Goal: Information Seeking & Learning: Learn about a topic

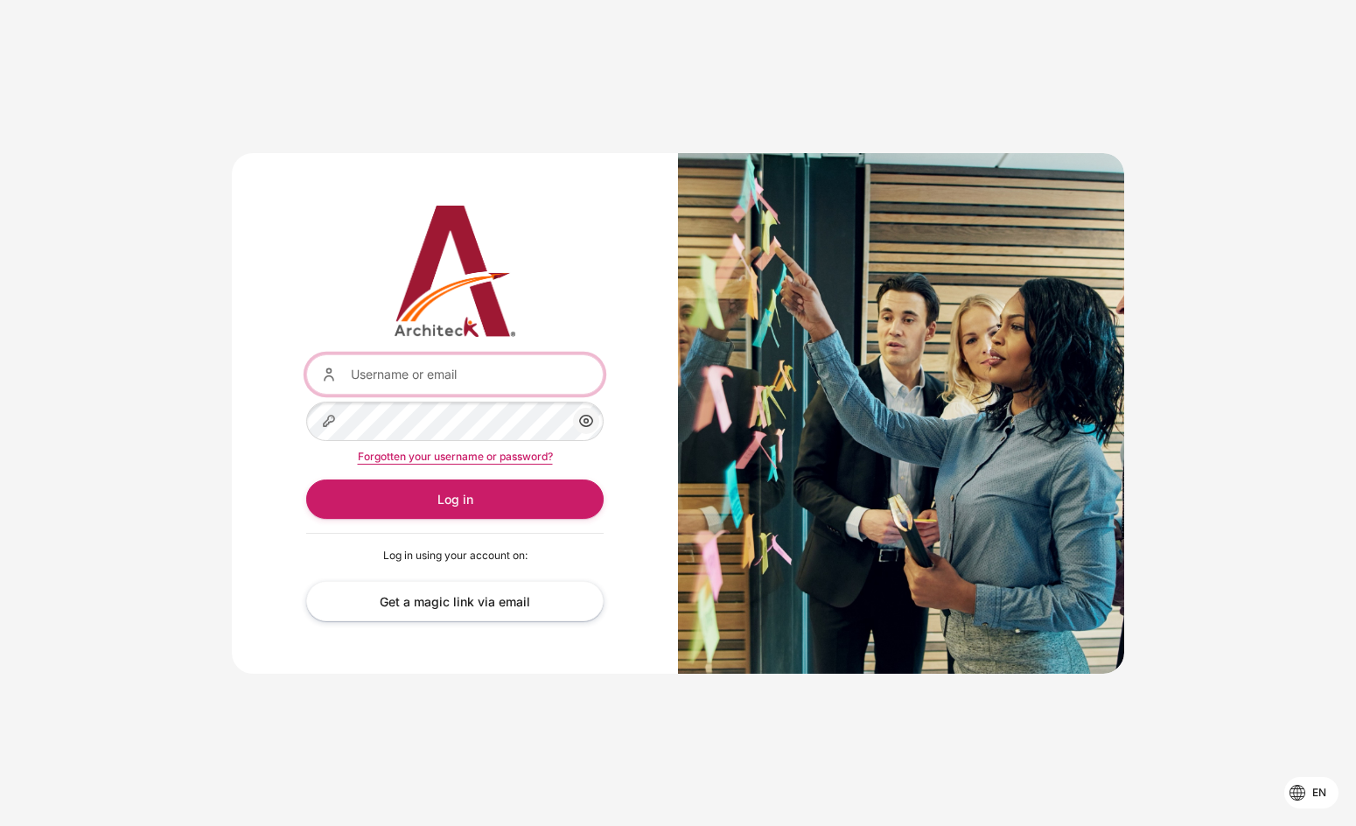
click at [517, 369] on input "Username or email" at bounding box center [455, 373] width 298 height 39
paste input "[EMAIL_ADDRESS][DOMAIN_NAME]"
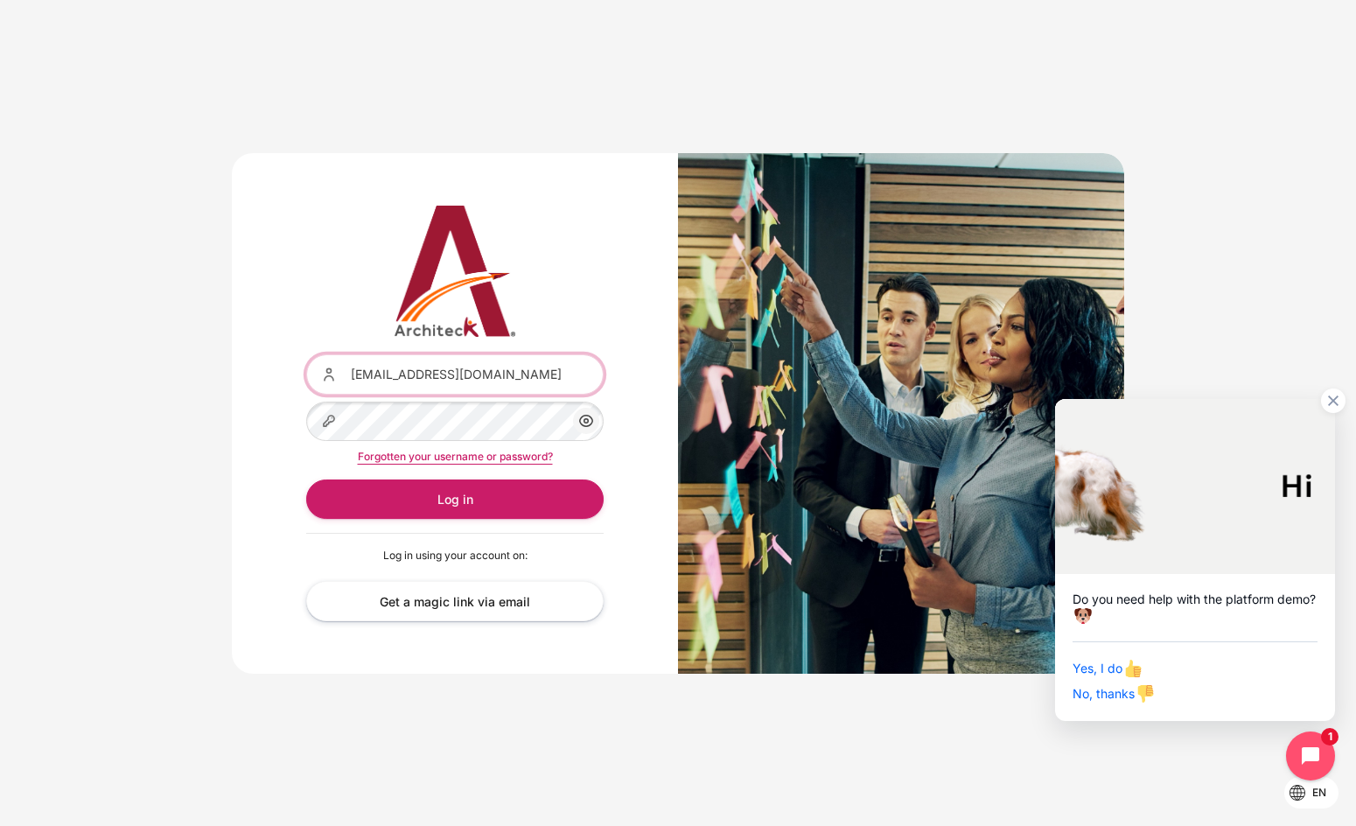
type input "[EMAIL_ADDRESS][DOMAIN_NAME]"
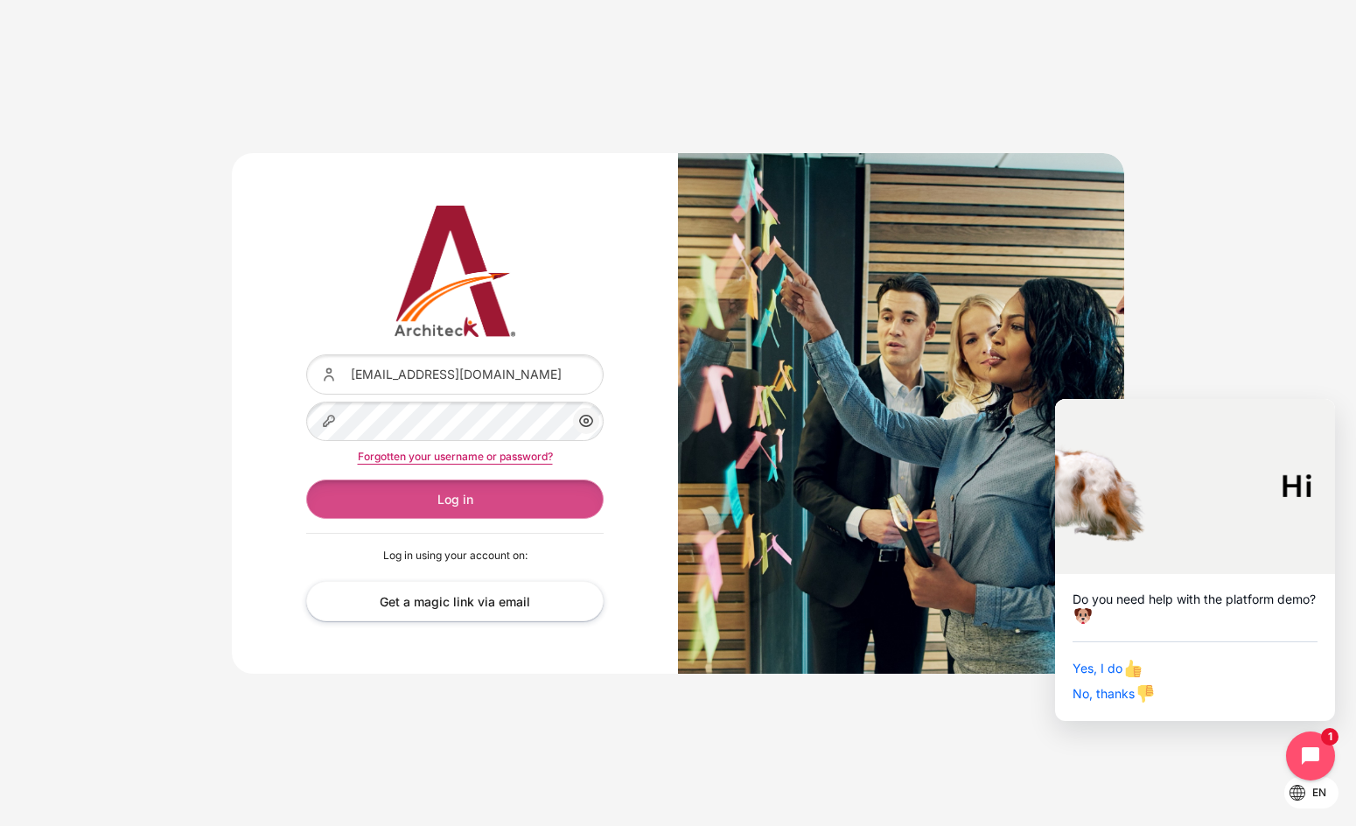
click at [500, 494] on button "Log in" at bounding box center [455, 499] width 298 height 39
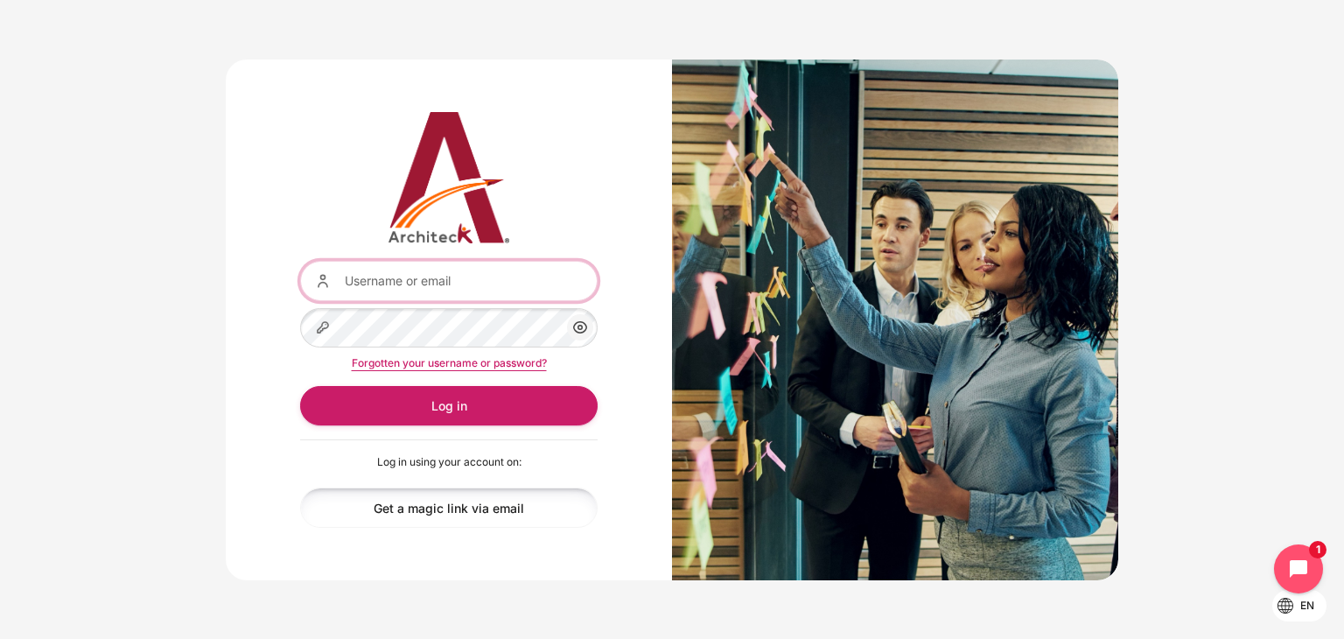
type input "[EMAIL_ADDRESS][DOMAIN_NAME]"
click at [452, 524] on link "Get a magic link via email" at bounding box center [449, 506] width 298 height 39
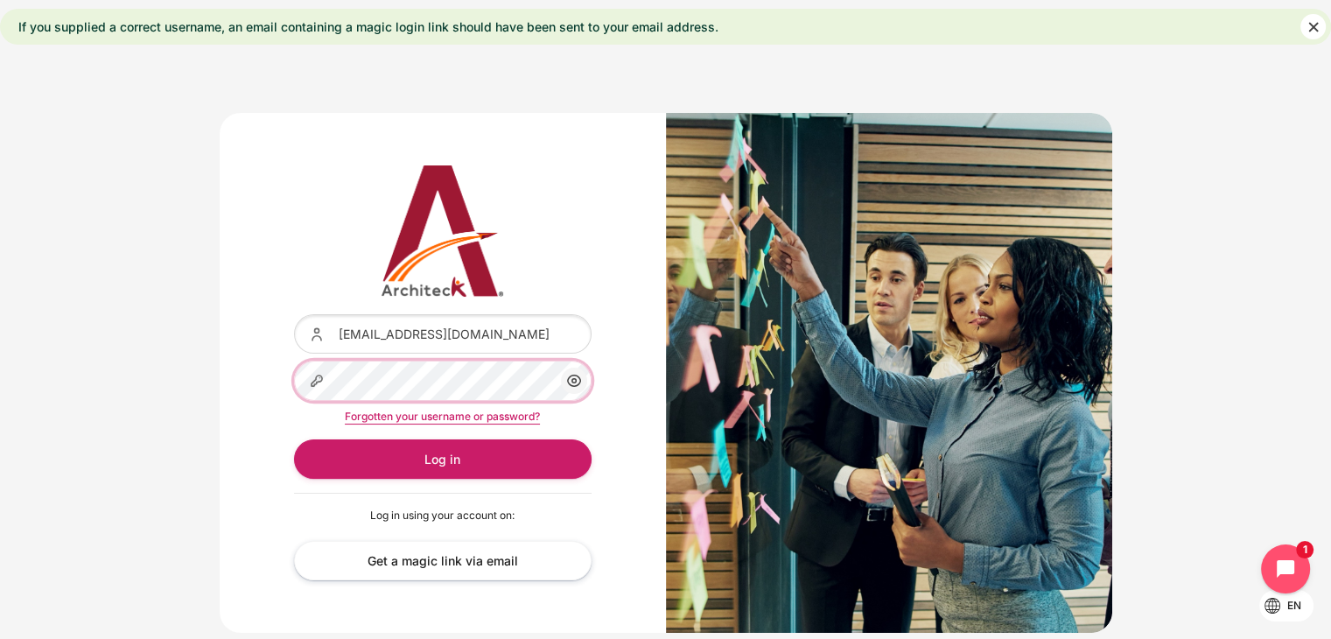
click at [228, 349] on div "Username or email kanjana.srimuang@bts.com Password Show/Hide Password Forgotte…" at bounding box center [443, 373] width 446 height 521
click at [611, 509] on div "Username or email kanjana.srimuang@bts.com Password Show/Hide Password Forgotte…" at bounding box center [443, 373] width 446 height 521
click at [475, 564] on link "Get a magic link via email" at bounding box center [443, 560] width 298 height 39
drag, startPoint x: 225, startPoint y: 29, endPoint x: -4, endPoint y: 32, distance: 229.3
click at [0, 32] on html "Skip to main content en Bahasa Indonesia ‎(id)‎ Bahasa Melayu ‎(ms)‎ English ‎(…" at bounding box center [665, 346] width 1331 height 692
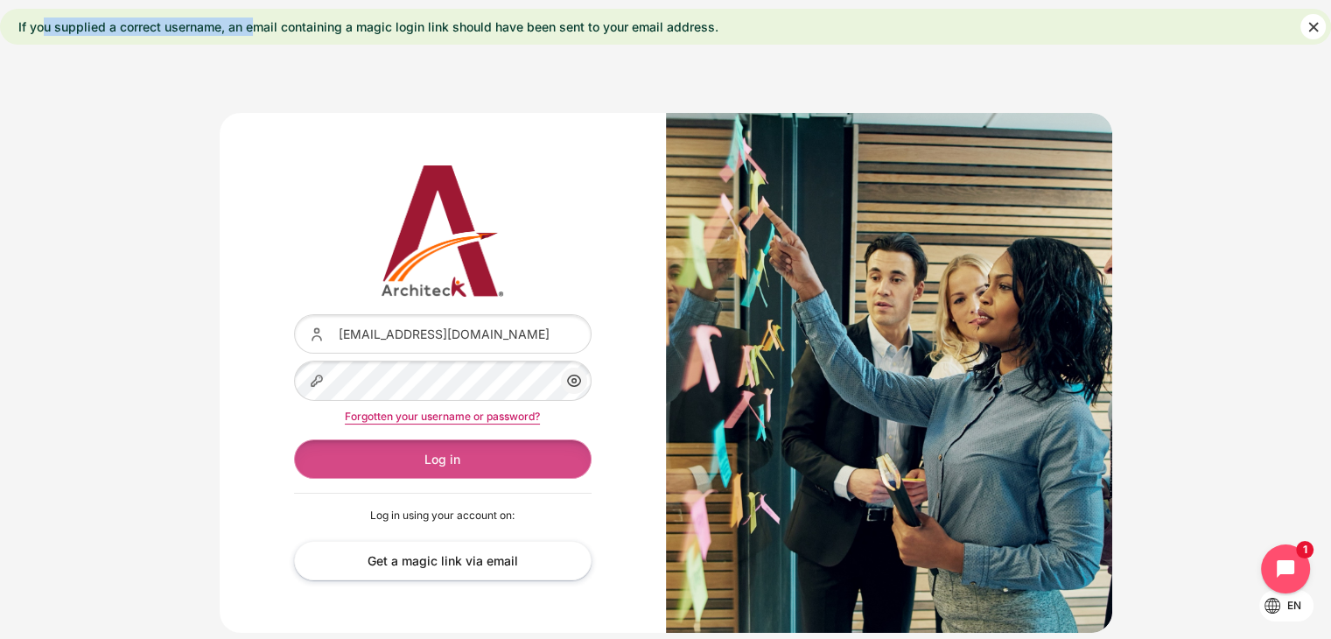
click at [451, 450] on button "Log in" at bounding box center [443, 458] width 298 height 39
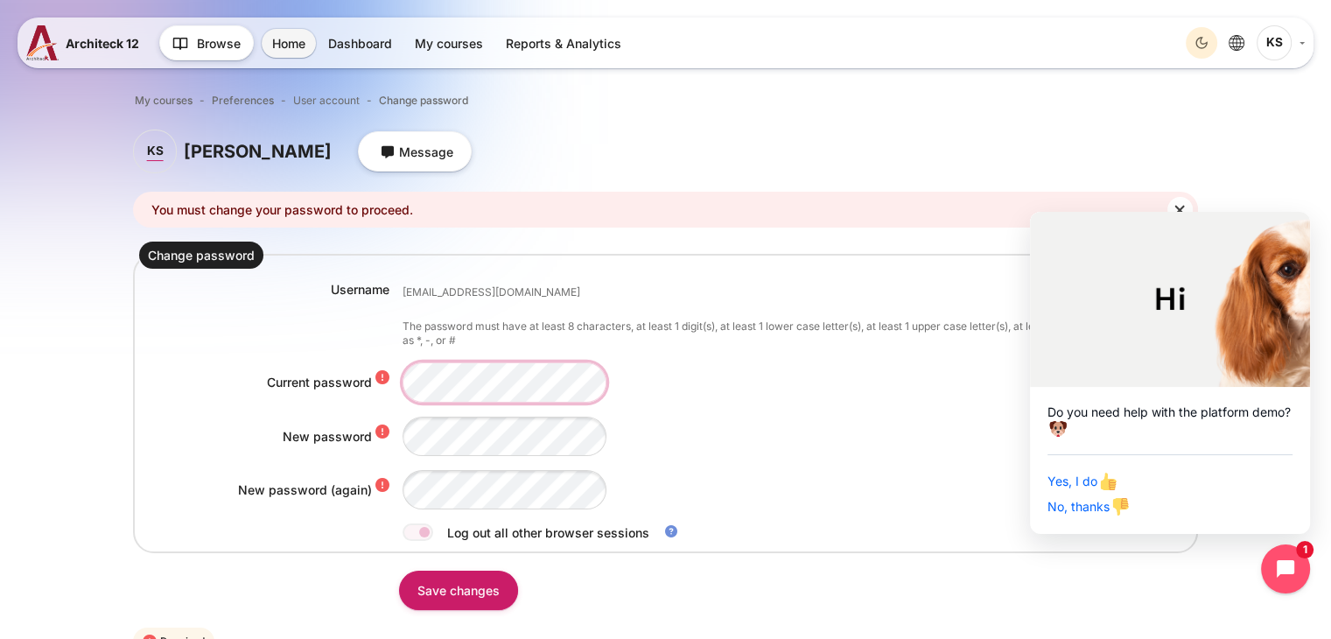
click at [396, 368] on div "Current password" at bounding box center [665, 381] width 1053 height 39
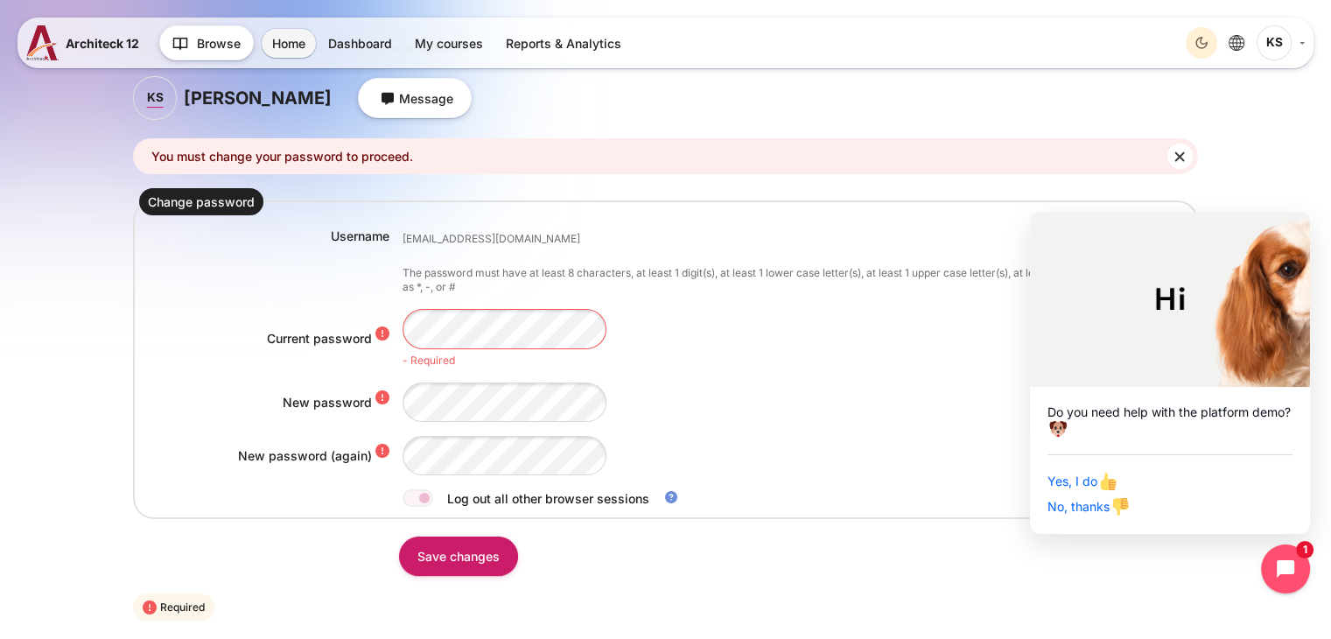
scroll to position [63, 0]
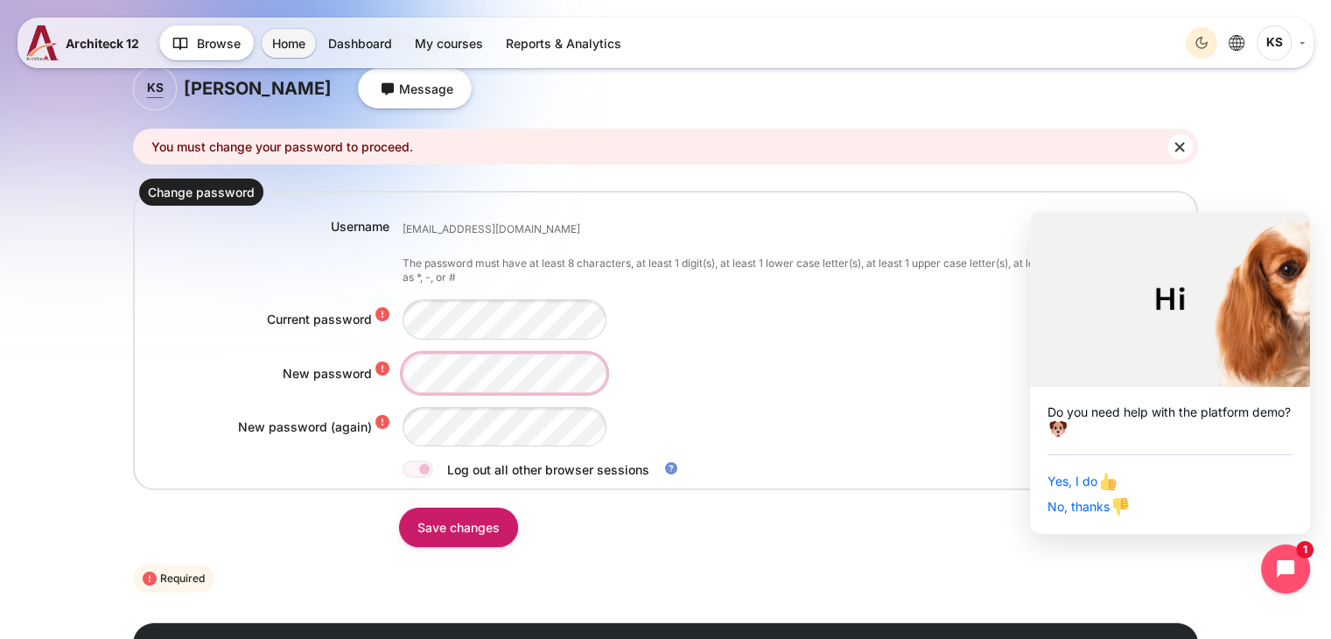
click at [457, 394] on div "Username kanjana.srimuang@bts.com The password must have at least 8 characters,…" at bounding box center [665, 348] width 1053 height 263
click at [757, 403] on div "Username kanjana.srimuang@bts.com The password must have at least 8 characters,…" at bounding box center [665, 348] width 1053 height 263
click at [793, 360] on div "Content" at bounding box center [797, 373] width 789 height 39
click at [476, 519] on input "Save changes" at bounding box center [458, 527] width 119 height 39
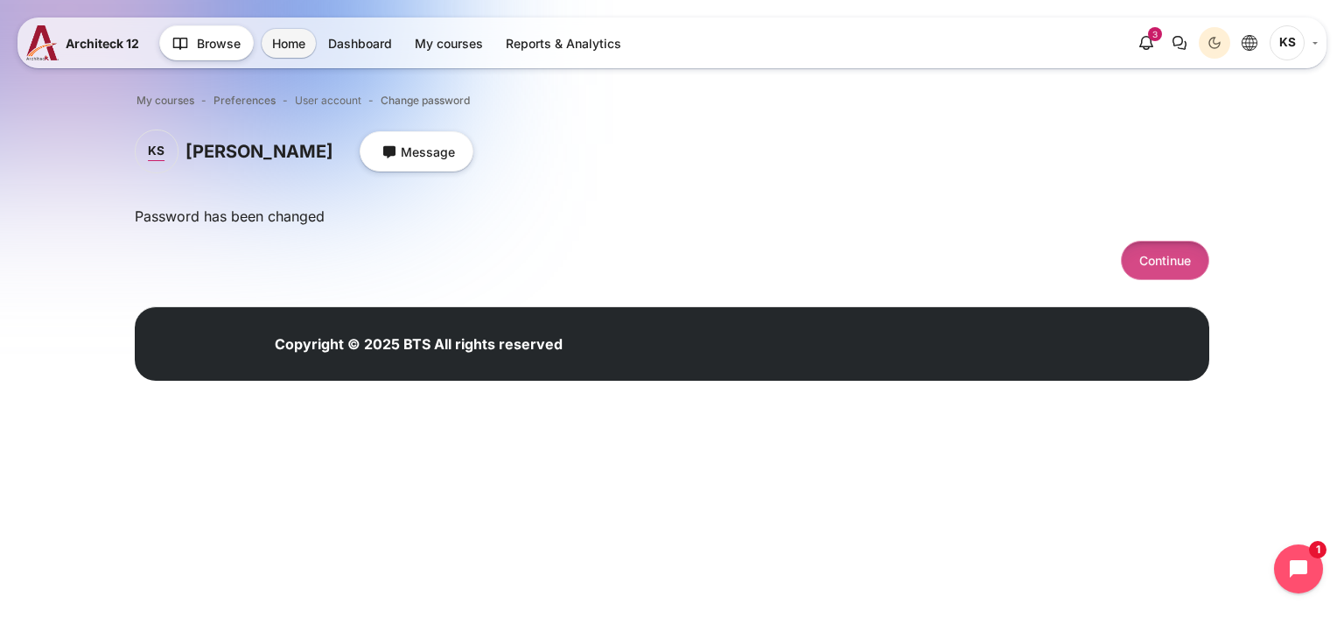
click at [1179, 262] on button "Continue" at bounding box center [1165, 260] width 88 height 39
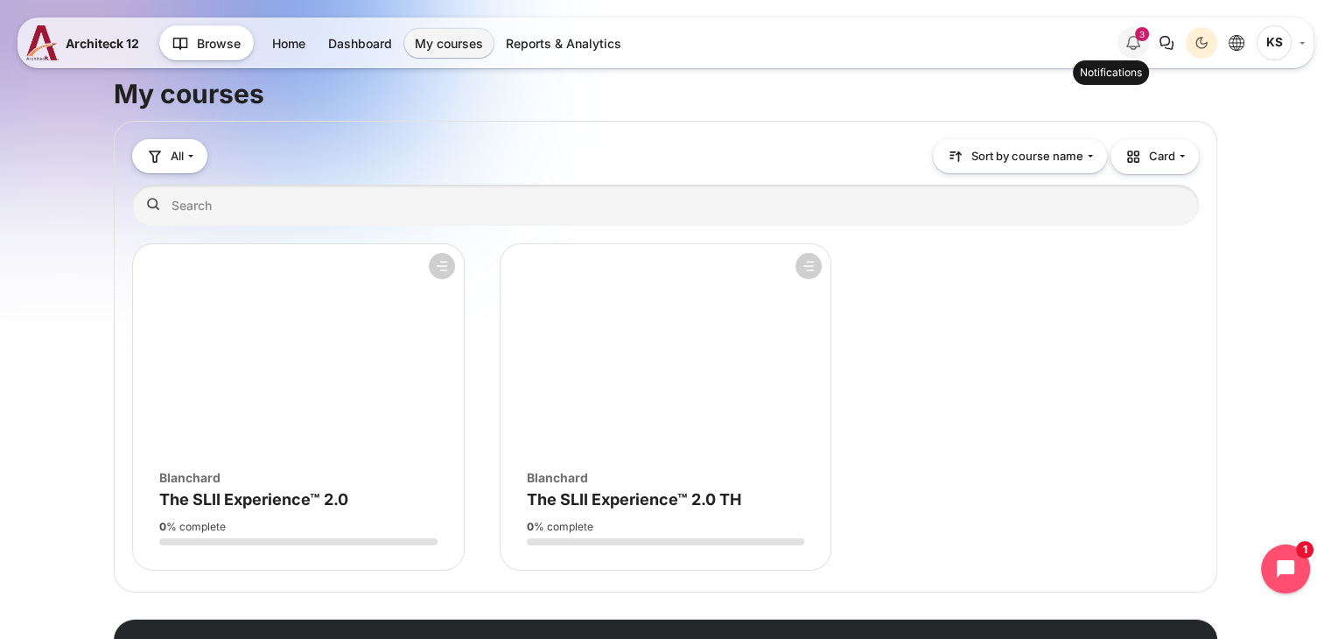
click at [1138, 41] on icon "Show notification window with 3 new notifications" at bounding box center [1133, 42] width 21 height 21
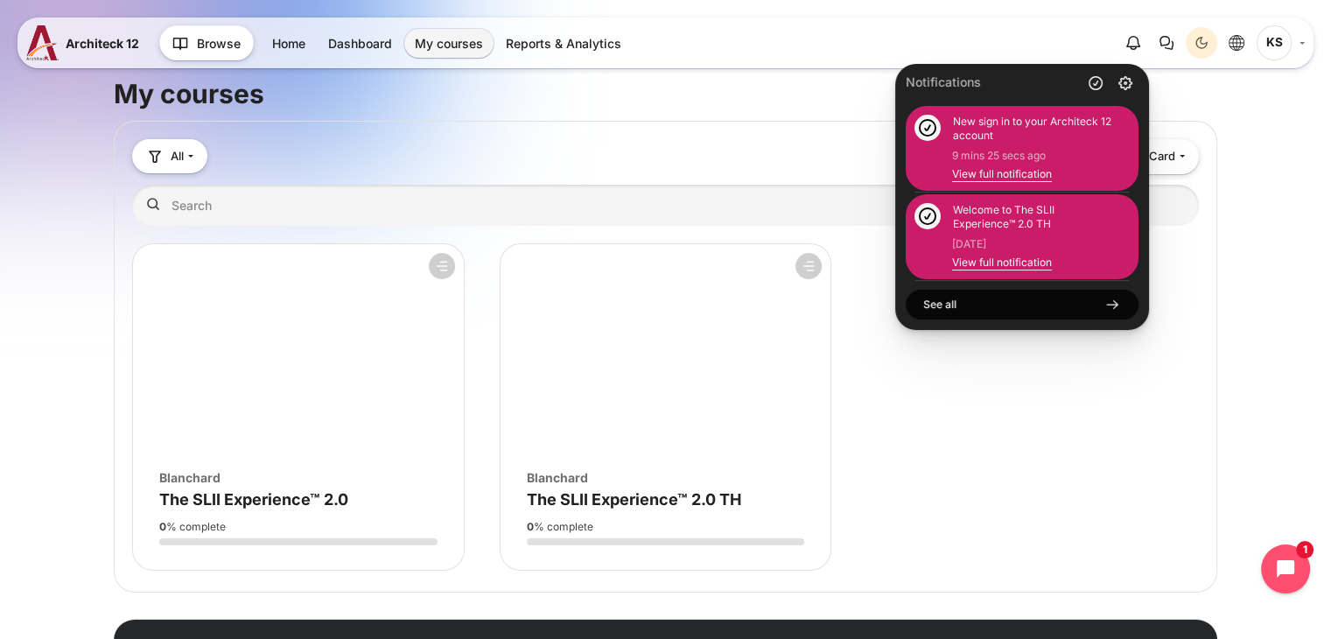
drag, startPoint x: 1142, startPoint y: 140, endPoint x: 1137, endPoint y: 169, distance: 29.4
click at [1138, 169] on div "Notifications New sign in to your Architeck 12 account 9 mins 25 secs ago View …" at bounding box center [1022, 197] width 254 height 266
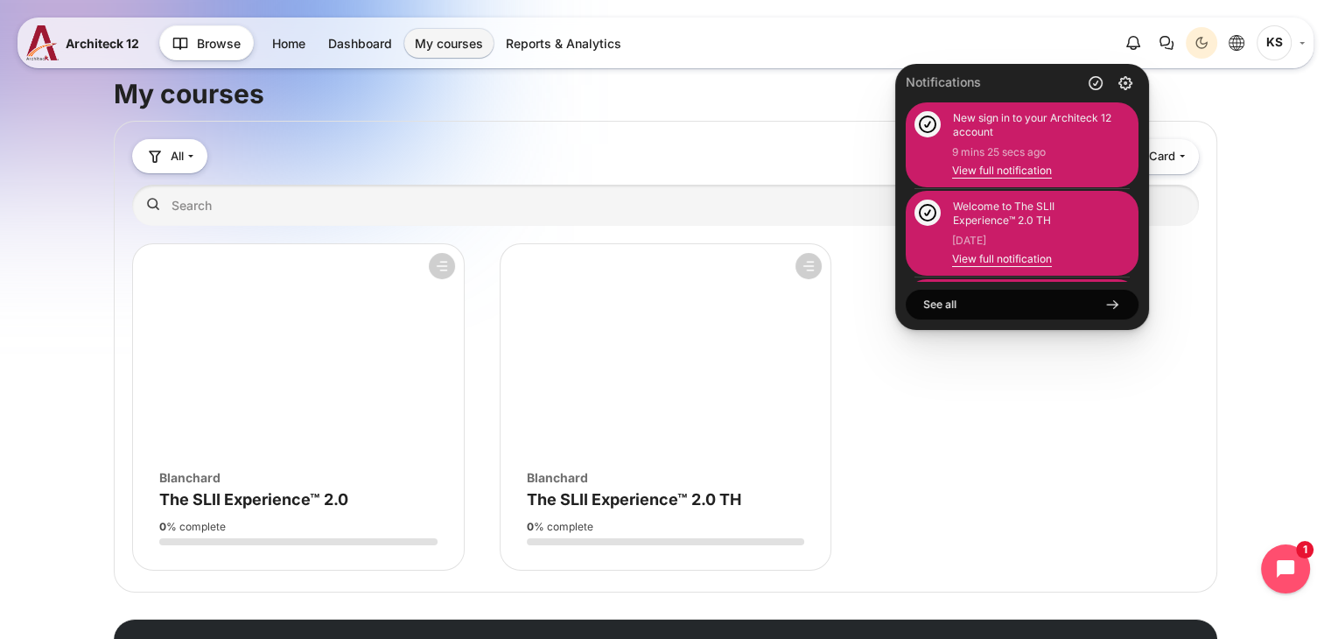
scroll to position [89, 0]
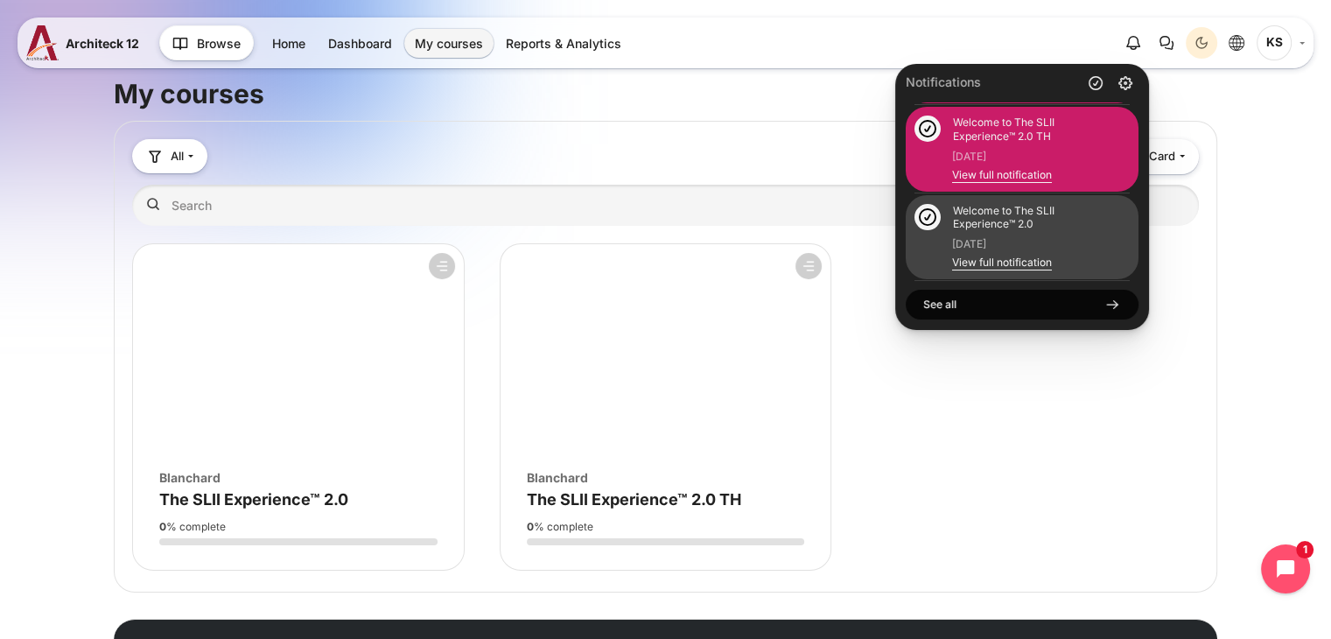
drag, startPoint x: 1130, startPoint y: 235, endPoint x: 1128, endPoint y: 216, distance: 19.3
click at [1128, 216] on div "Welcome to The SLII Experience™ 2.0 3 days 17 hours ago View full notification" at bounding box center [1022, 237] width 233 height 85
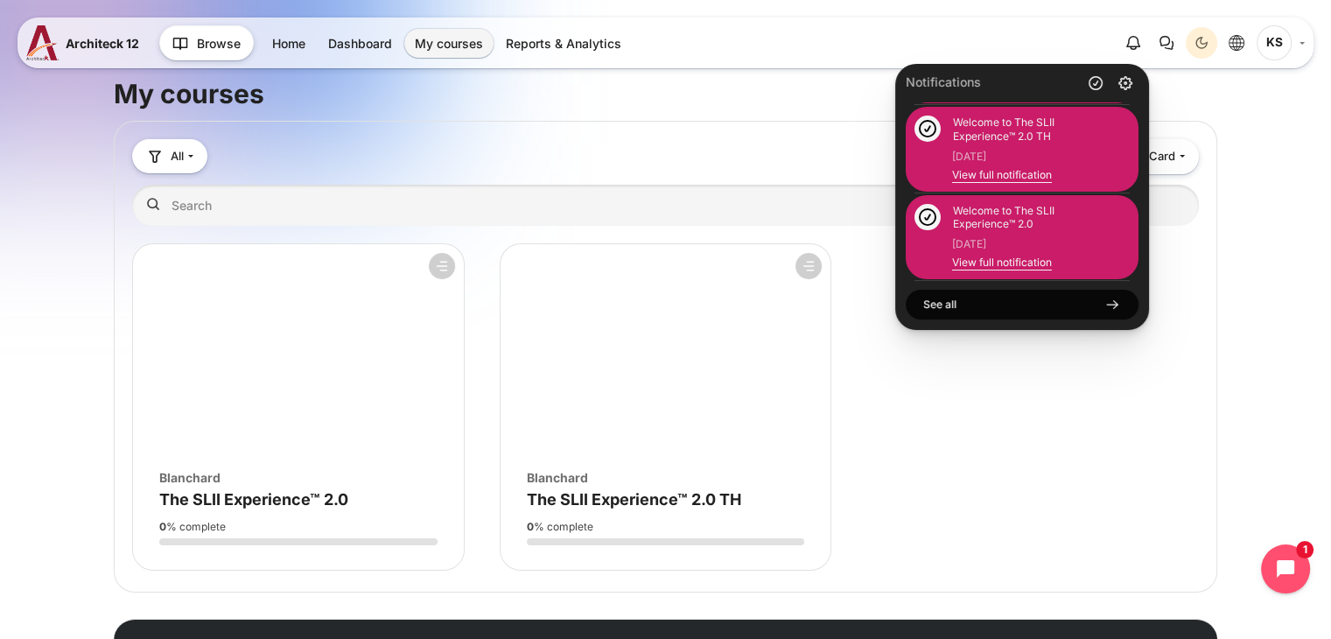
click at [1120, 435] on div "Course is starred Actions for course The SLII Experience™ 2.0 Star this course …" at bounding box center [665, 406] width 1067 height 327
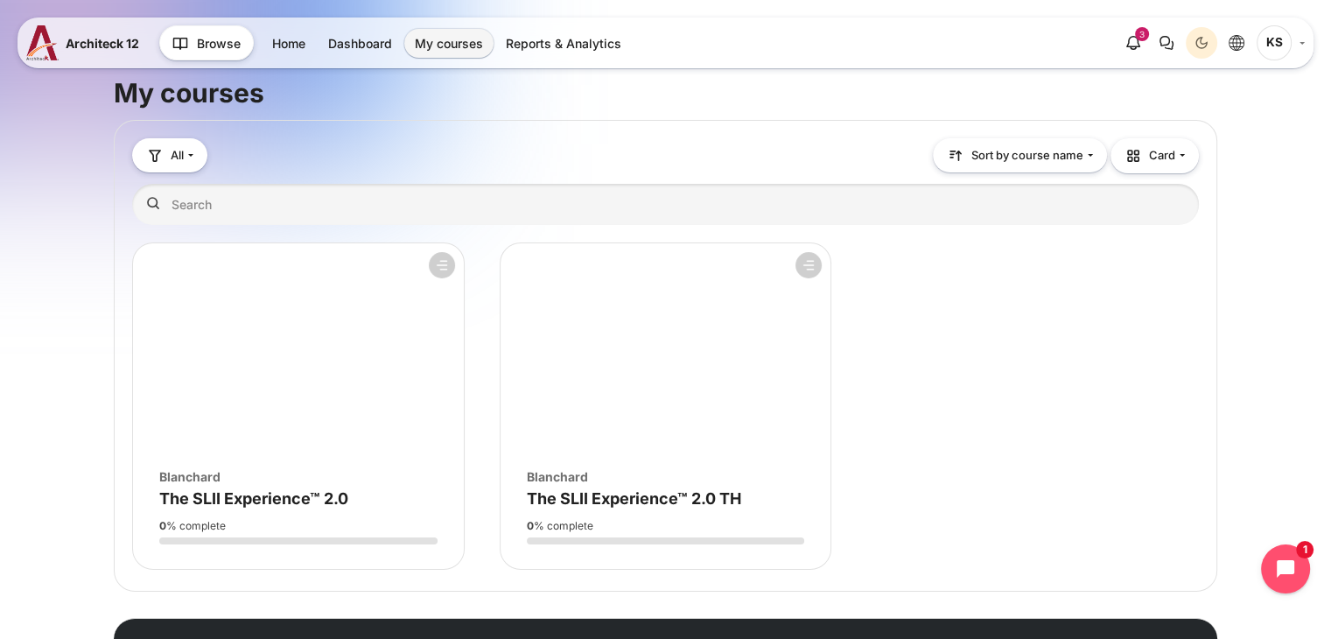
scroll to position [0, 0]
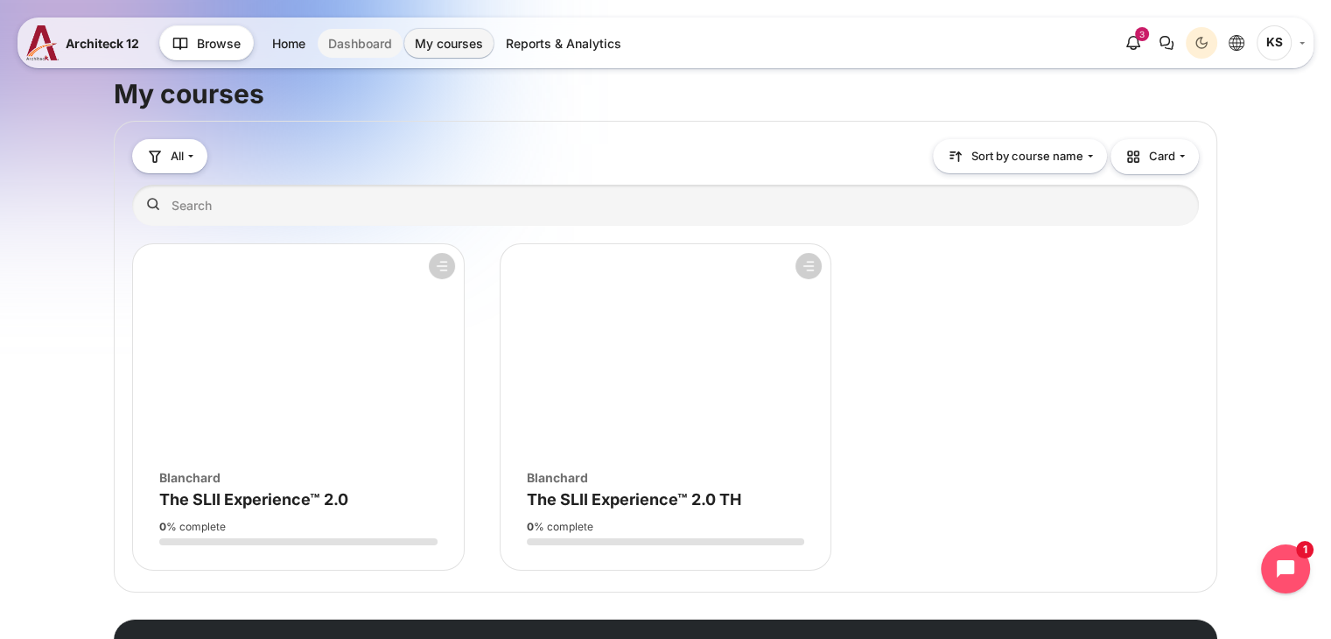
click at [354, 38] on link "Dashboard" at bounding box center [360, 43] width 85 height 29
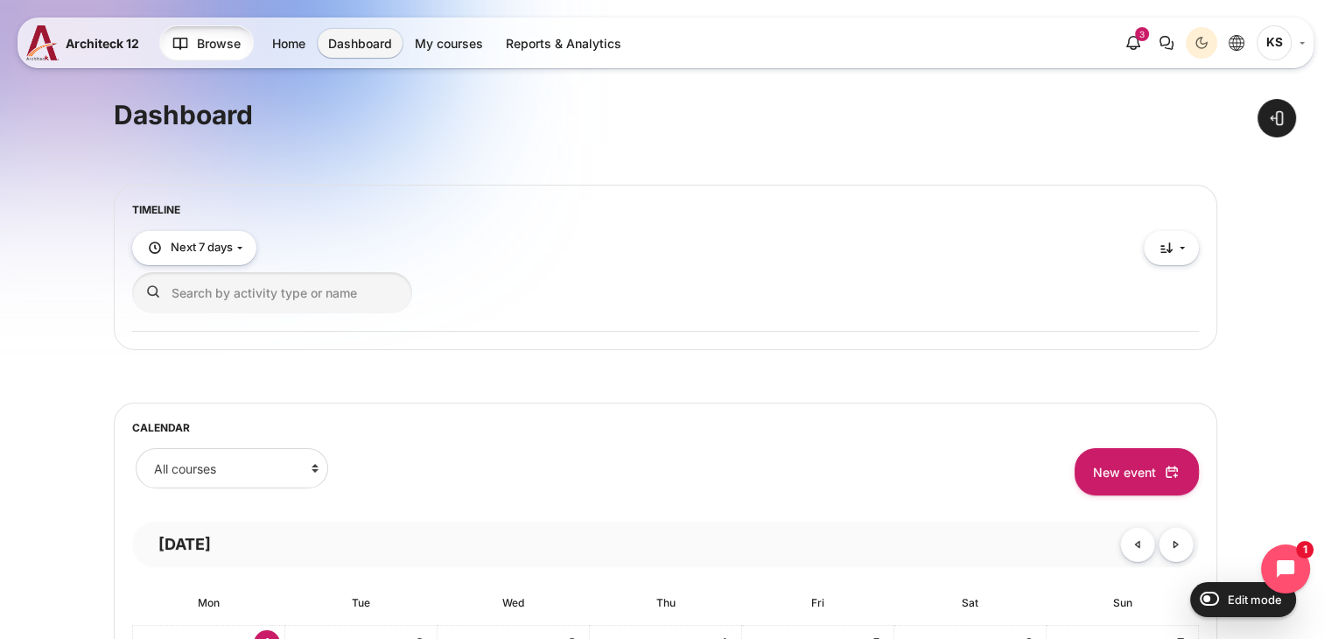
click at [217, 46] on span "Browse" at bounding box center [219, 43] width 44 height 18
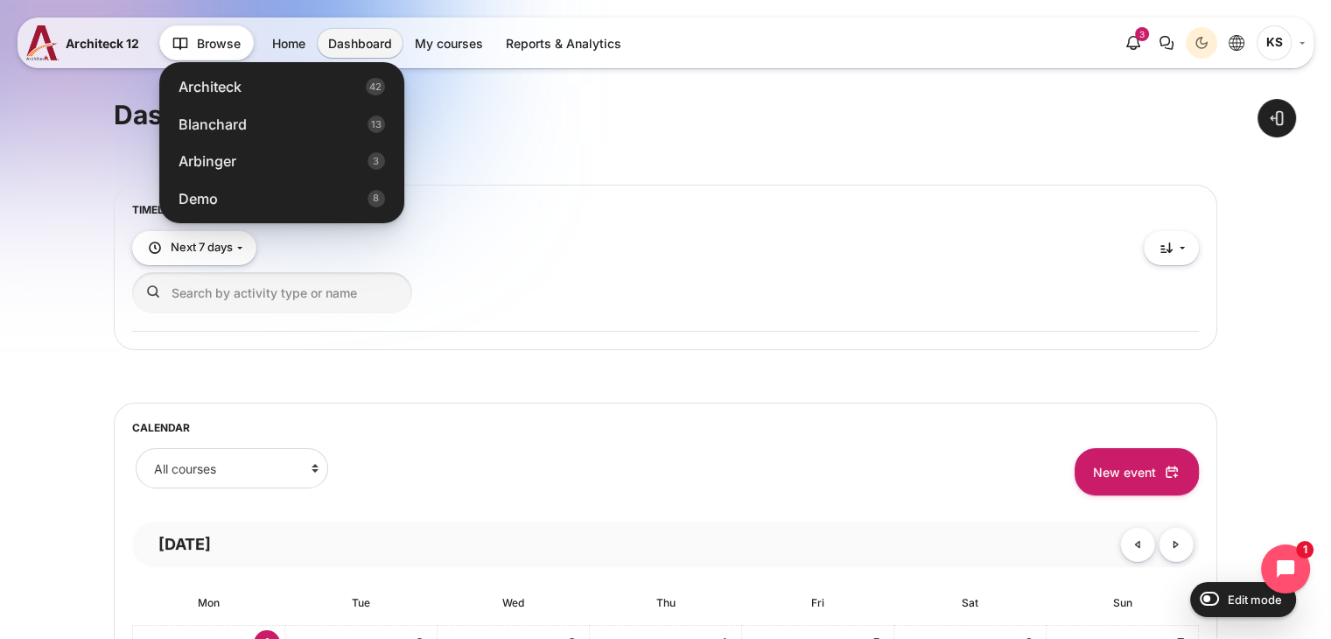
click at [894, 277] on div "Search by activity type or name Clear search input" at bounding box center [665, 292] width 1067 height 41
click at [430, 43] on link "My courses" at bounding box center [448, 43] width 89 height 29
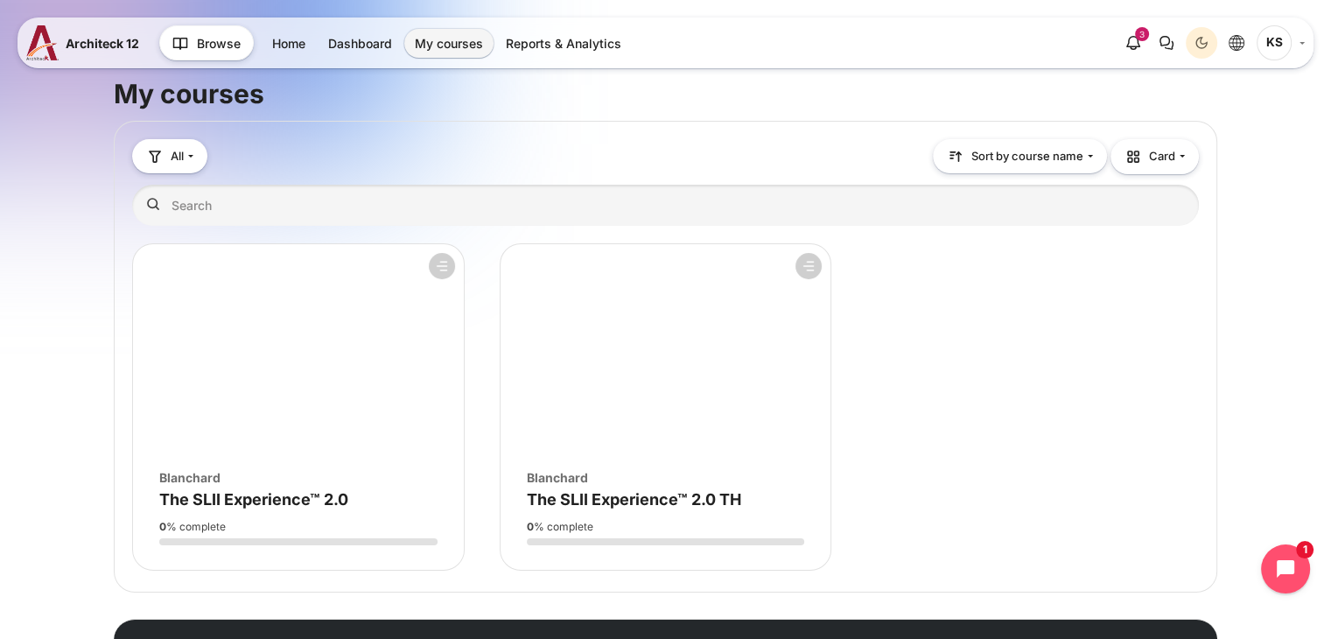
click at [752, 316] on figure "Course overview" at bounding box center [666, 349] width 331 height 210
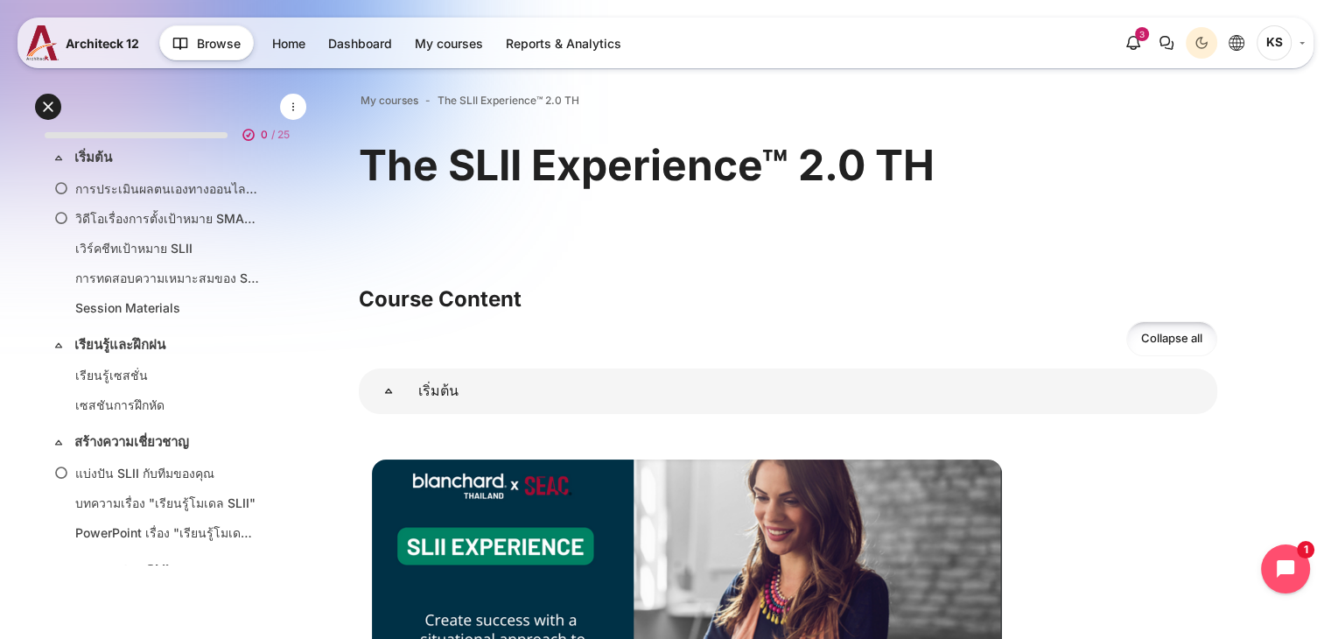
click at [640, 232] on div "The SLII Experience™ 2.0 TH" at bounding box center [788, 190] width 858 height 105
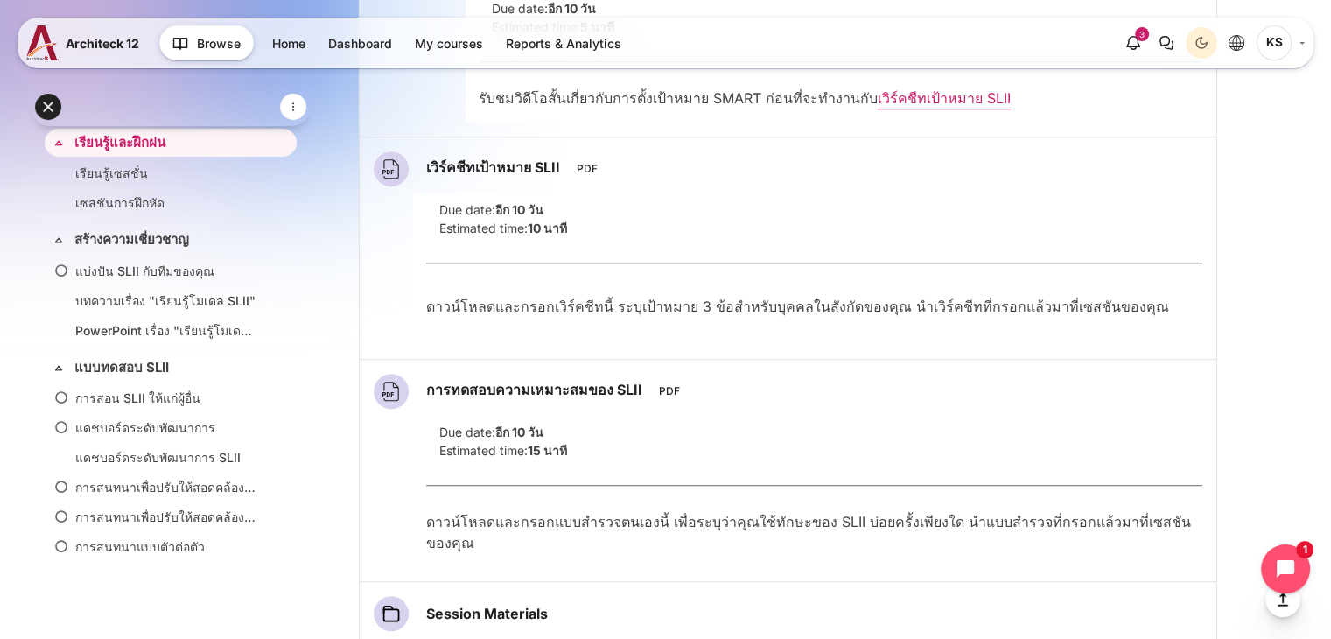
scroll to position [1225, 0]
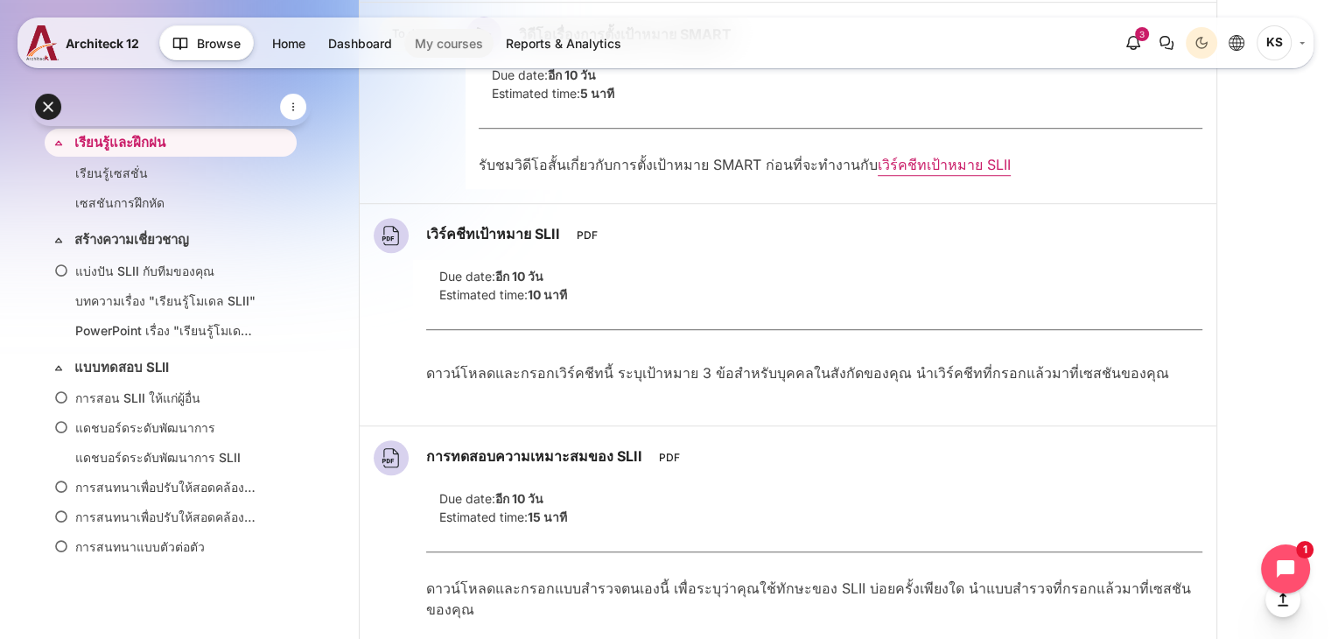
click at [460, 30] on link "My courses" at bounding box center [448, 43] width 89 height 29
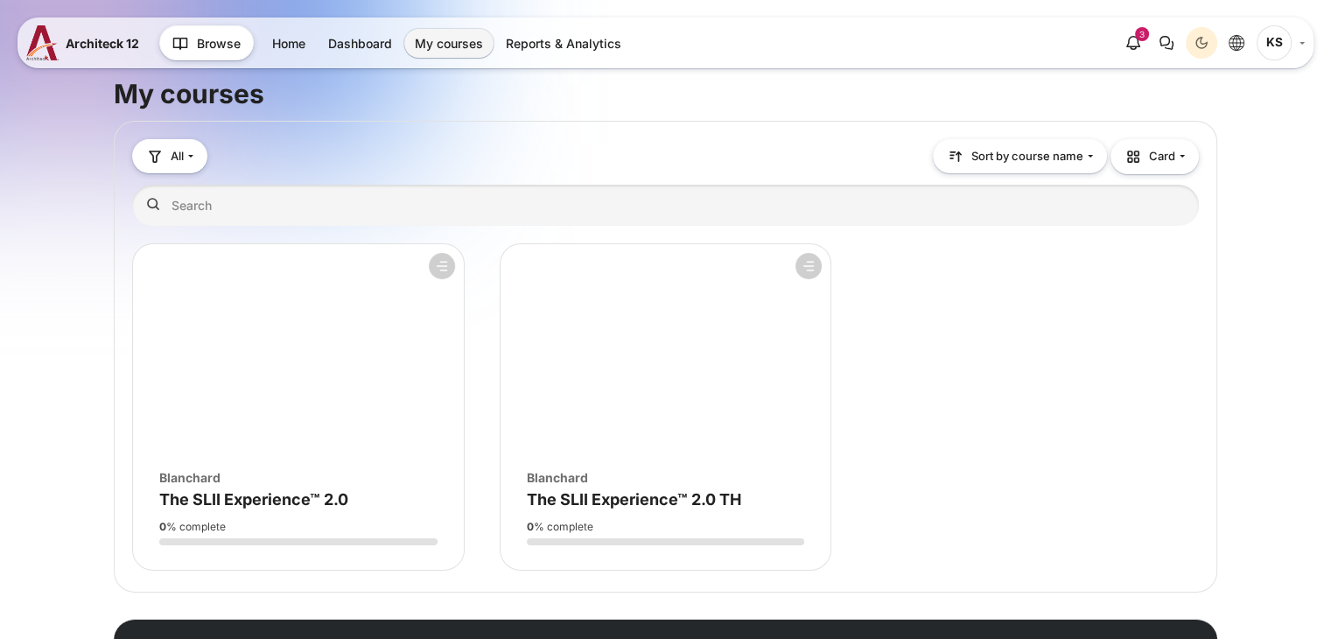
click at [293, 383] on figure "Course overview" at bounding box center [298, 349] width 331 height 210
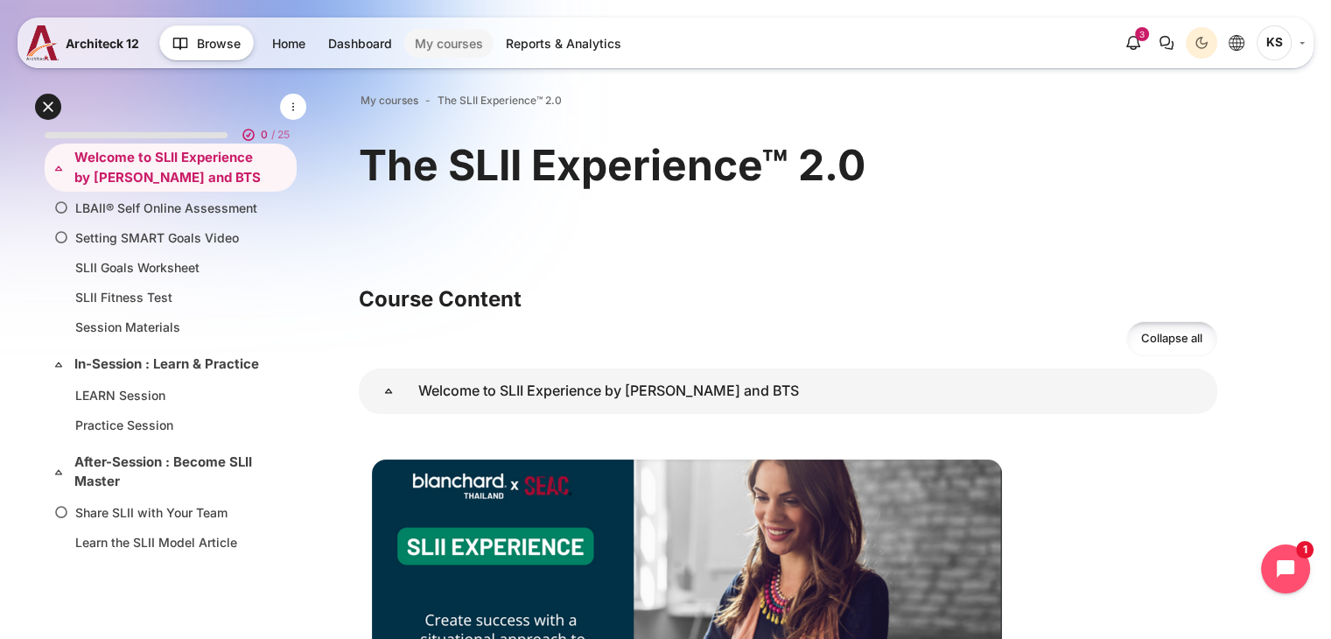
click at [462, 30] on link "My courses" at bounding box center [448, 43] width 89 height 29
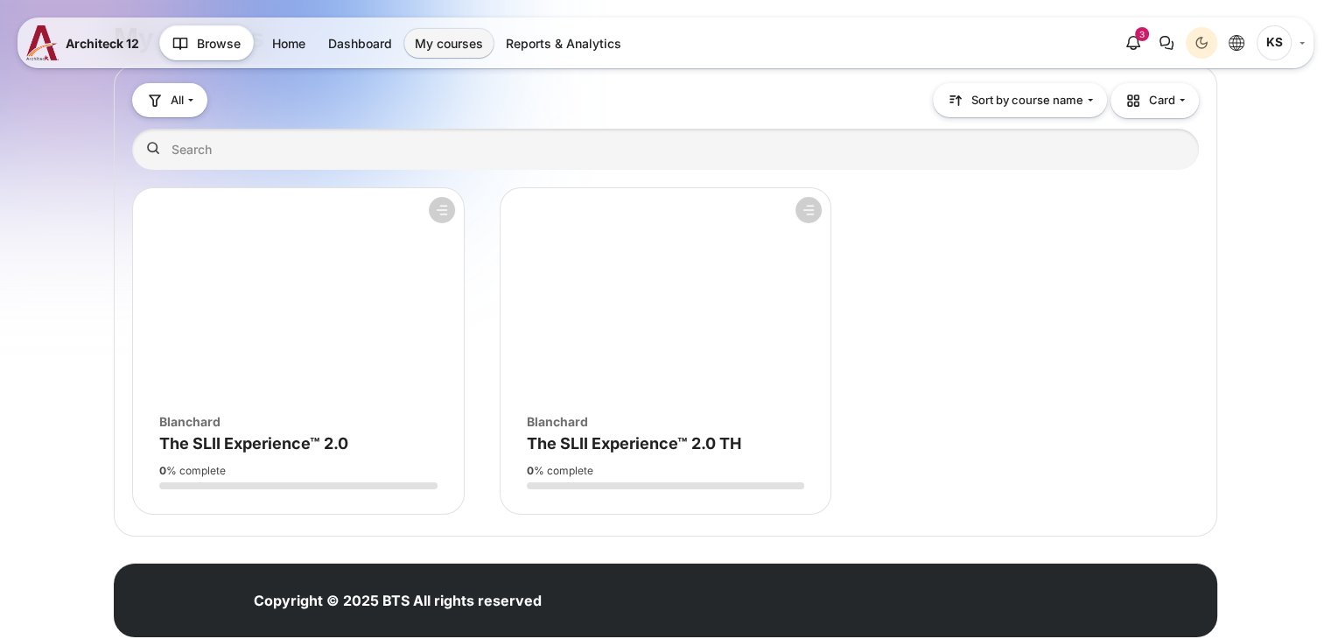
scroll to position [102, 0]
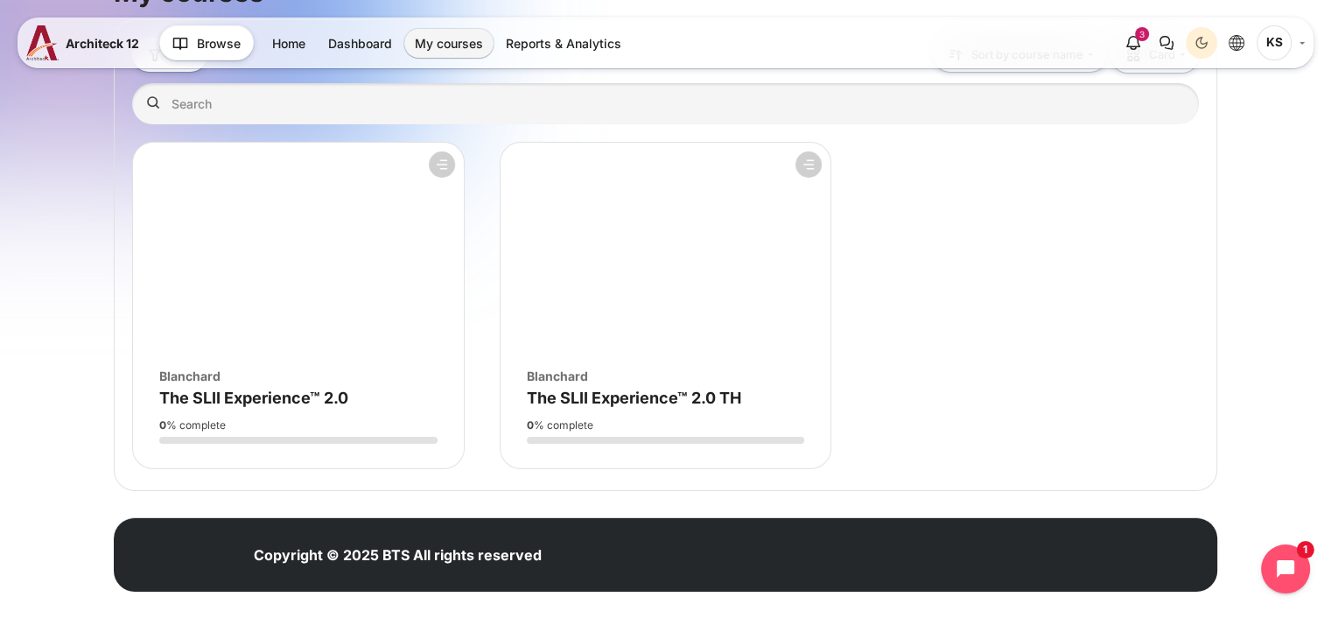
click at [588, 309] on figure "Course overview" at bounding box center [666, 248] width 331 height 210
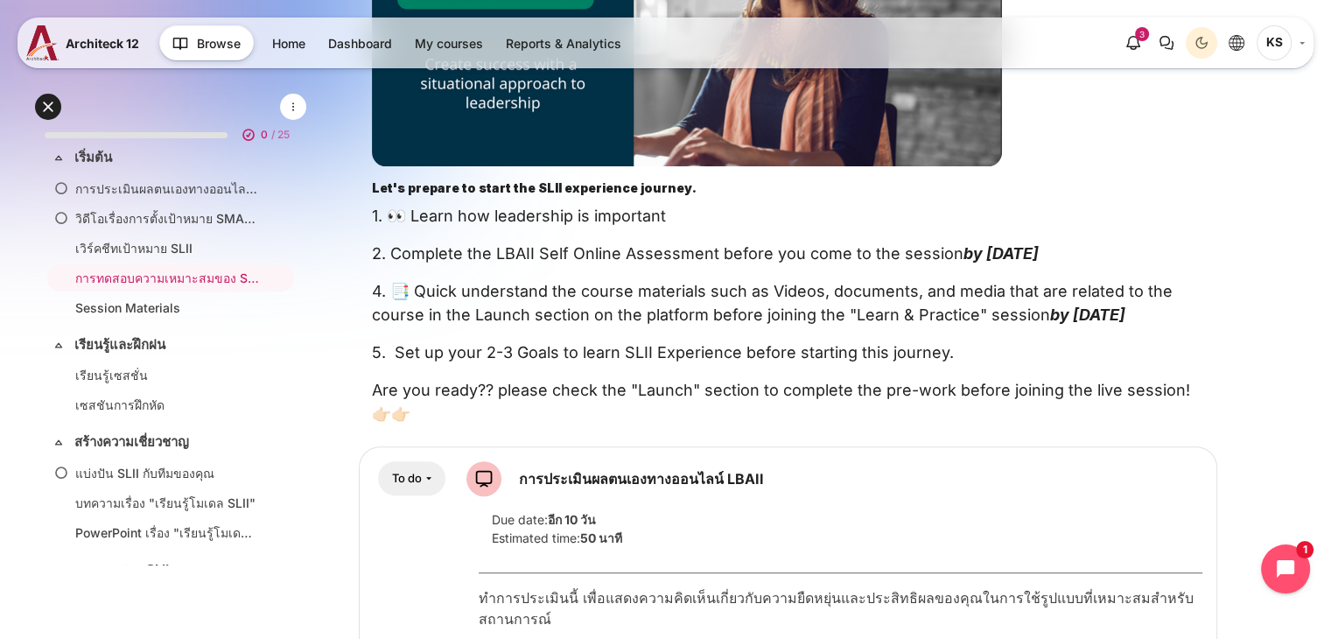
scroll to position [525, 0]
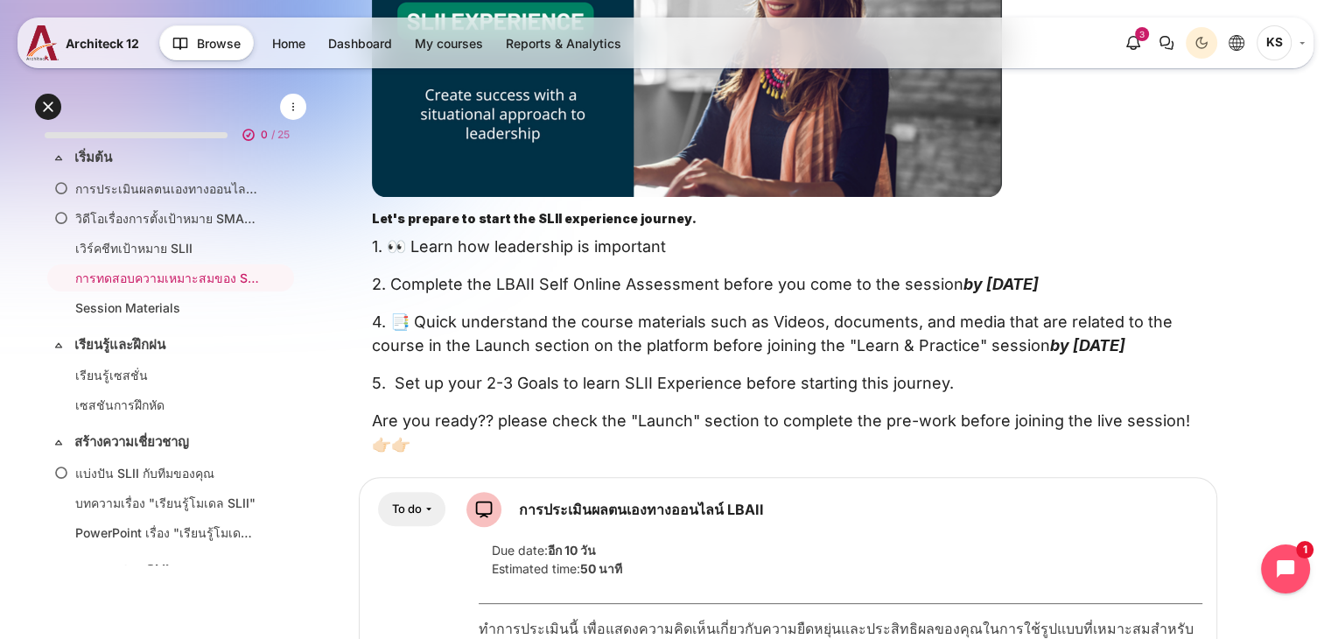
drag, startPoint x: 375, startPoint y: 248, endPoint x: 540, endPoint y: 241, distance: 164.7
click at [375, 248] on p "1. 👀 Learn how leadership is important" at bounding box center [788, 247] width 832 height 24
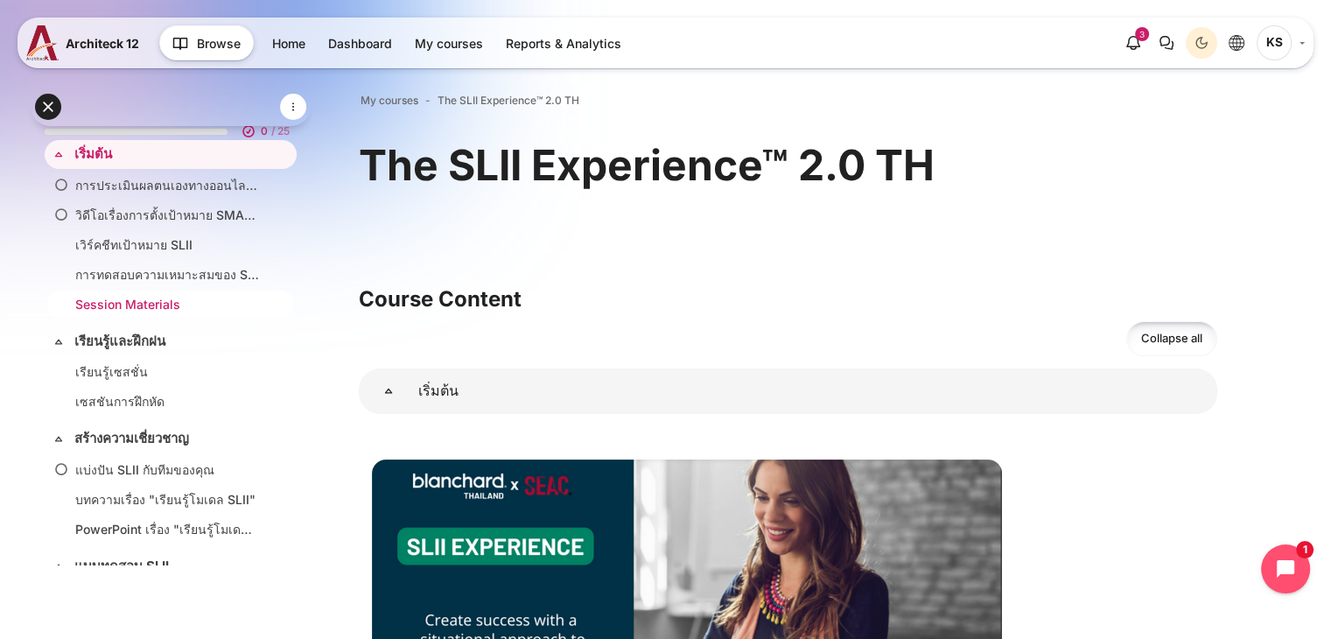
scroll to position [0, 0]
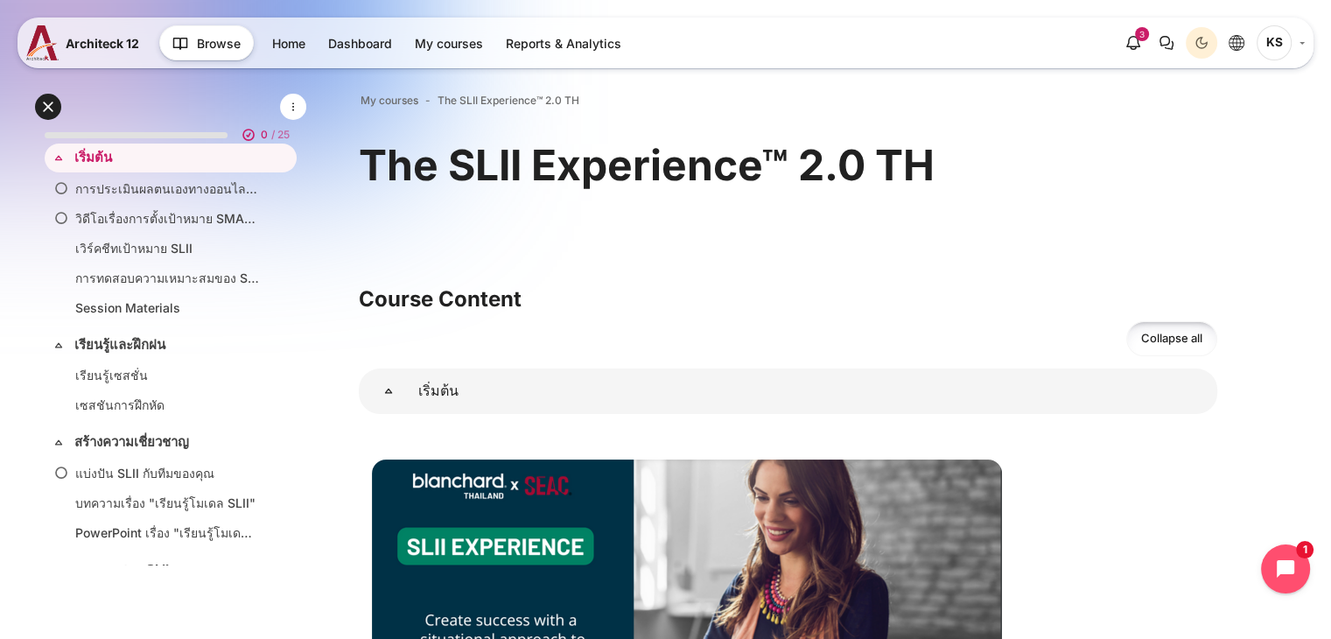
drag, startPoint x: 298, startPoint y: 179, endPoint x: 315, endPoint y: 128, distance: 54.5
click at [293, 98] on button "button" at bounding box center [293, 107] width 26 height 26
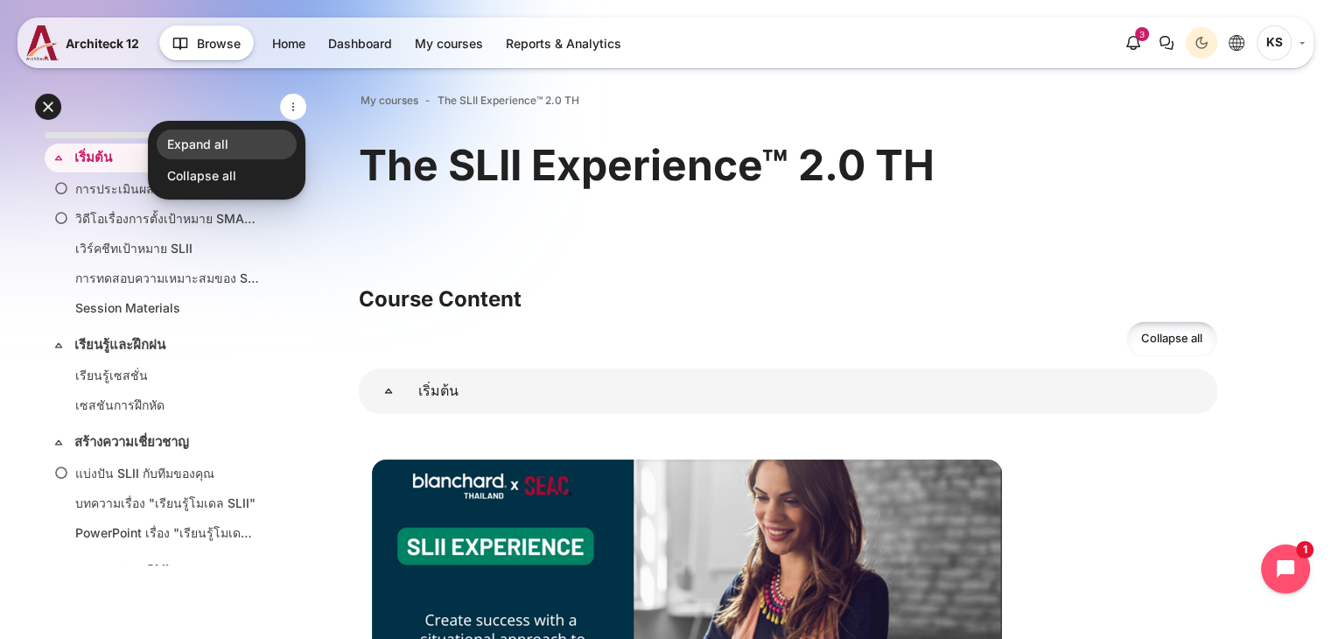
click at [259, 130] on link "Expand all" at bounding box center [227, 145] width 140 height 30
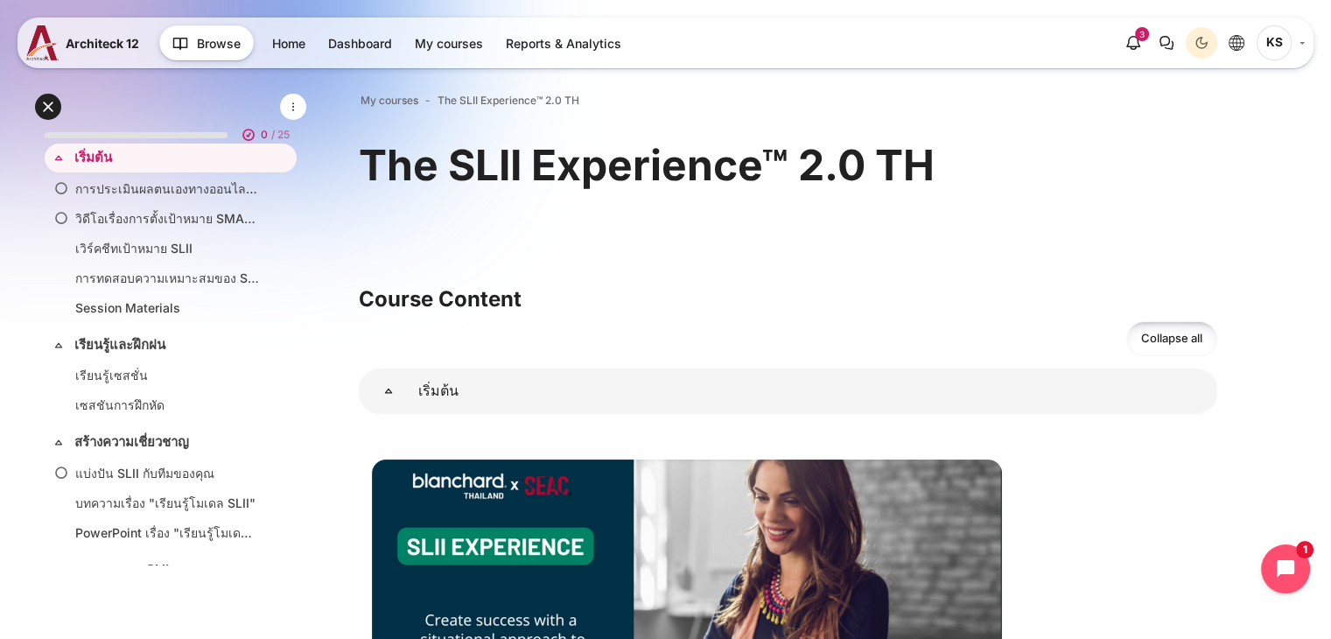
scroll to position [384, 0]
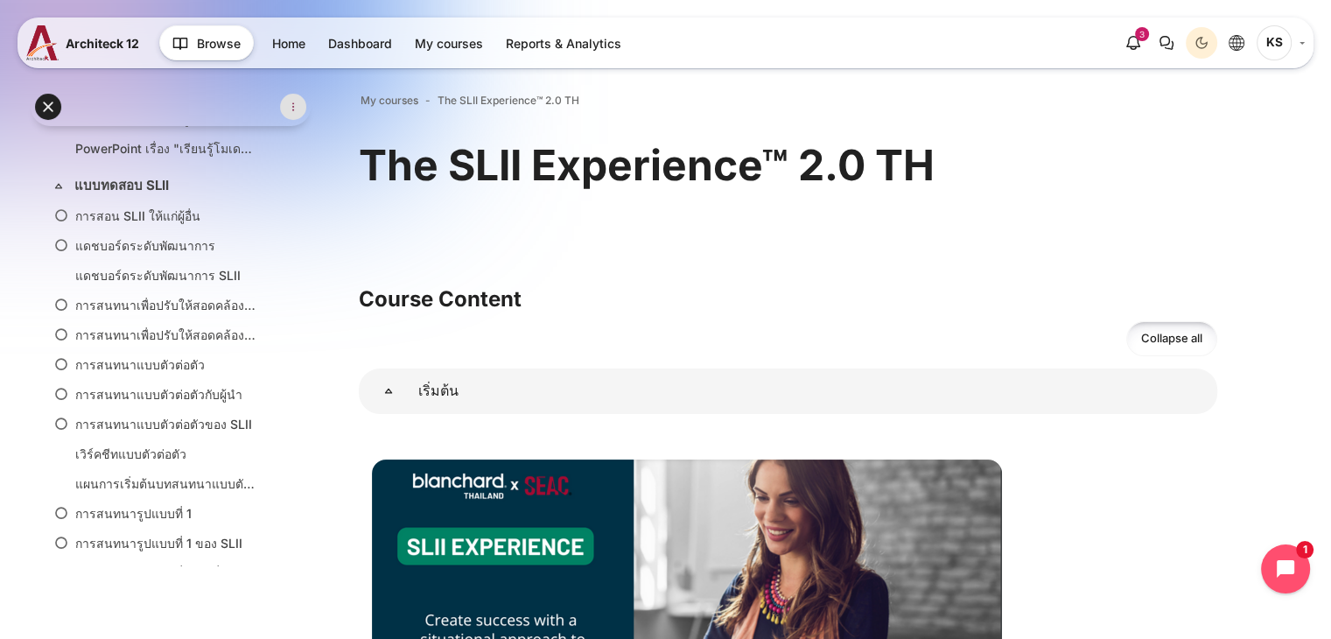
click at [299, 96] on button "button" at bounding box center [293, 107] width 26 height 26
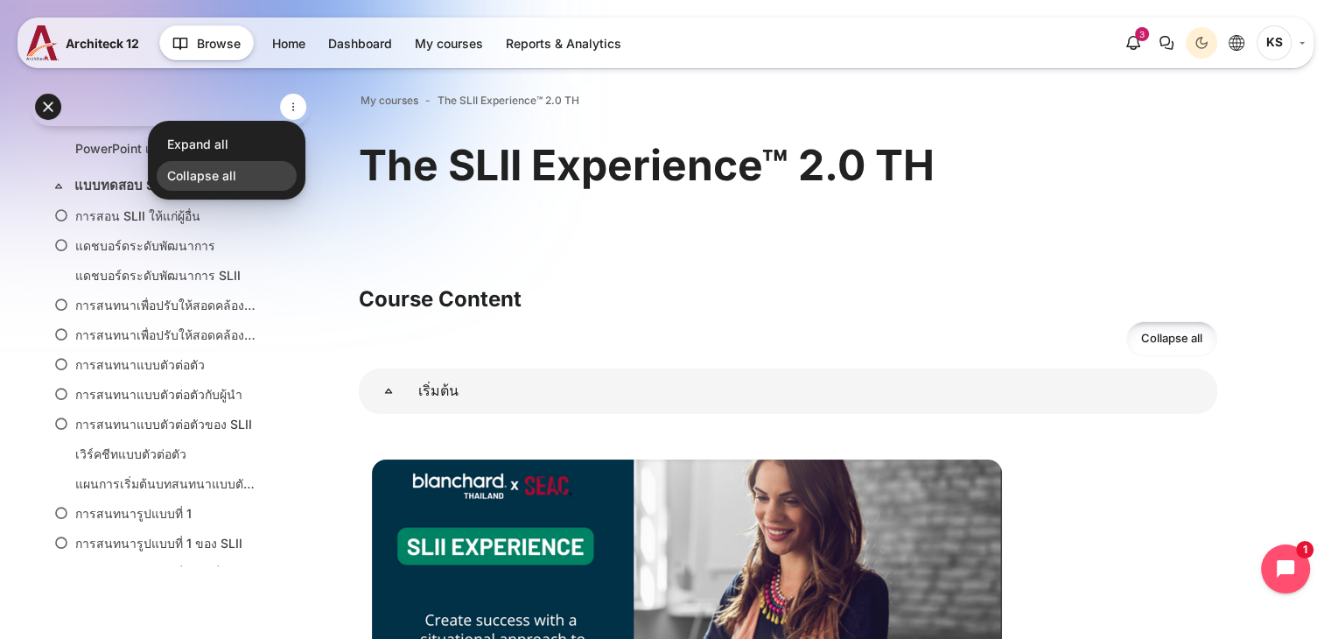
click at [261, 174] on link "Collapse all" at bounding box center [227, 176] width 140 height 30
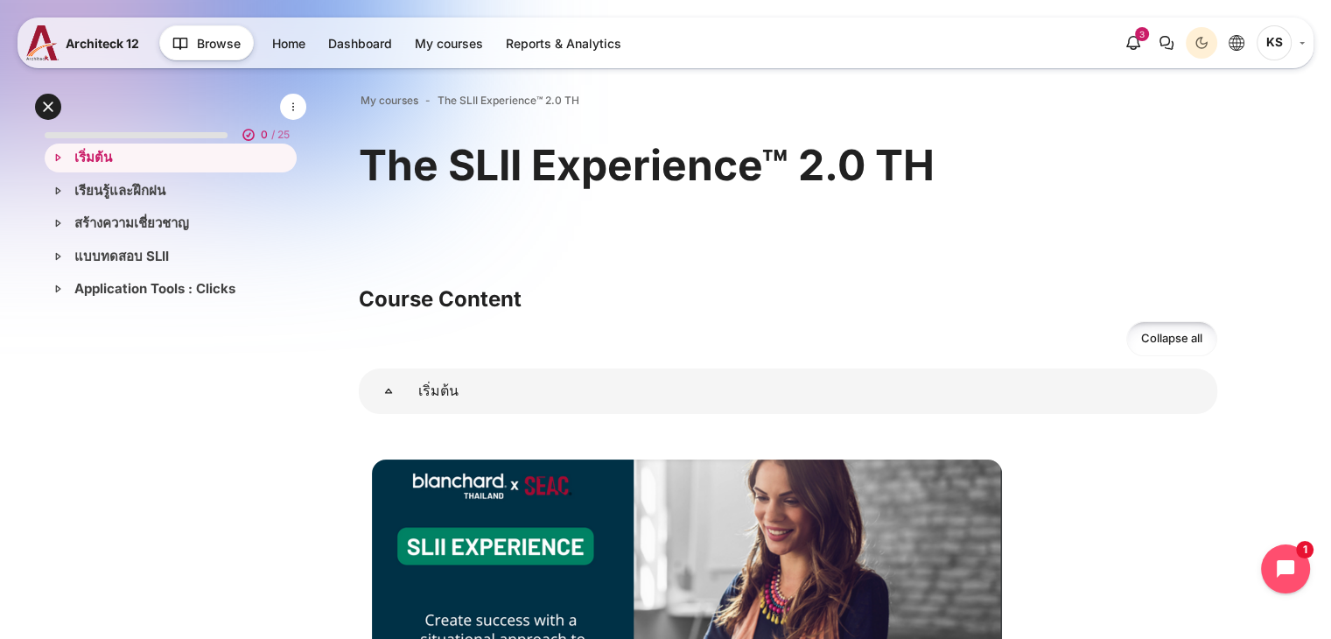
scroll to position [0, 0]
click at [294, 109] on button "button" at bounding box center [293, 107] width 26 height 26
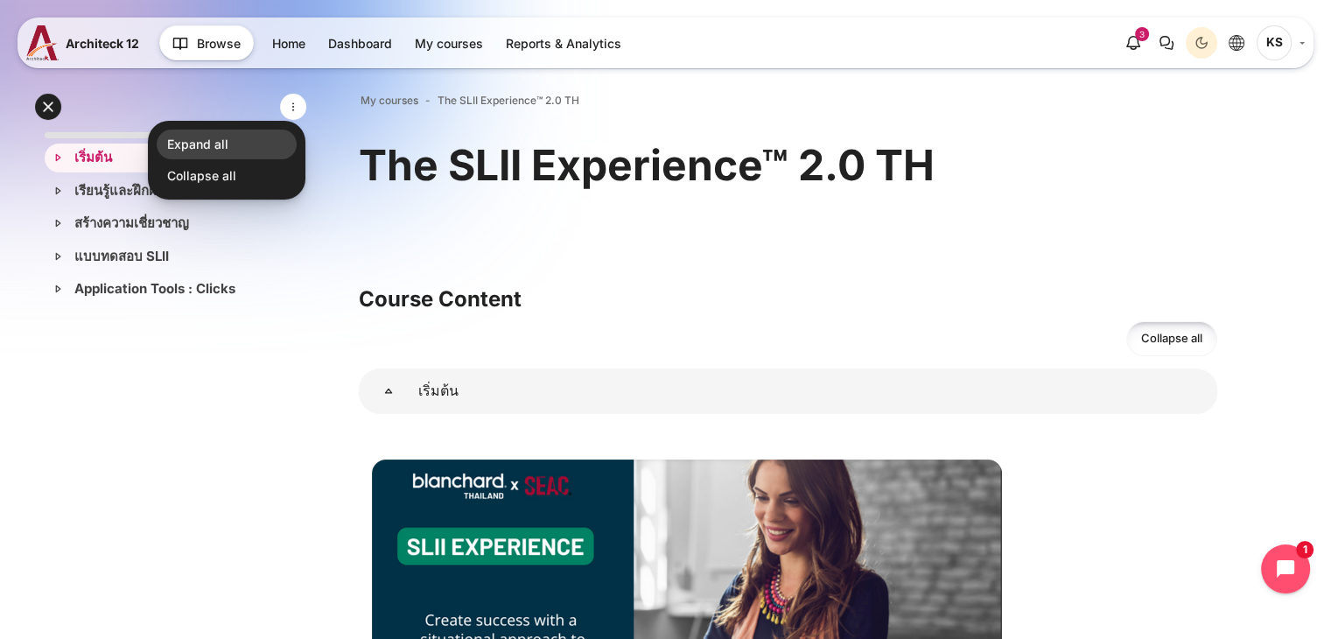
click at [256, 141] on link "Expand all" at bounding box center [227, 145] width 140 height 30
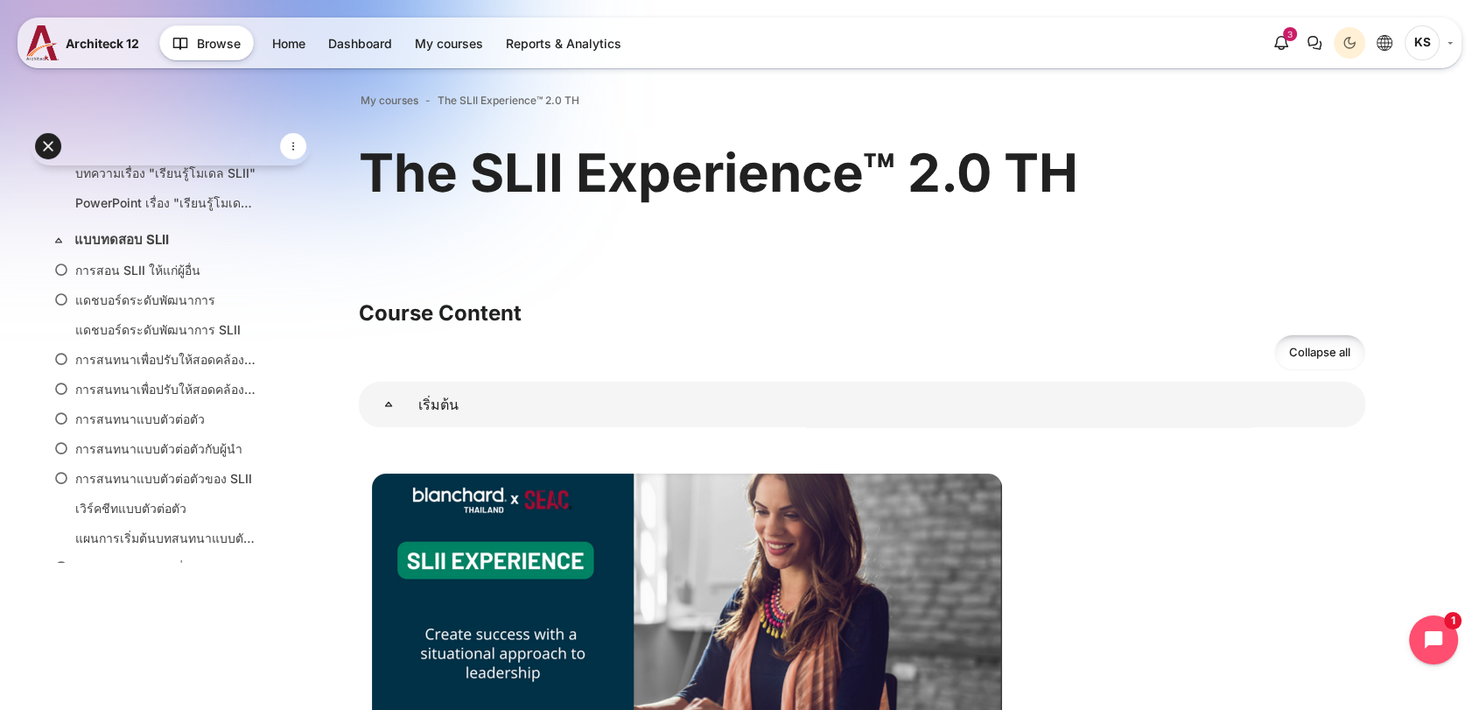
click at [1302, 346] on span "Collapse all" at bounding box center [1319, 353] width 61 height 18
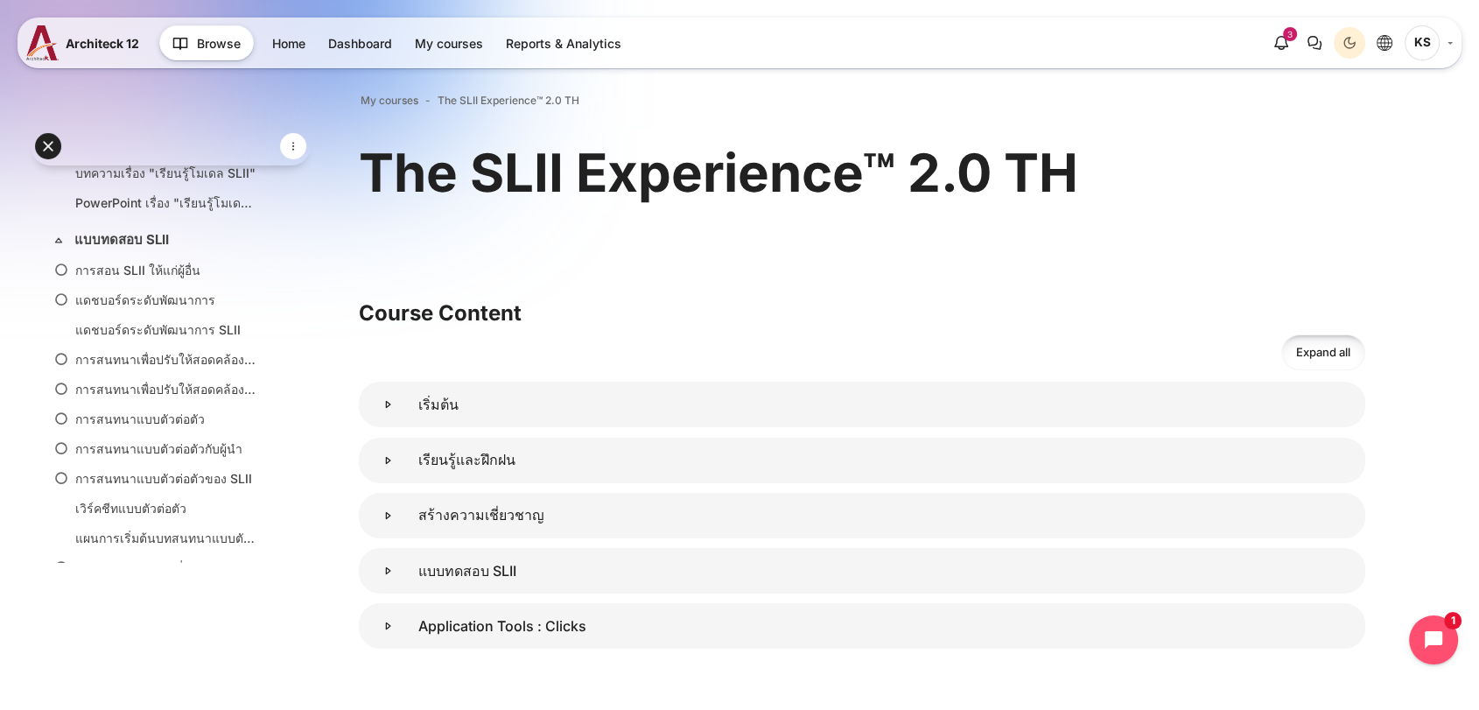
click at [1302, 346] on span "Expand all" at bounding box center [1323, 353] width 54 height 18
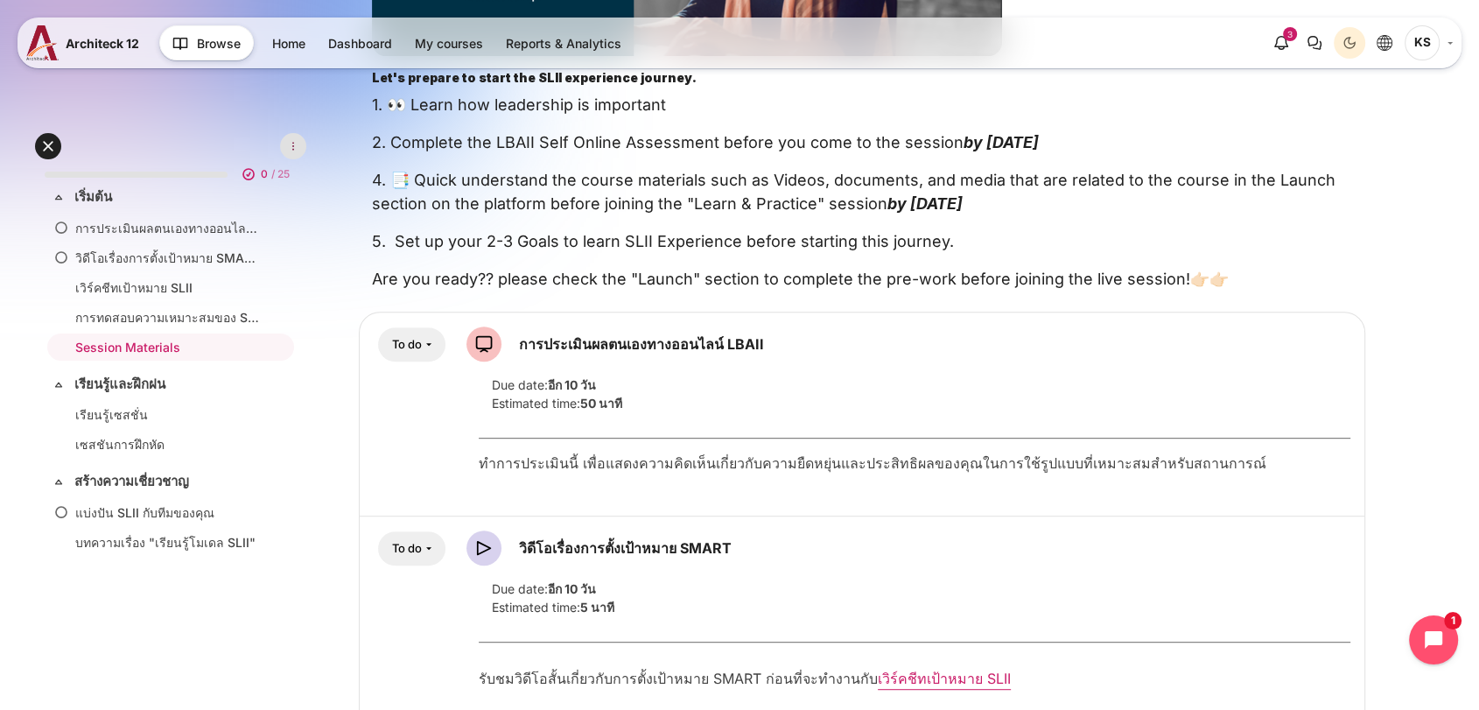
click at [293, 139] on button "button" at bounding box center [293, 146] width 26 height 26
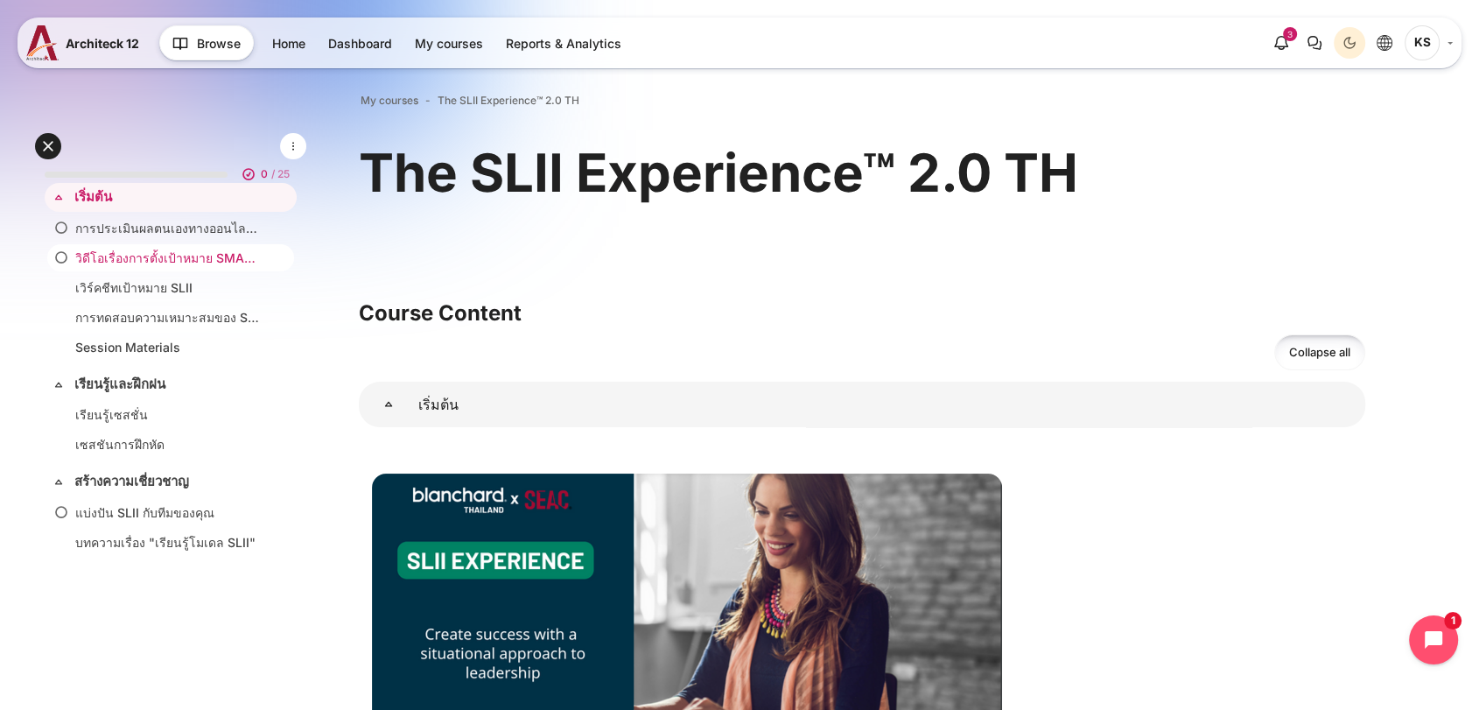
click at [174, 247] on li "วิดีโอเรื่องการตั้งเป้าหมาย SMART" at bounding box center [170, 257] width 247 height 27
click at [173, 253] on link "วิดีโอเรื่องการตั้งเป้าหมาย SMART" at bounding box center [167, 258] width 184 height 18
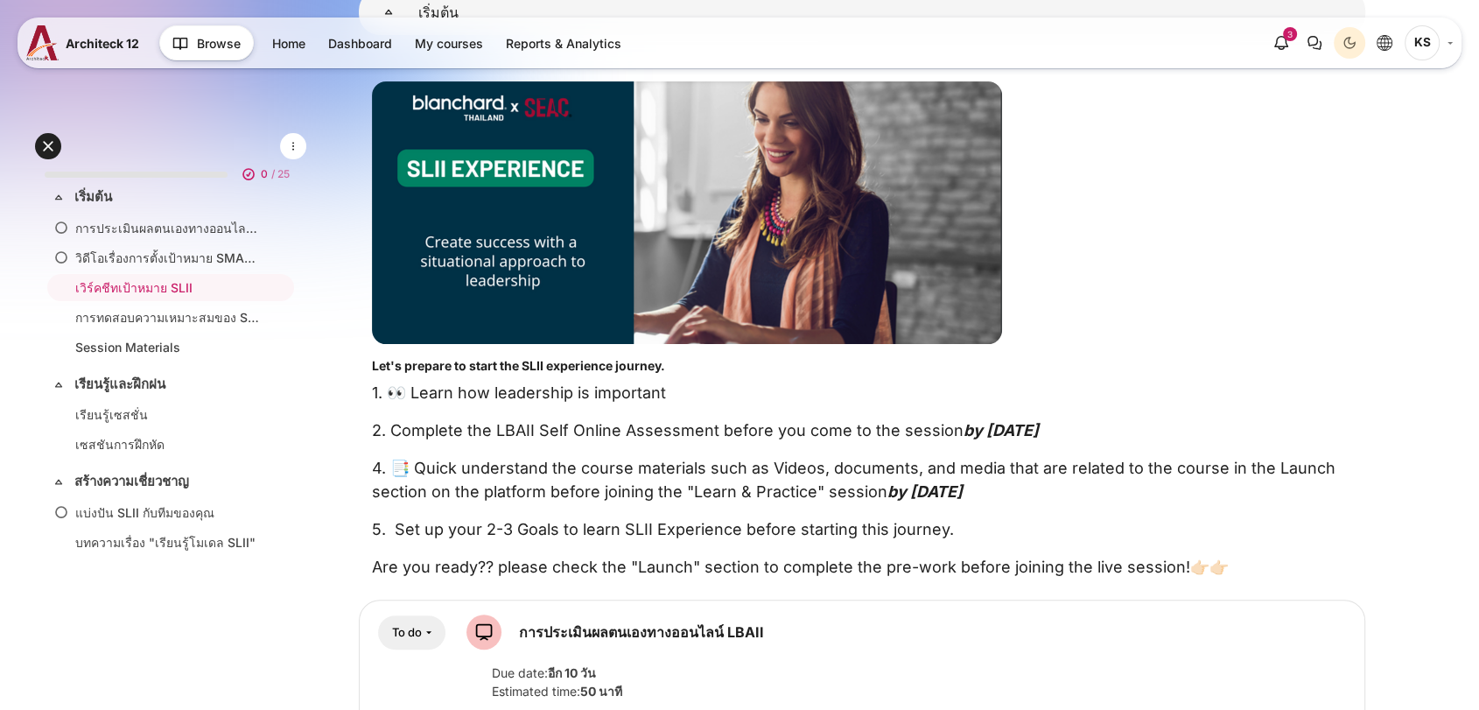
scroll to position [583, 0]
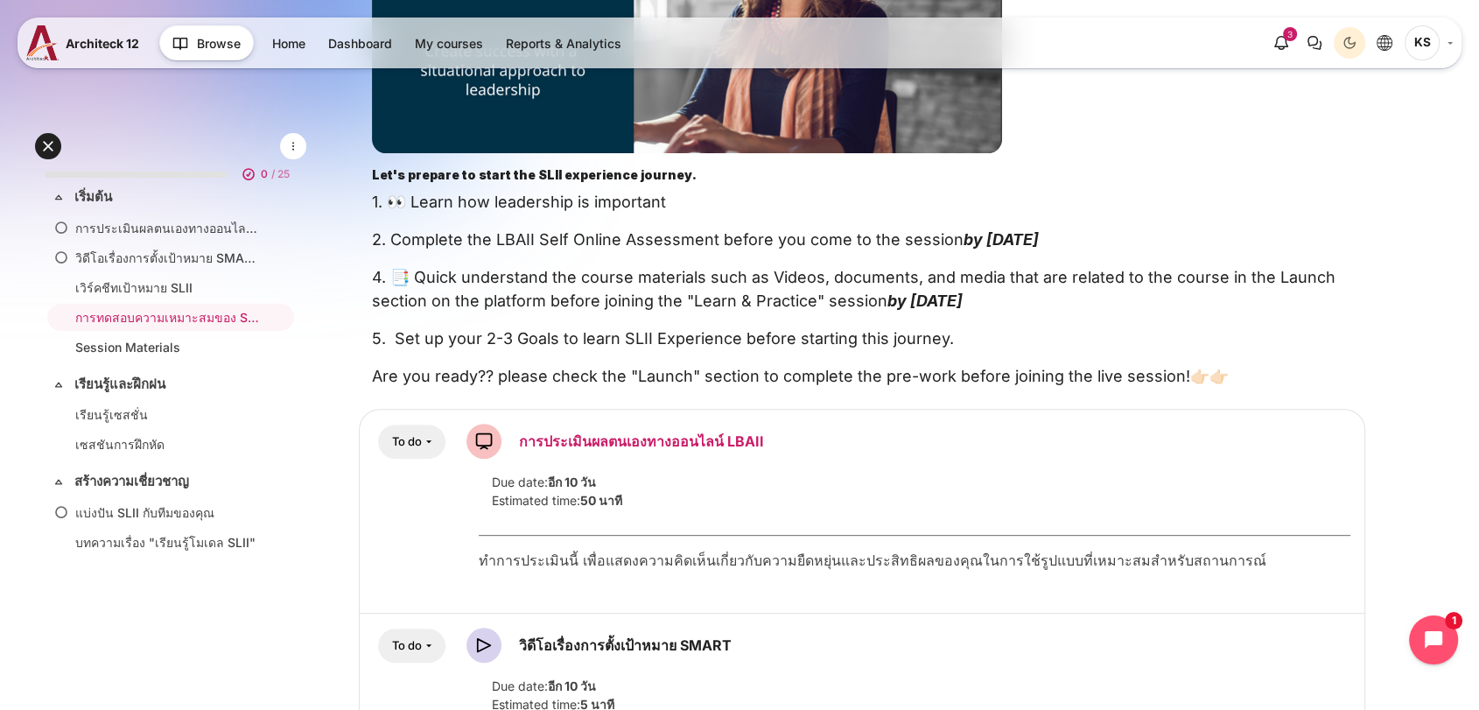
click at [571, 447] on link "การประเมินผลตนเองทางออนไลน์ LBAII SCORM package" at bounding box center [641, 441] width 245 height 18
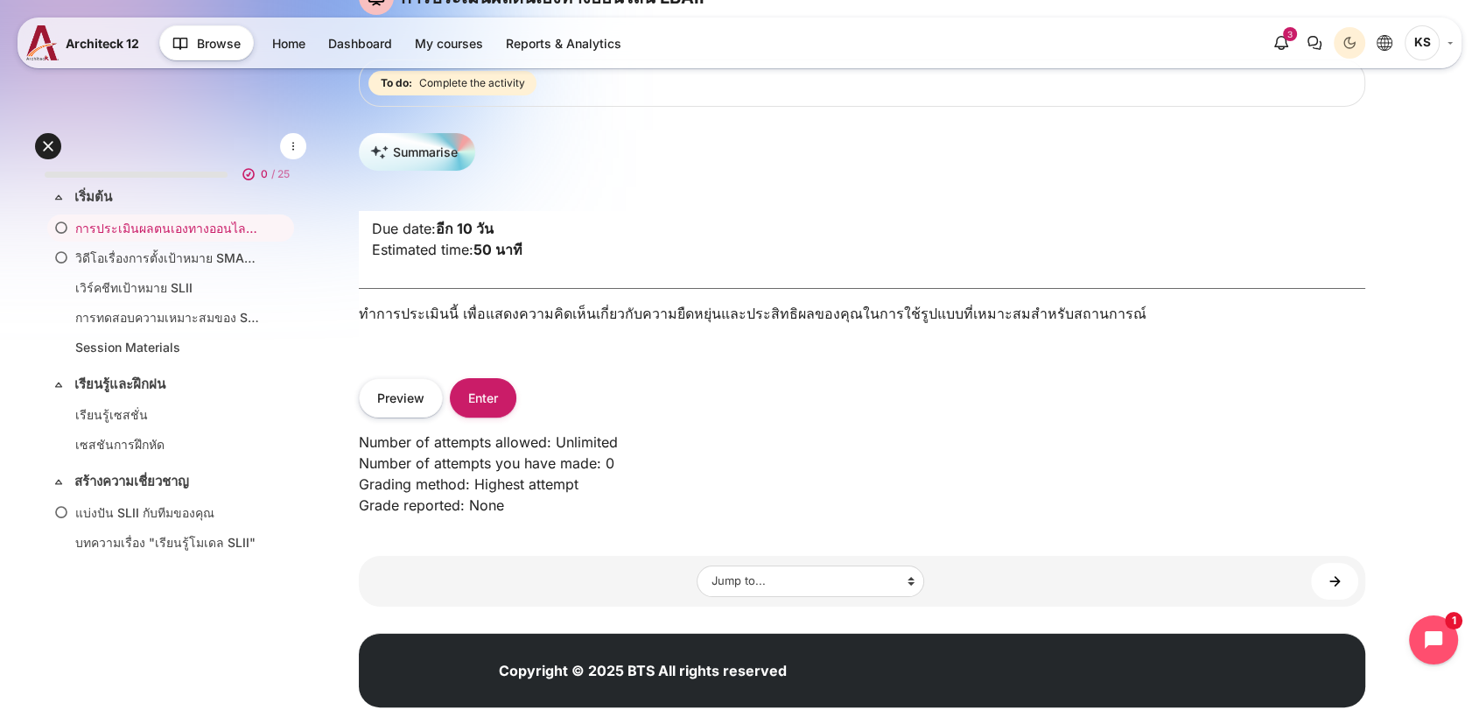
scroll to position [115, 0]
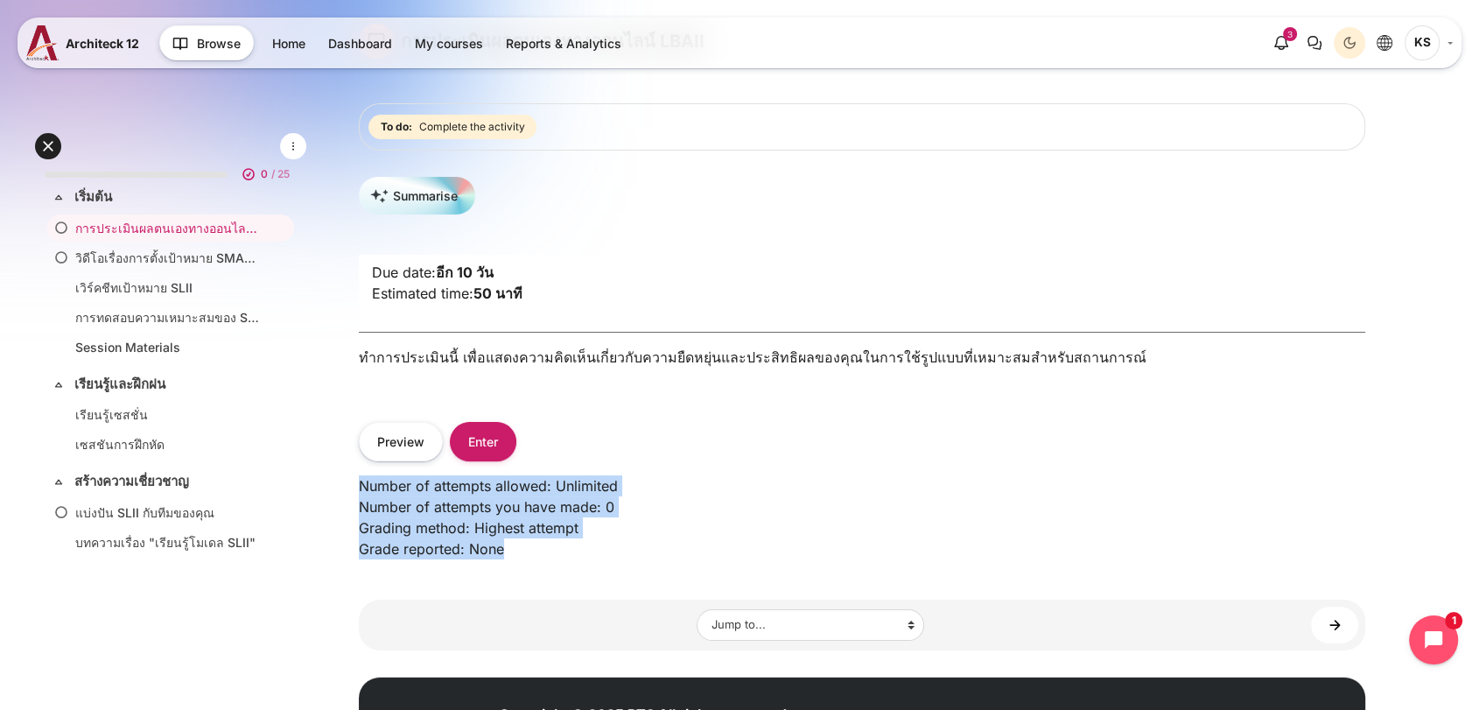
drag, startPoint x: 510, startPoint y: 571, endPoint x: 372, endPoint y: 487, distance: 161.8
click at [350, 490] on div "Open course index My courses The SLII Experience™ 2.0 TH เริ่มต้น การประเมินผลต…" at bounding box center [862, 367] width 1234 height 862
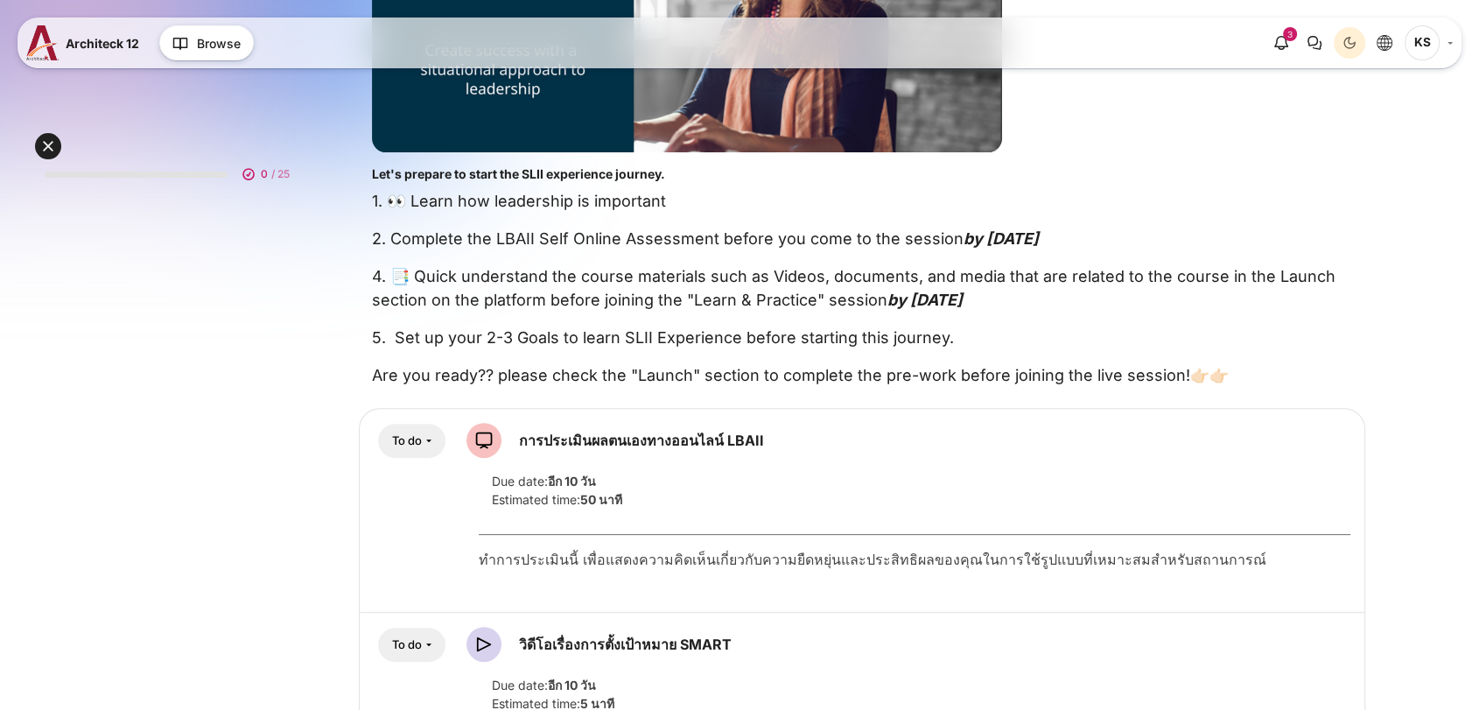
scroll to position [583, 0]
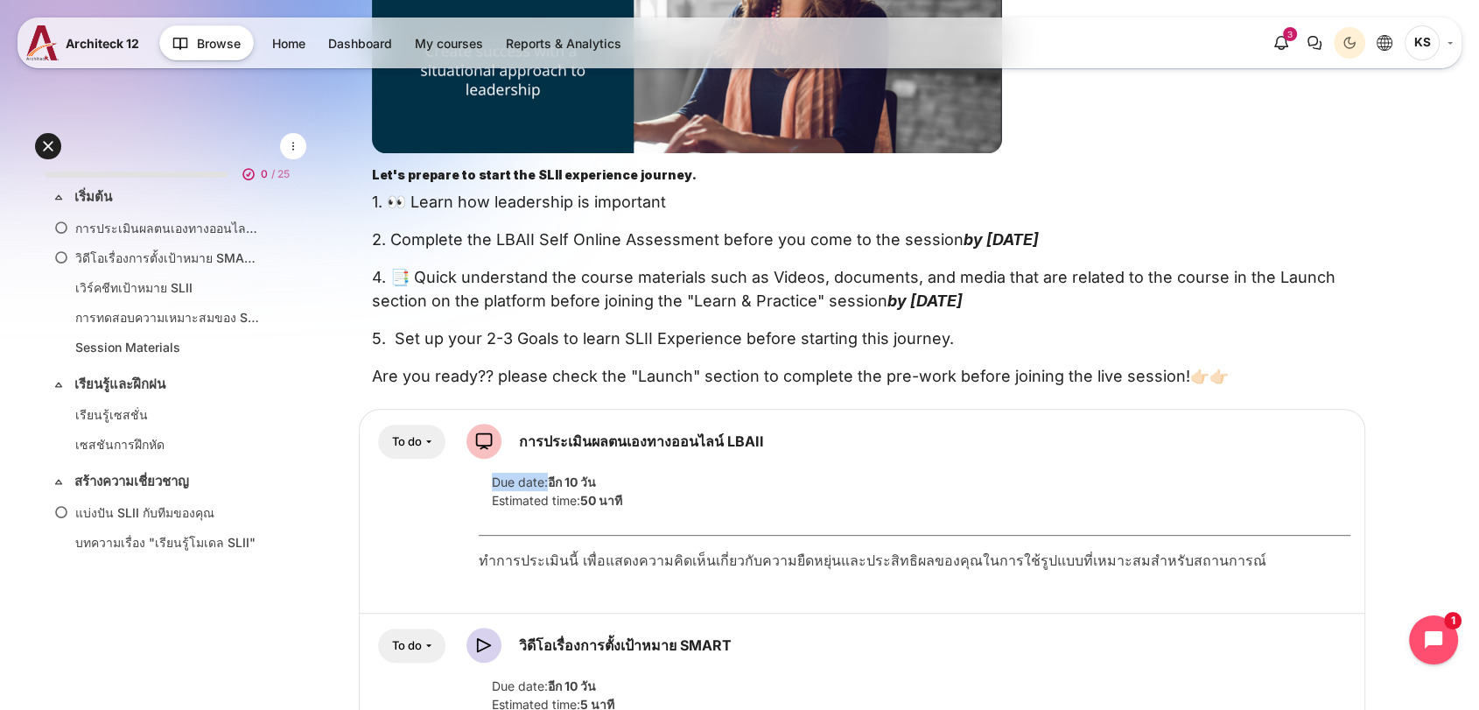
drag, startPoint x: 546, startPoint y: 485, endPoint x: 483, endPoint y: 487, distance: 63.0
click at [480, 487] on div "Due date: อีก 10 วัน" at bounding box center [915, 482] width 872 height 18
drag, startPoint x: 580, startPoint y: 499, endPoint x: 481, endPoint y: 496, distance: 98.9
click at [481, 496] on div "Estimated time: 50 นาที" at bounding box center [915, 500] width 872 height 18
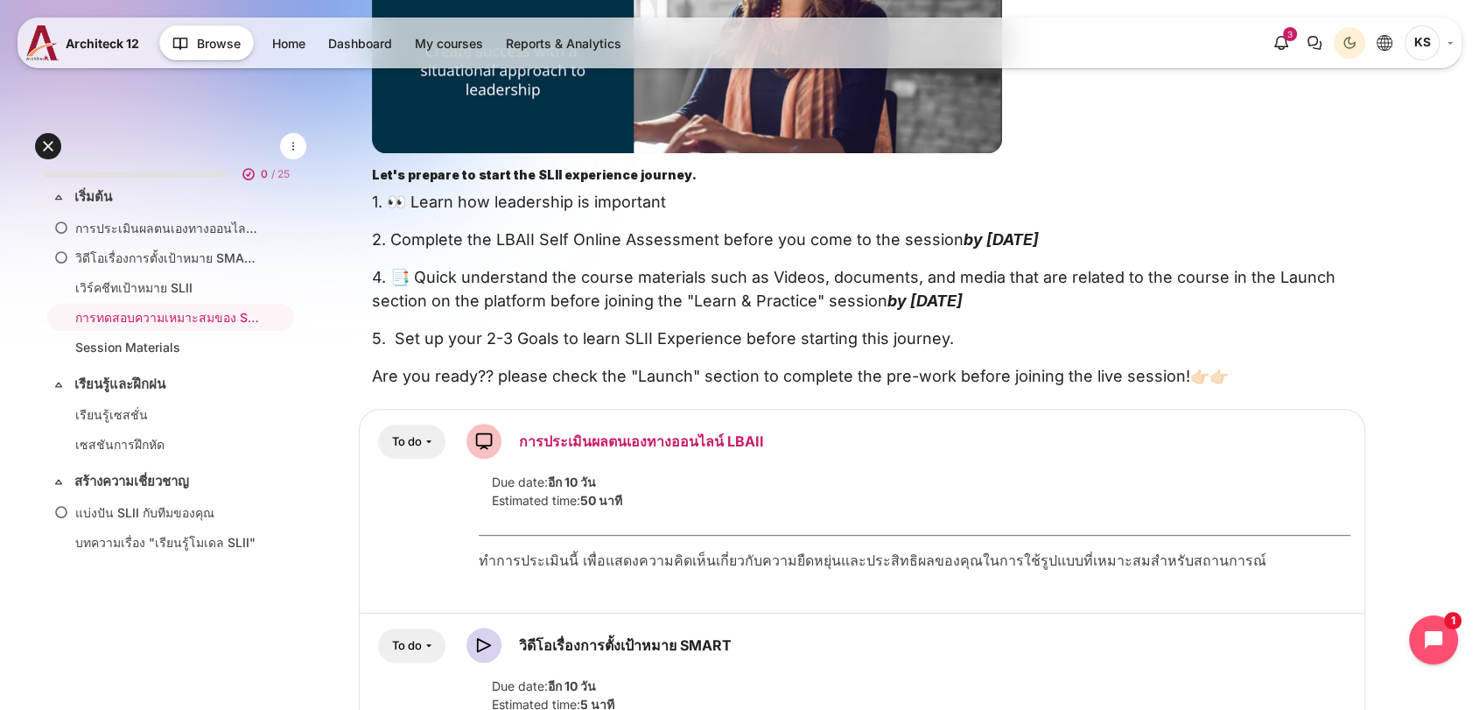
click at [635, 437] on link "การประเมินผลตนเองทางออนไลน์ LBAII SCORM package" at bounding box center [641, 441] width 245 height 18
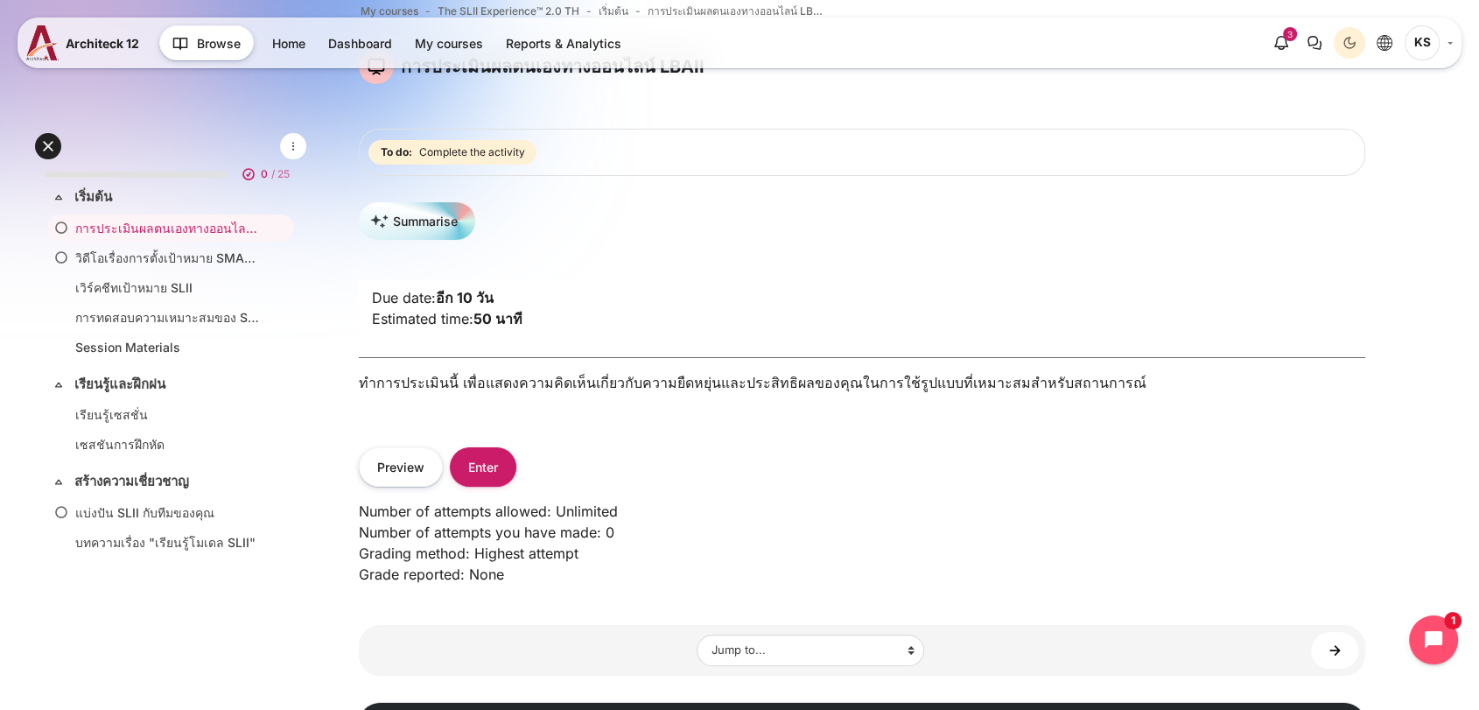
scroll to position [194, 0]
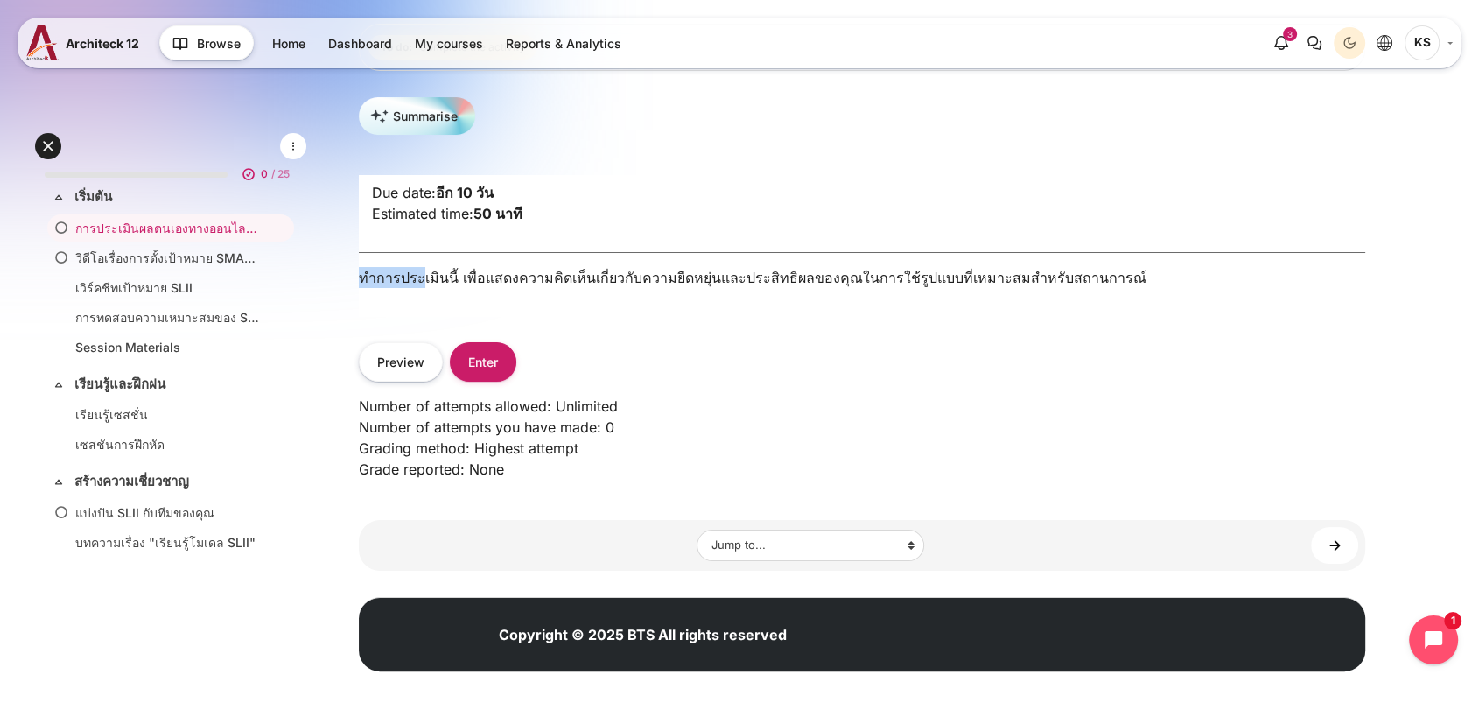
drag, startPoint x: 597, startPoint y: 255, endPoint x: 1079, endPoint y: 250, distance: 482.2
click at [1079, 250] on div "Due date: อีก 10 วัน Estimated time: 50 นาที ทำการประเมินนี้ เพื่อแสดงความคิดเห…" at bounding box center [862, 245] width 1006 height 141
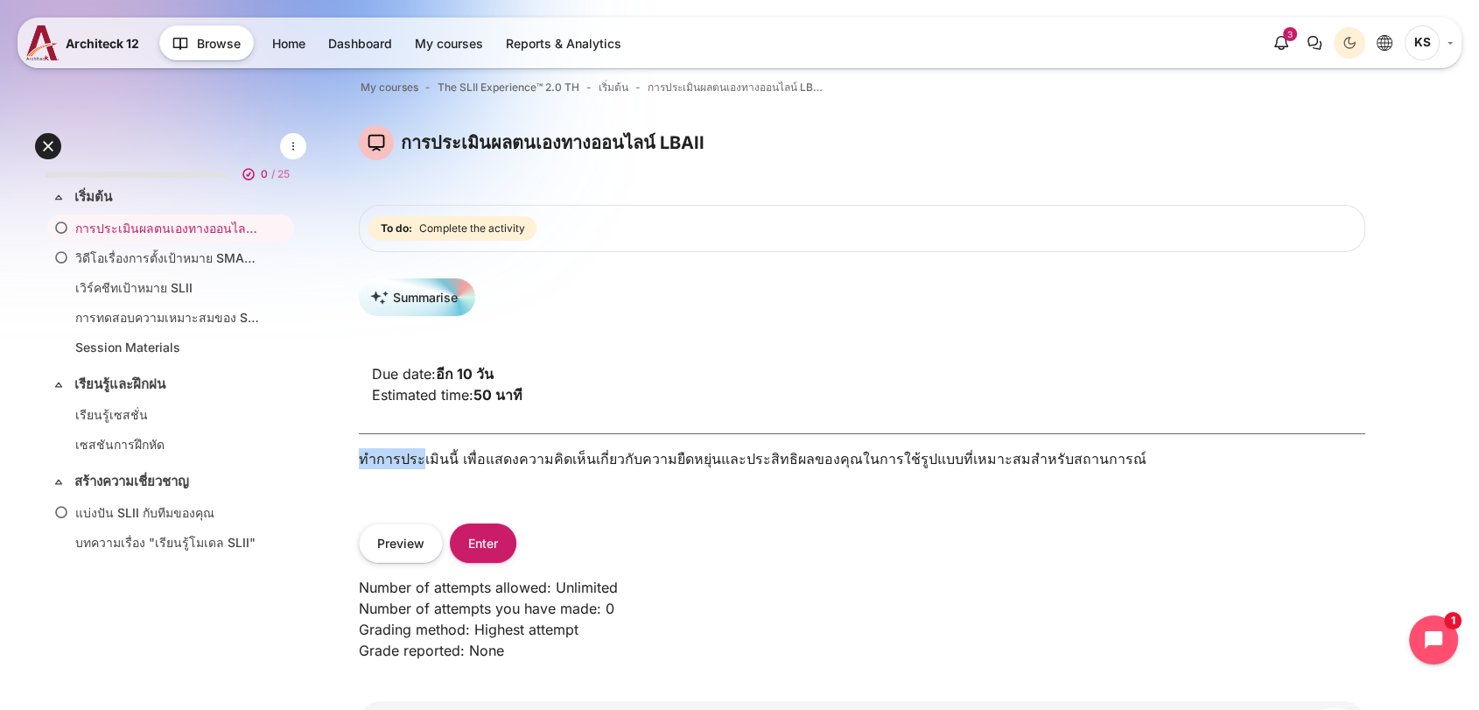
scroll to position [97, 0]
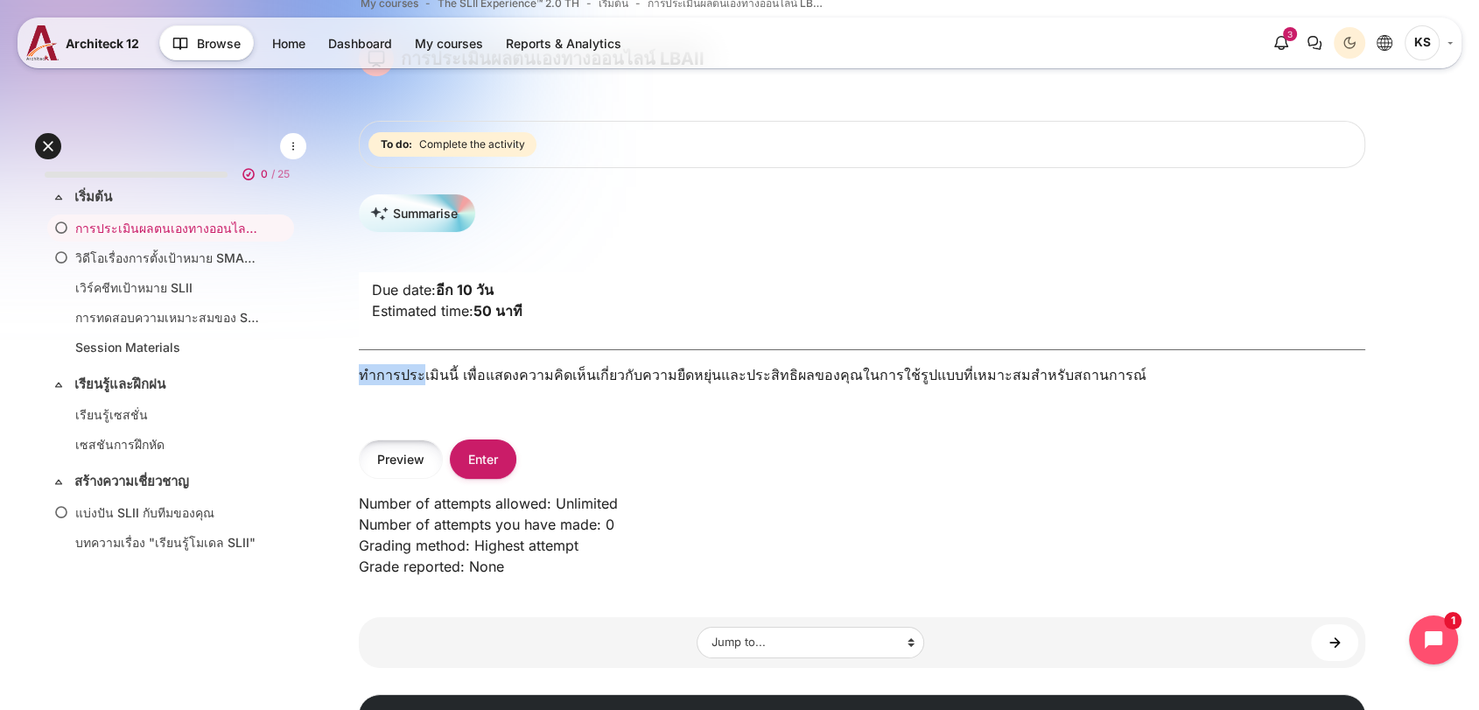
click at [408, 468] on button "Preview" at bounding box center [401, 458] width 84 height 39
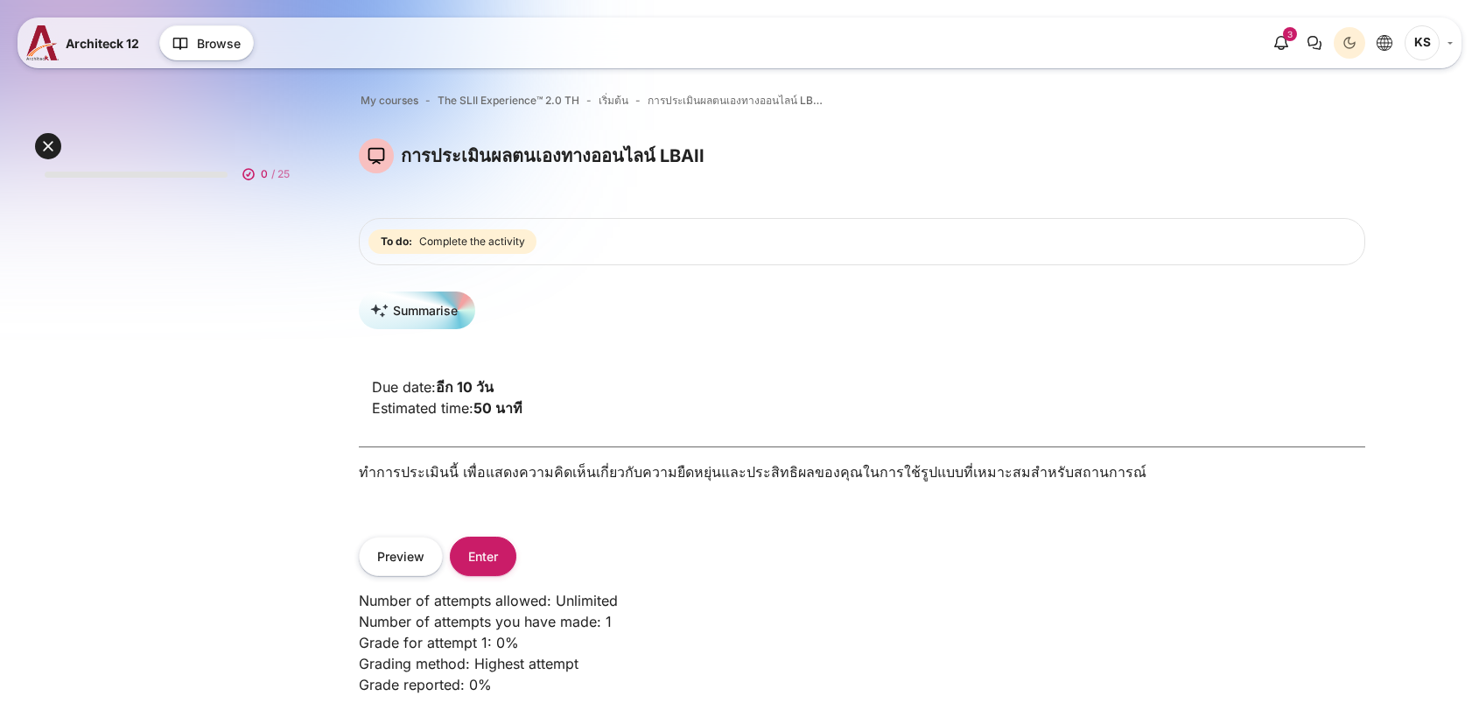
scroll to position [95, 0]
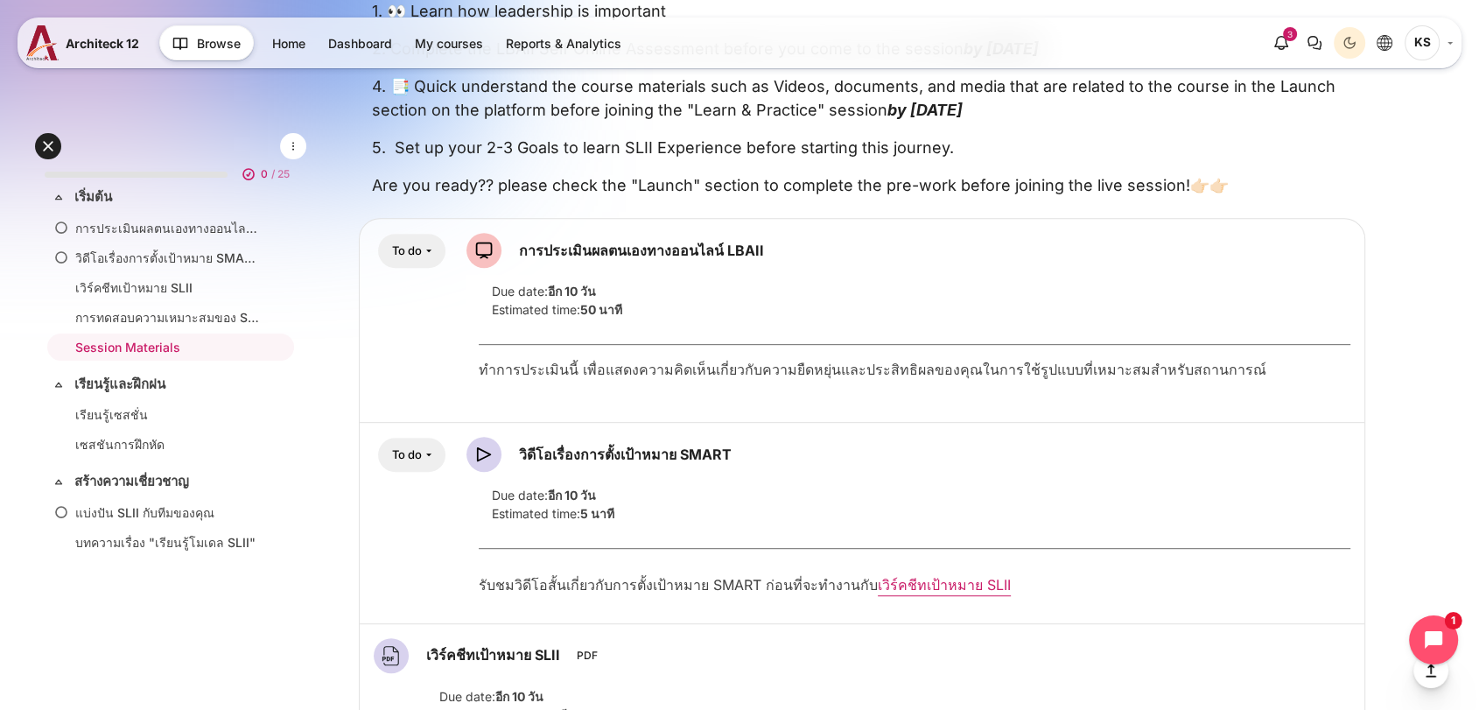
scroll to position [777, 0]
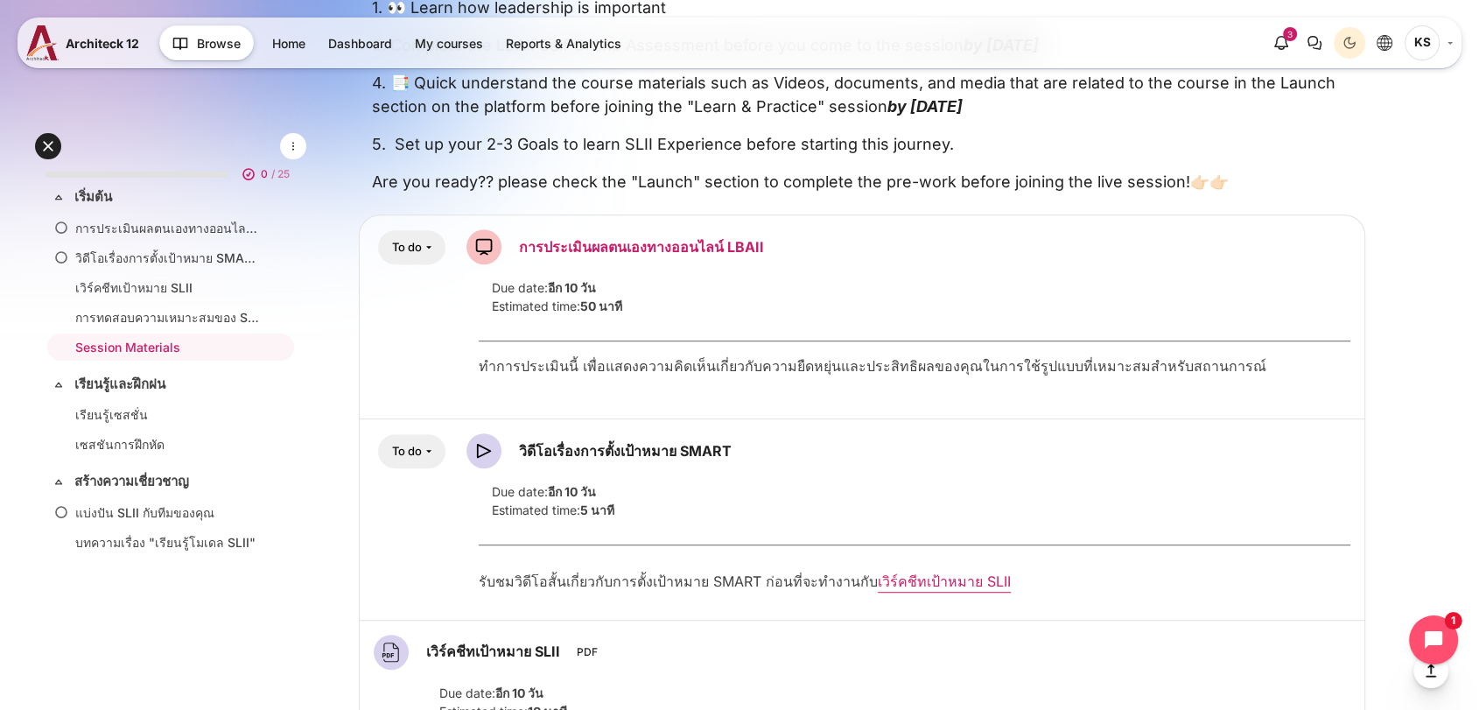
click at [553, 249] on link "การประเมินผลตนเองทางออนไลน์ LBAII SCORM package" at bounding box center [641, 247] width 245 height 18
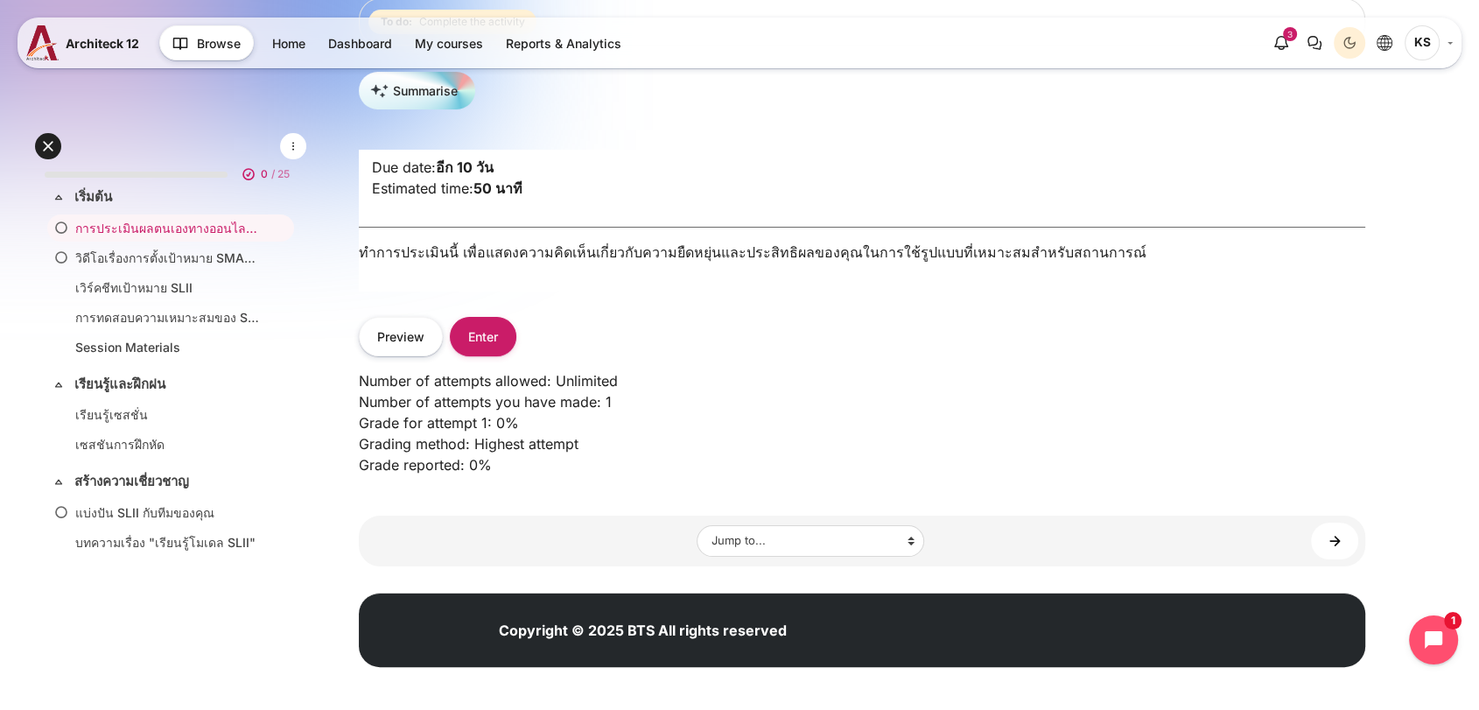
scroll to position [233, 0]
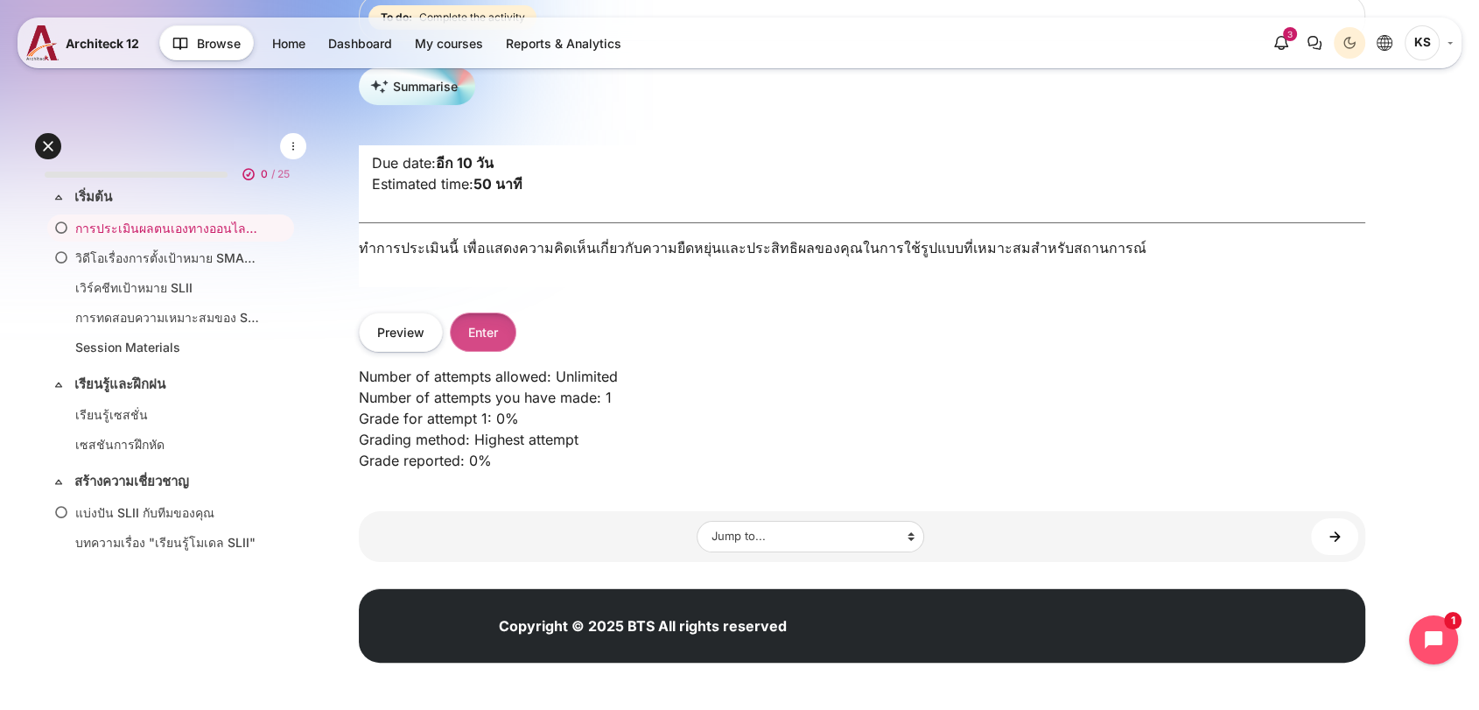
click at [494, 345] on button "Enter" at bounding box center [483, 331] width 67 height 39
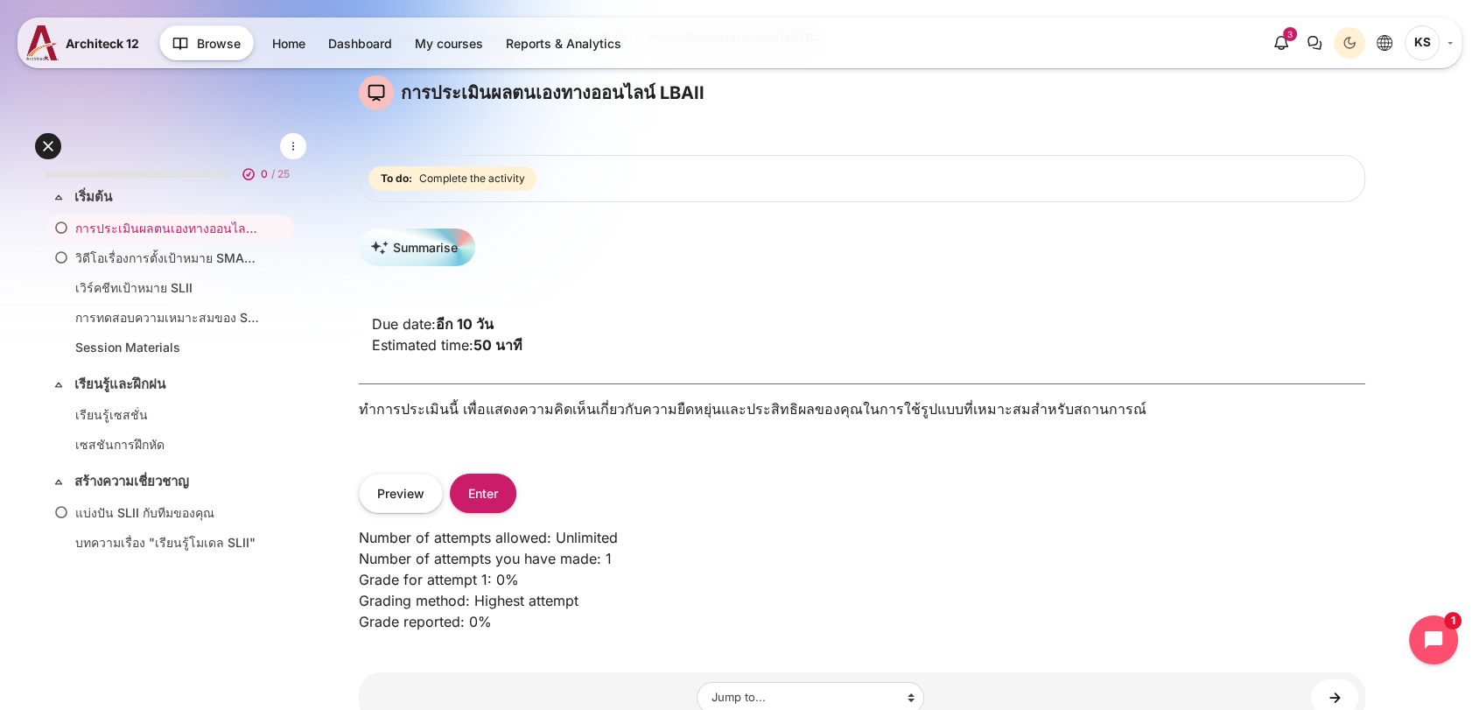
scroll to position [39, 0]
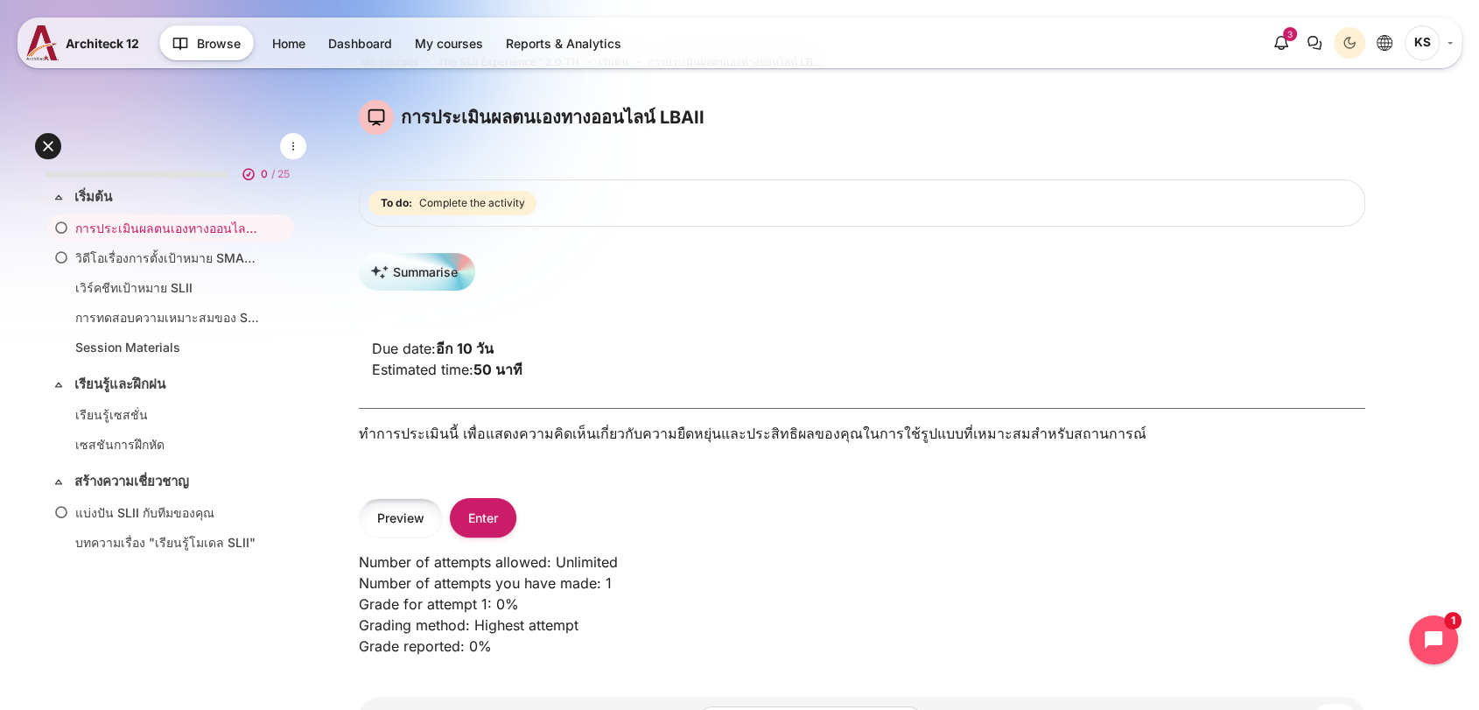
click at [420, 533] on button "Preview" at bounding box center [401, 517] width 84 height 39
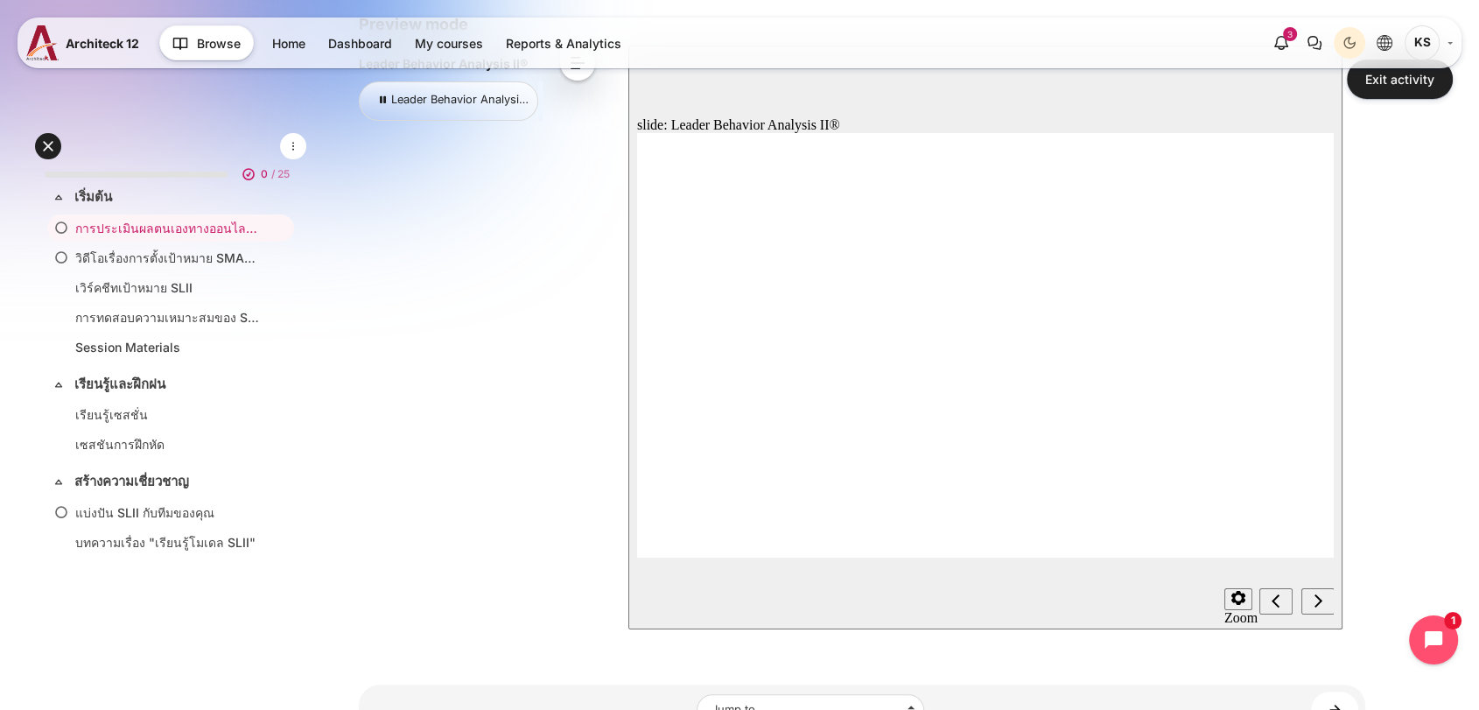
scroll to position [260, 0]
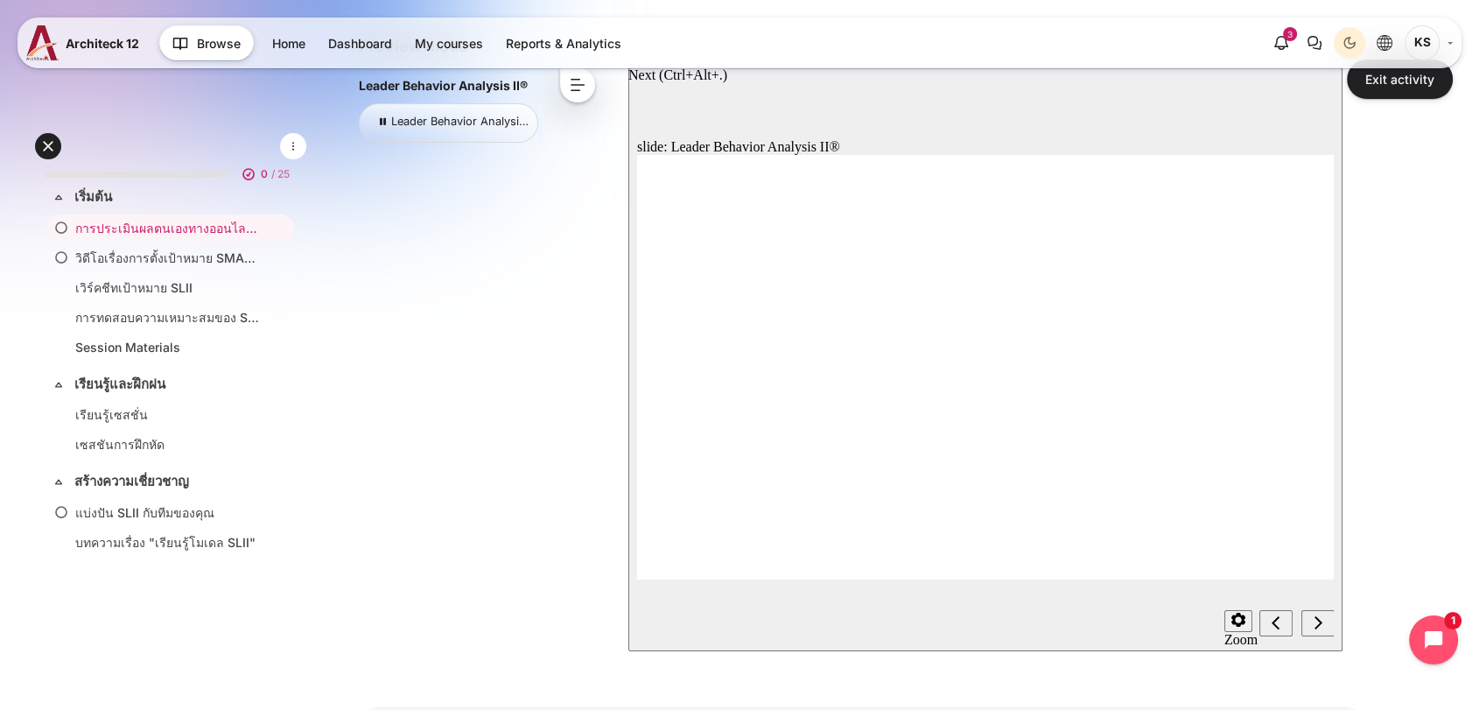
click at [1323, 624] on div "Next (Ctrl+Alt+Period)" at bounding box center [1317, 623] width 19 height 18
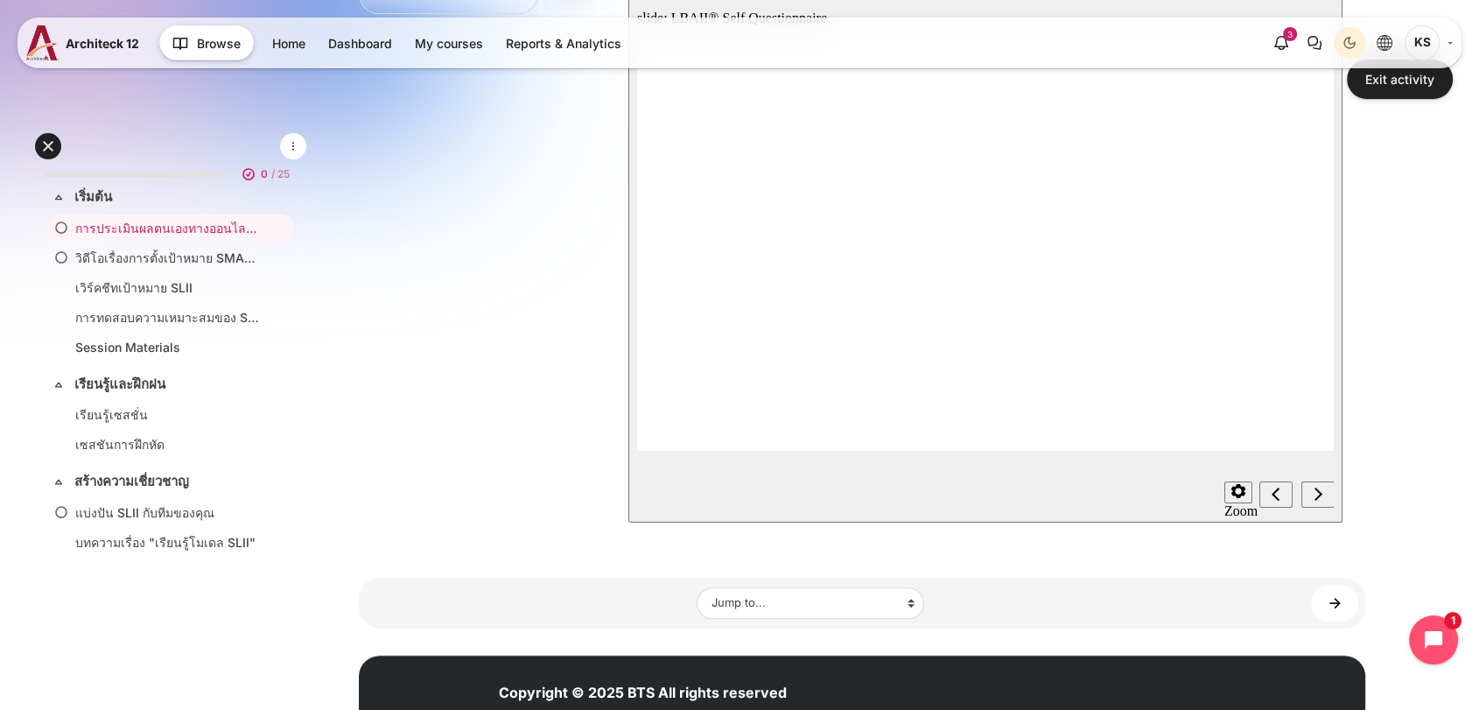
scroll to position [291, 0]
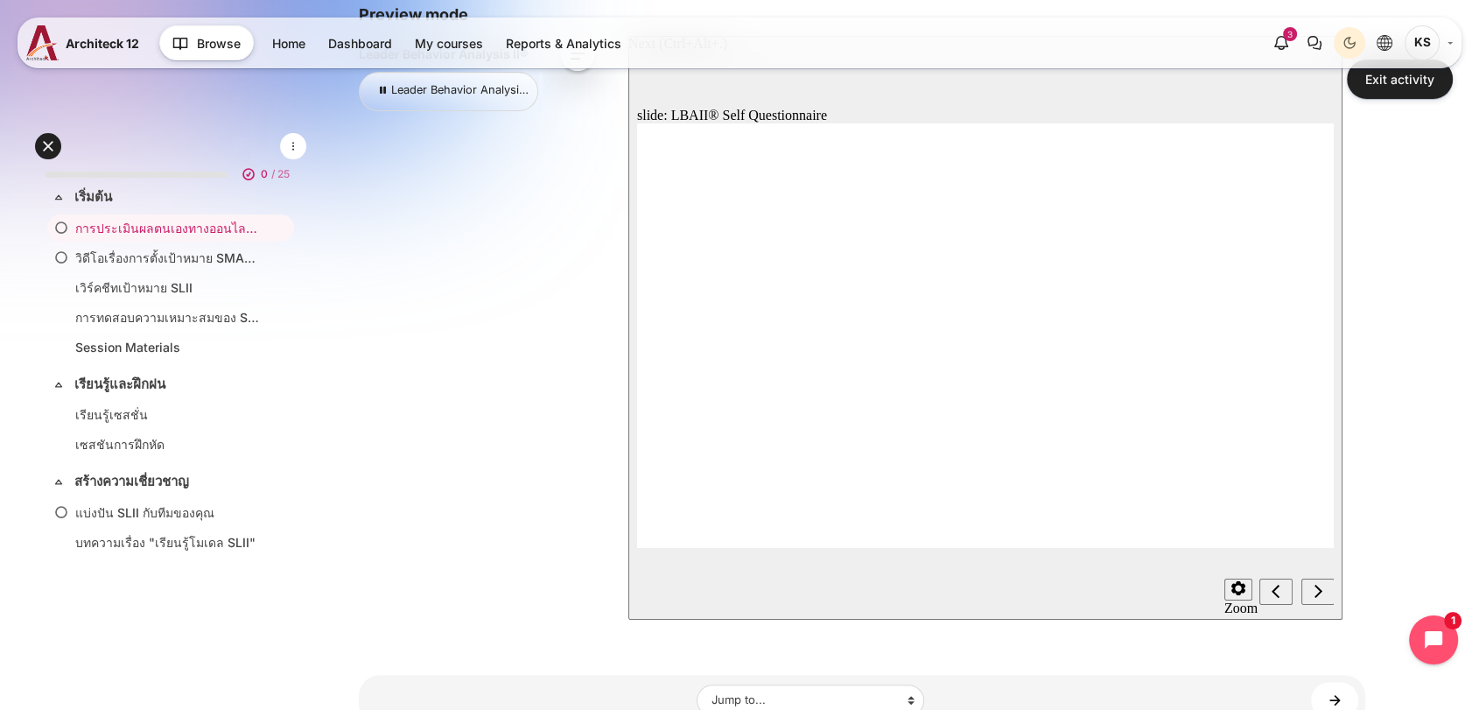
click at [1321, 589] on icon "Next (Ctrl+Alt+Period)" at bounding box center [1318, 591] width 9 height 16
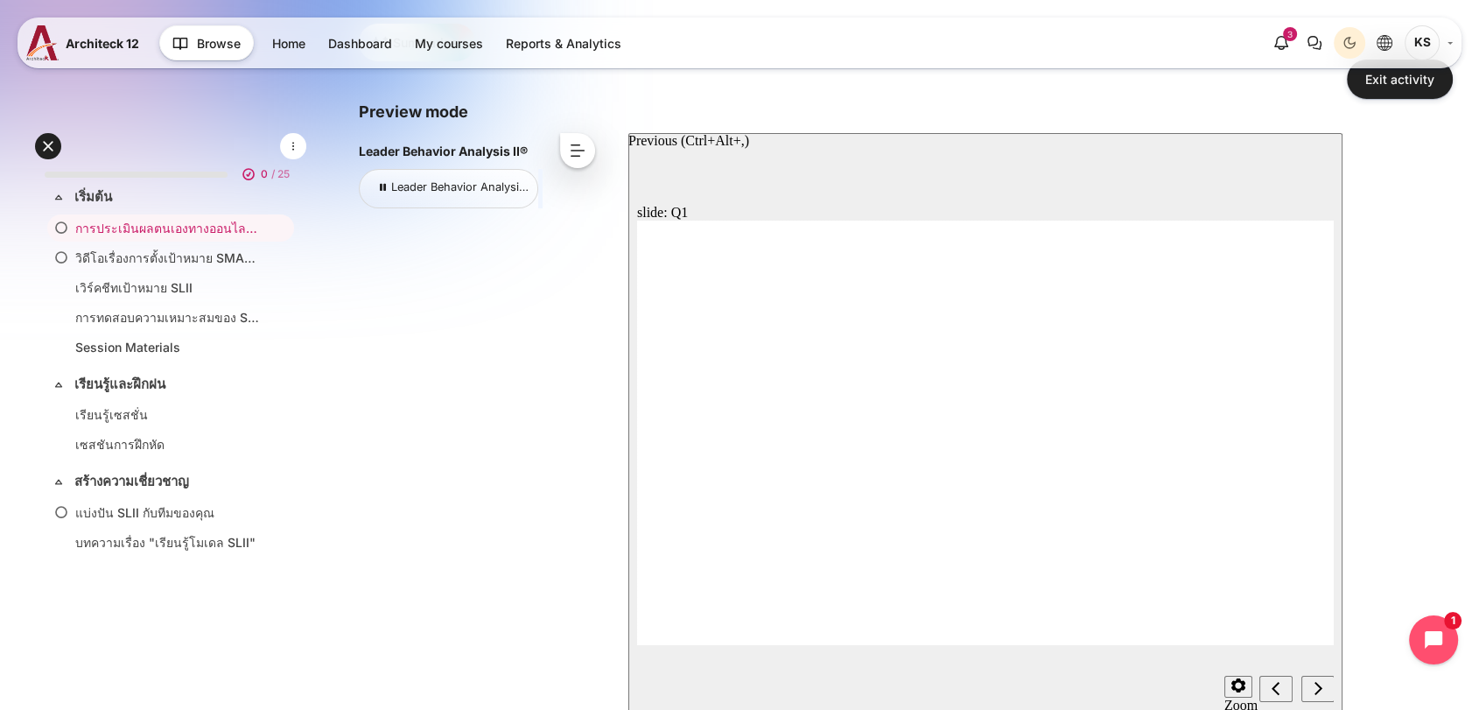
click at [1272, 696] on icon "Previous (Ctrl+Alt+Comma)" at bounding box center [1276, 688] width 9 height 16
click at [1440, 630] on icon "Open chat widget" at bounding box center [1443, 640] width 27 height 27
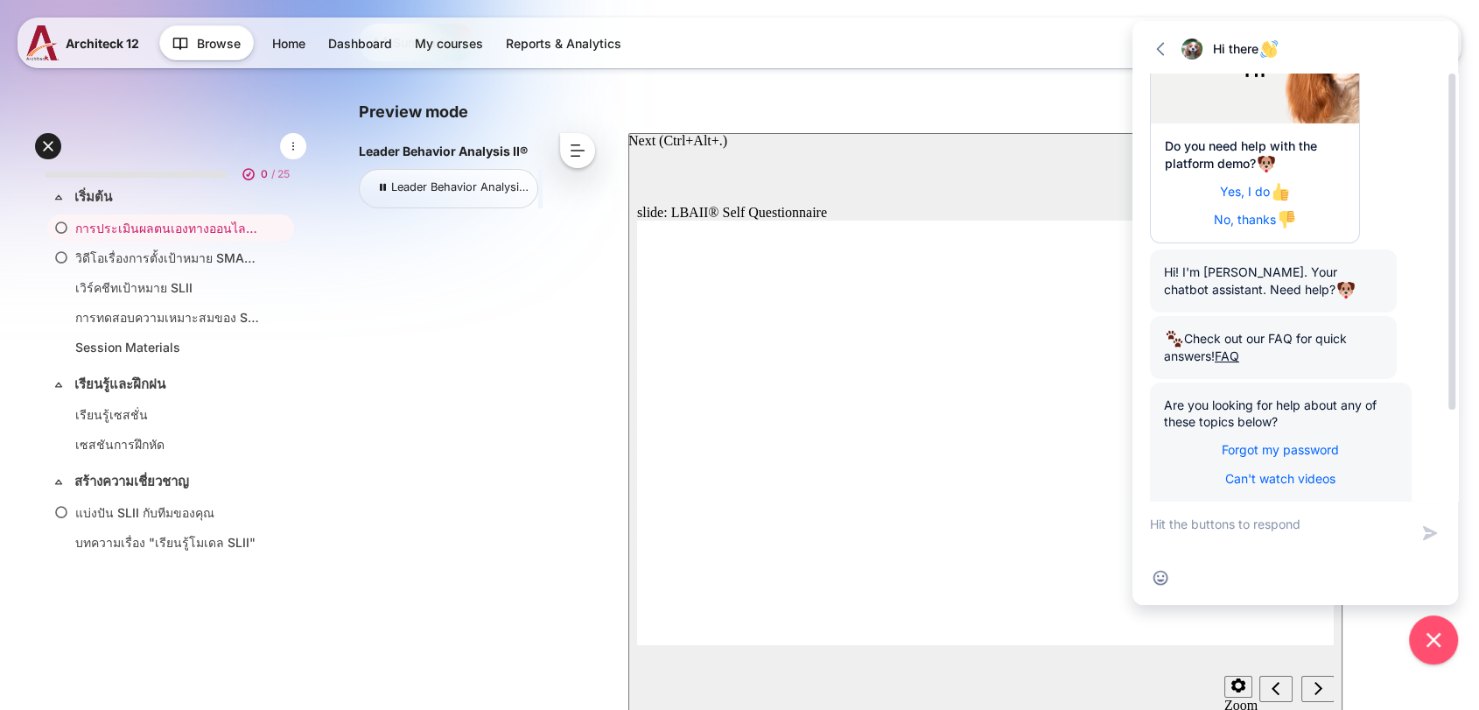
scroll to position [0, 0]
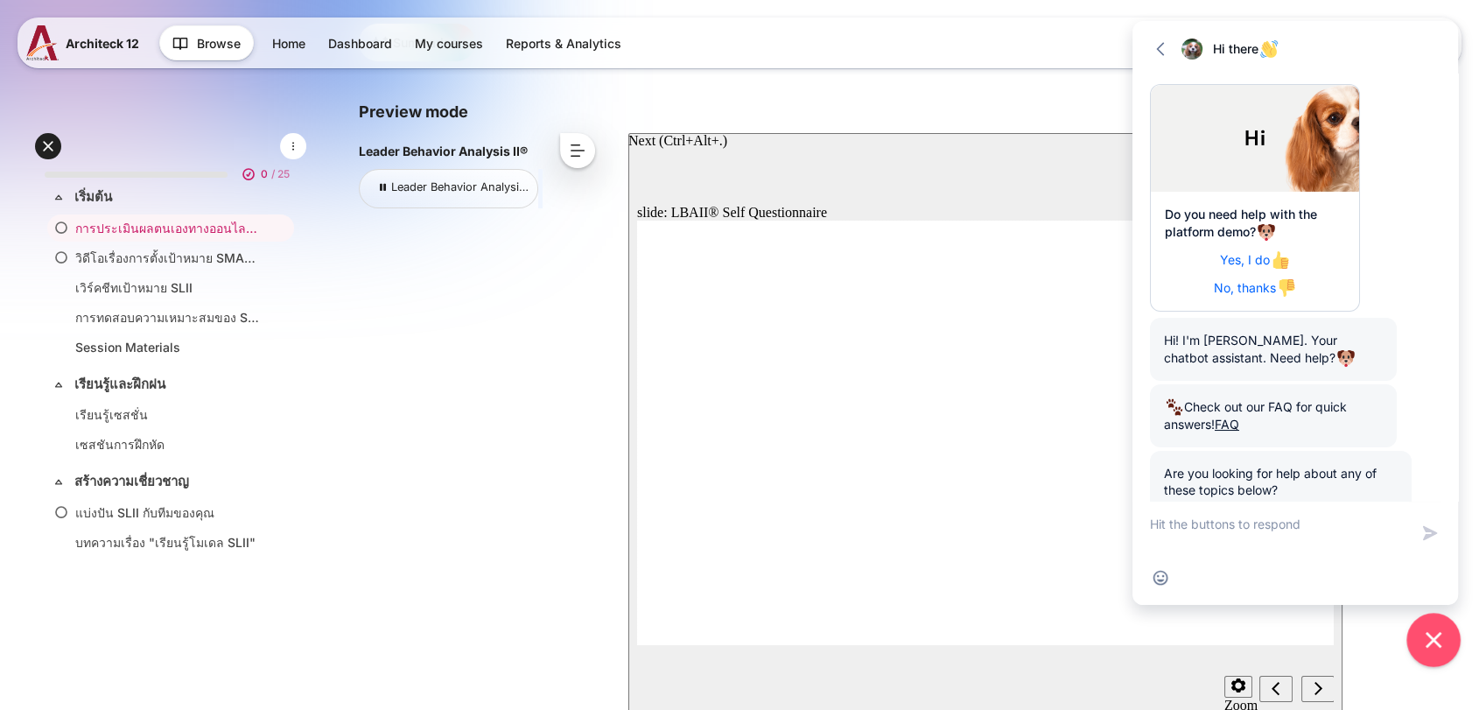
click at [1428, 630] on icon "Close chat widget" at bounding box center [1433, 640] width 27 height 27
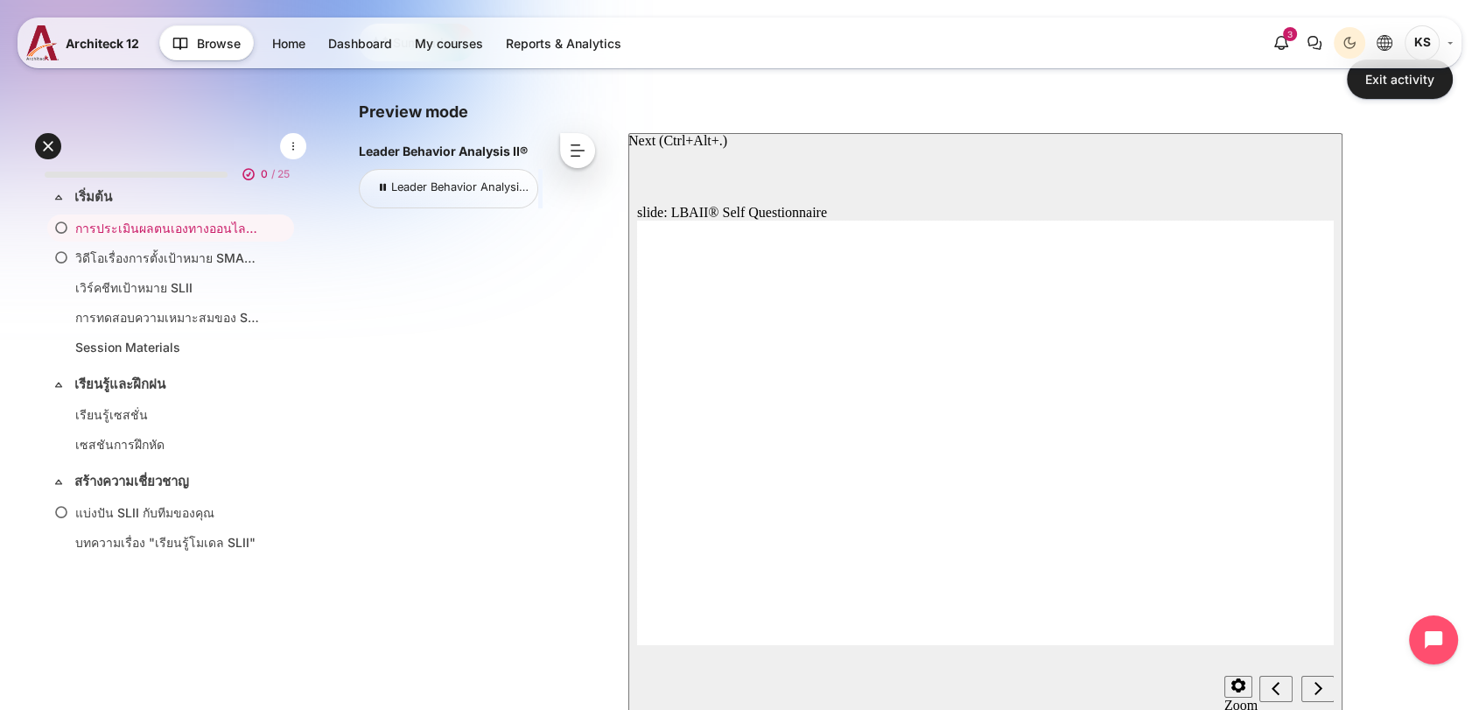
click at [1316, 695] on icon "Next (Ctrl+Alt+Period)" at bounding box center [1318, 688] width 9 height 16
radio input "true"
click at [1317, 686] on icon "Next (Ctrl+Alt+Period)" at bounding box center [1318, 687] width 8 height 13
click at [405, 191] on link "Leader Behavior Analysis II®" at bounding box center [458, 186] width 168 height 13
click at [585, 146] on button "<" at bounding box center [577, 150] width 35 height 35
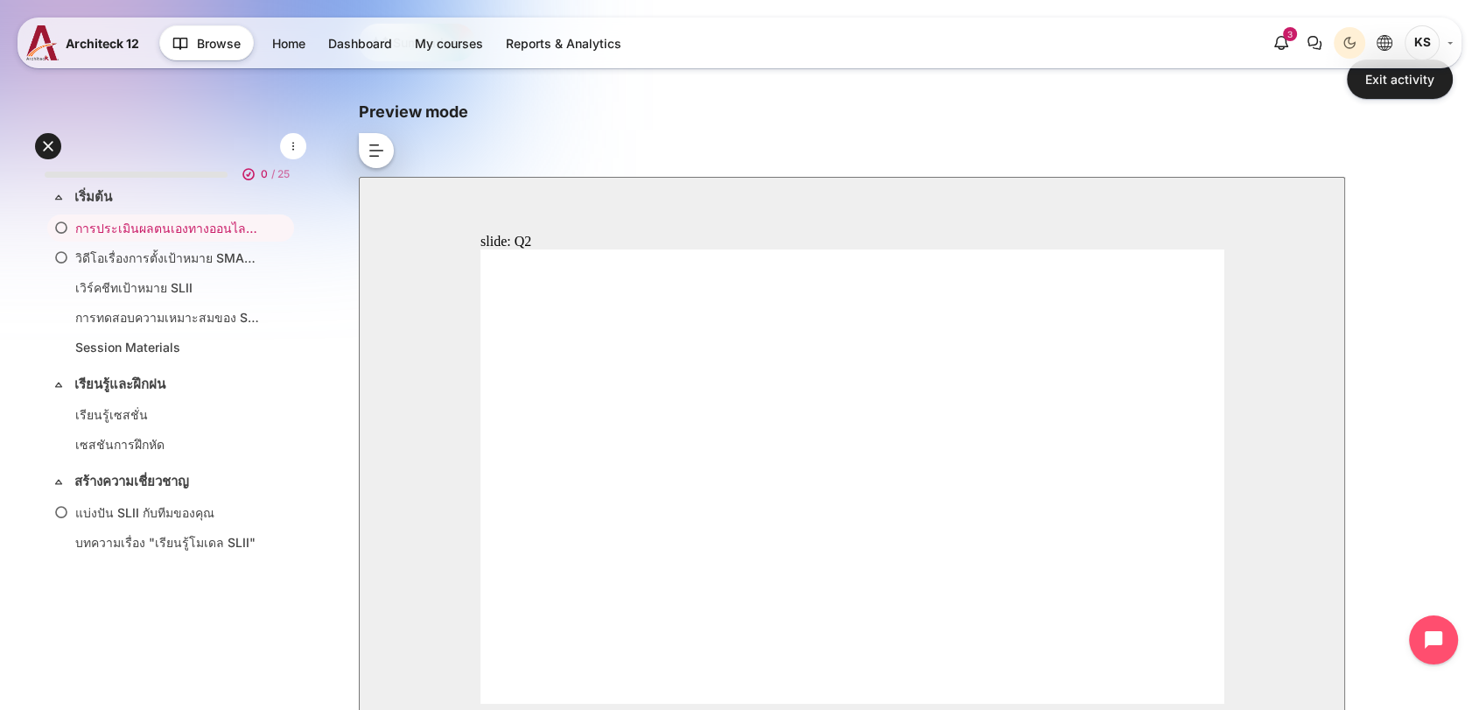
click at [384, 158] on button ">" at bounding box center [376, 150] width 35 height 35
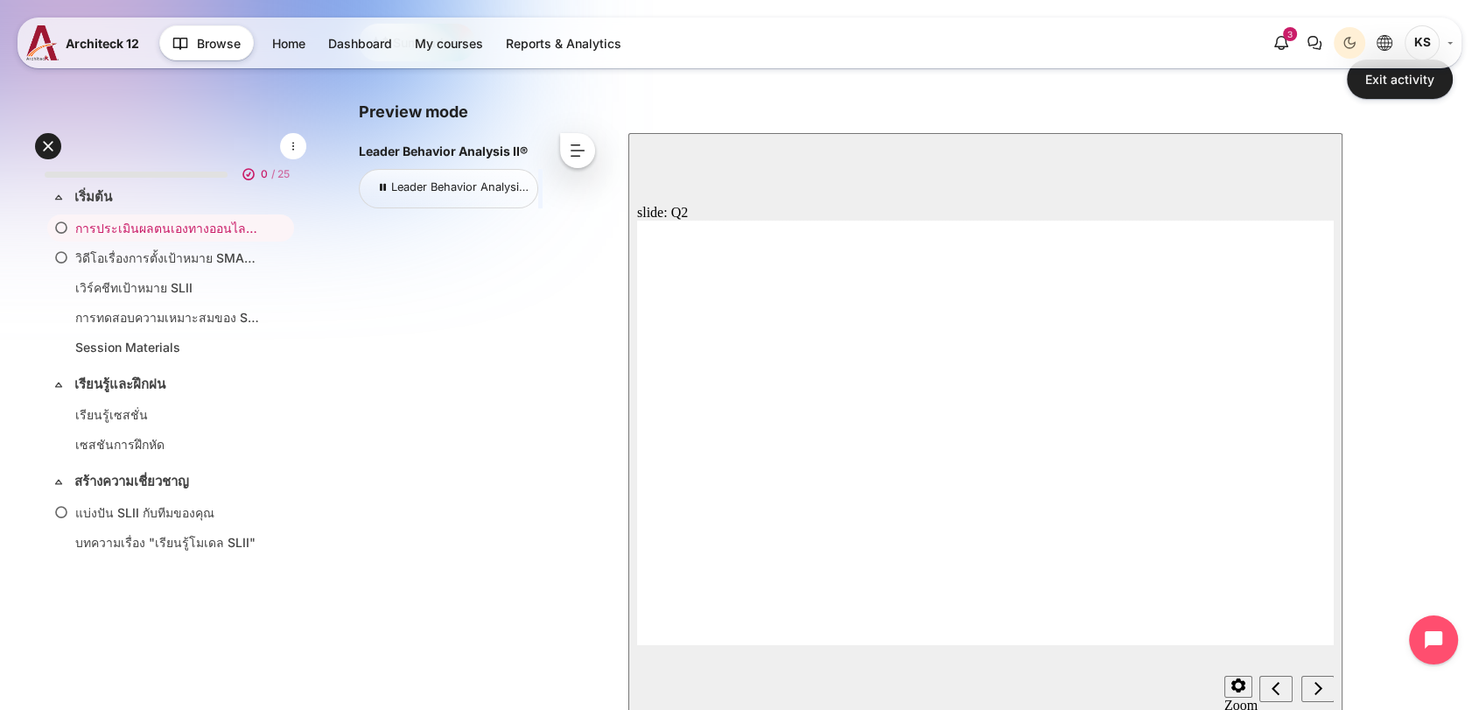
click at [577, 143] on button "<" at bounding box center [577, 150] width 35 height 35
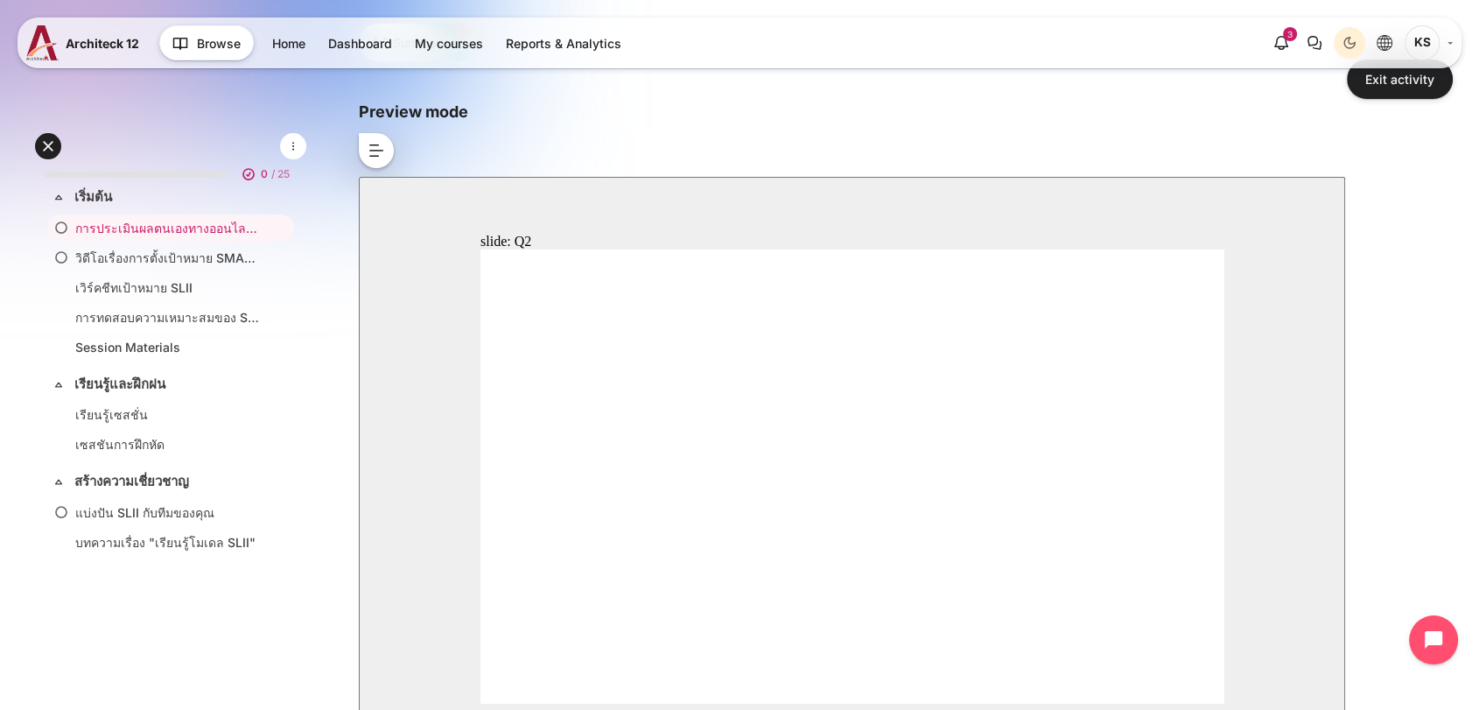
click at [385, 151] on button ">" at bounding box center [376, 150] width 35 height 35
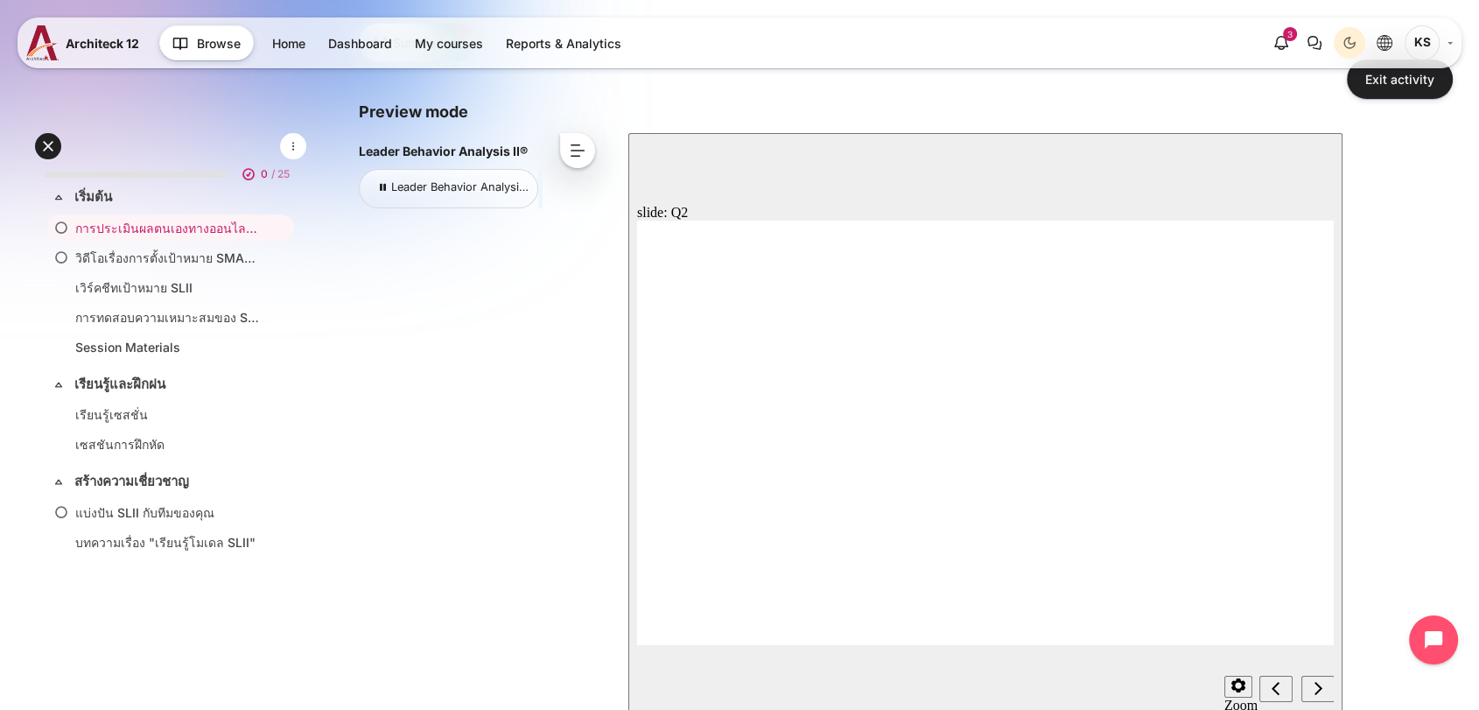
click at [577, 151] on button "<" at bounding box center [577, 150] width 35 height 35
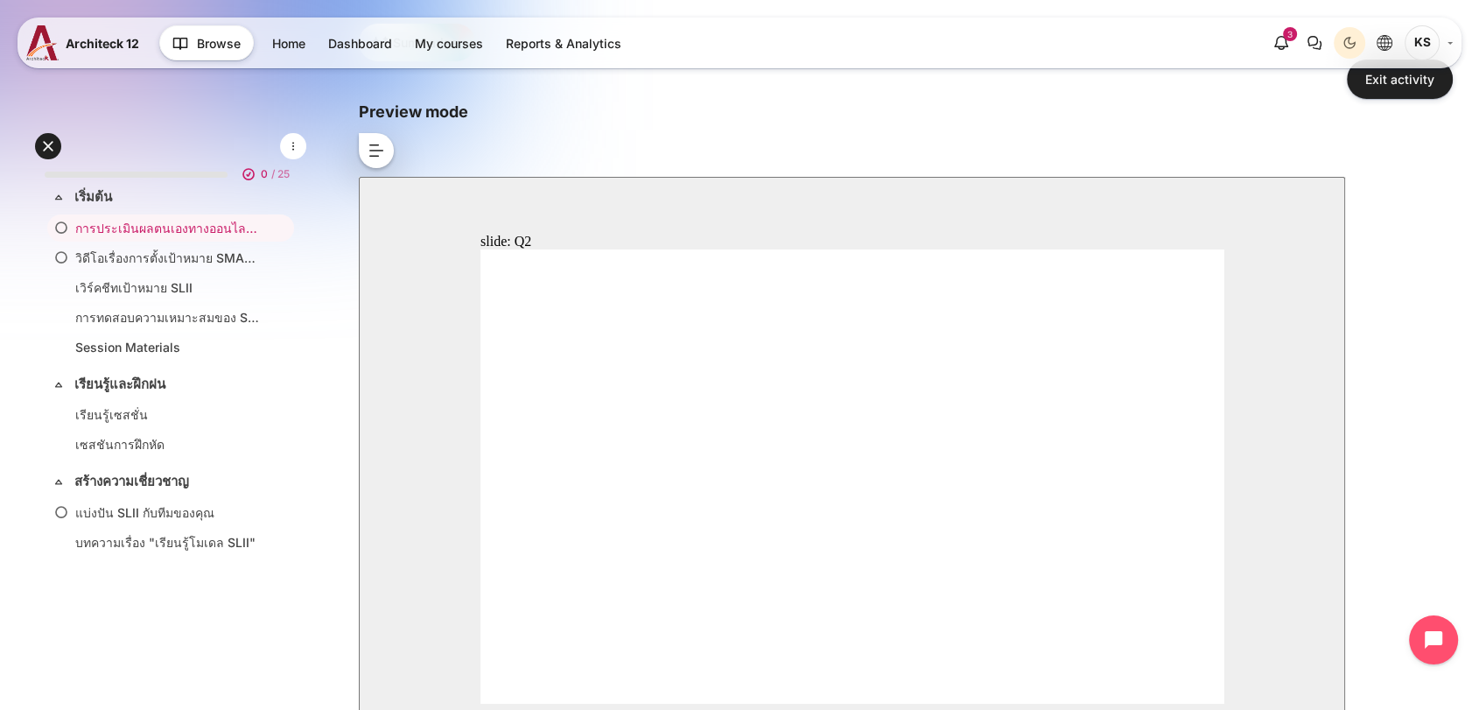
click at [378, 155] on button ">" at bounding box center [376, 150] width 35 height 35
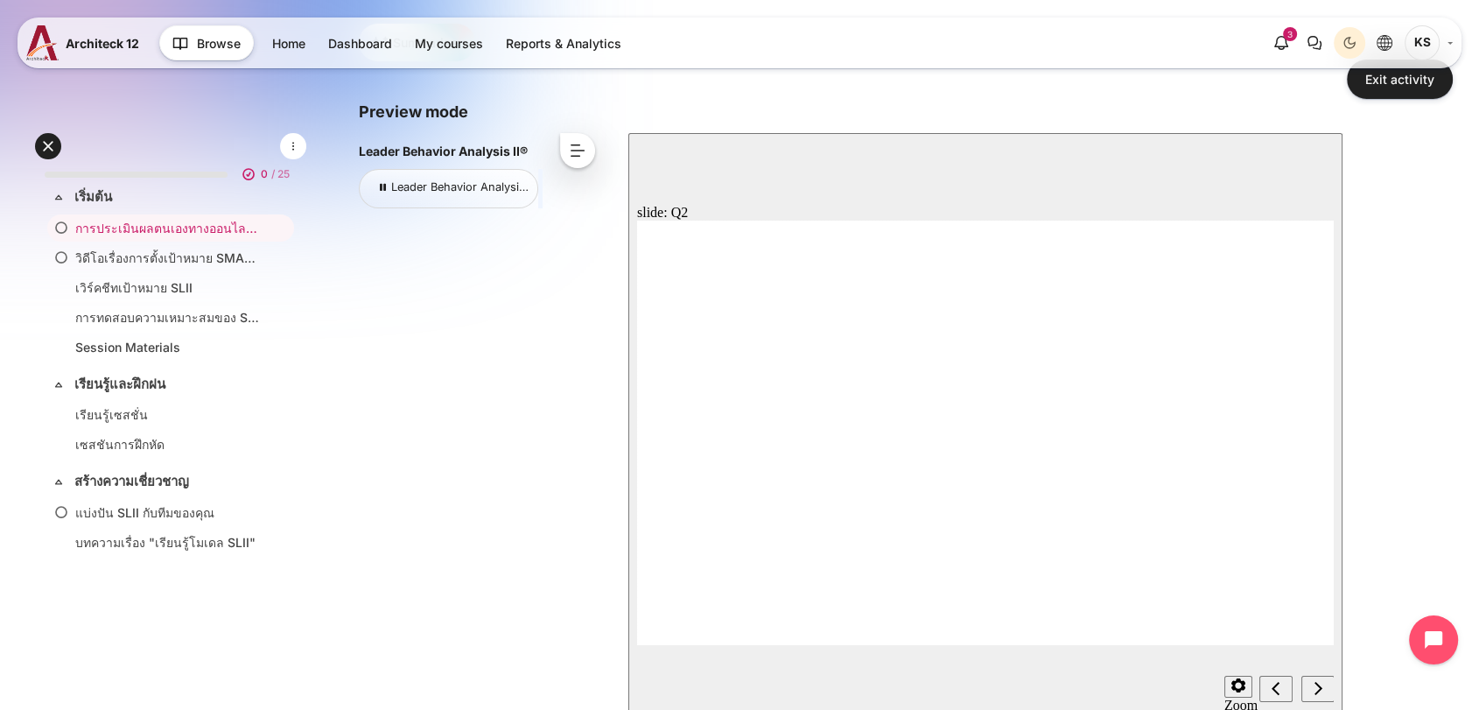
click at [560, 156] on div "<" at bounding box center [581, 155] width 42 height 44
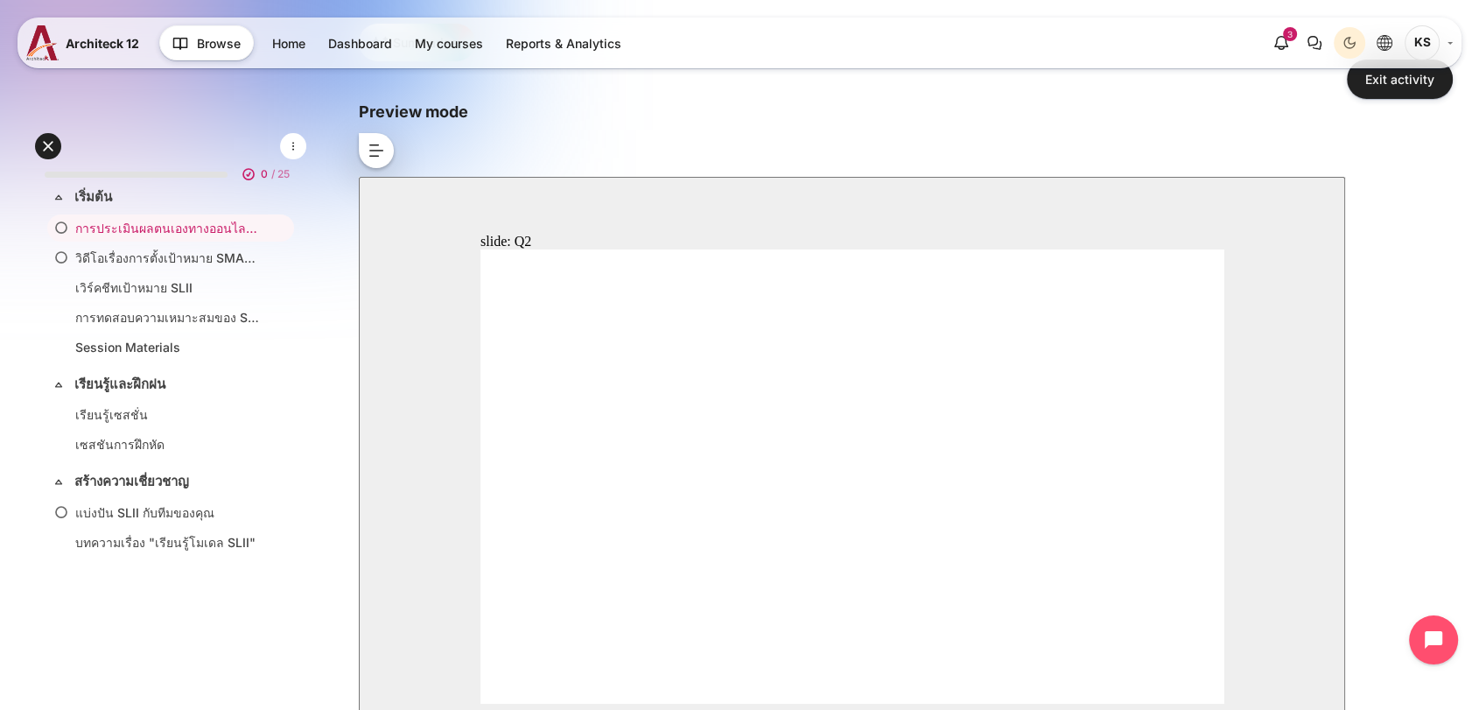
click at [370, 151] on button ">" at bounding box center [376, 150] width 35 height 35
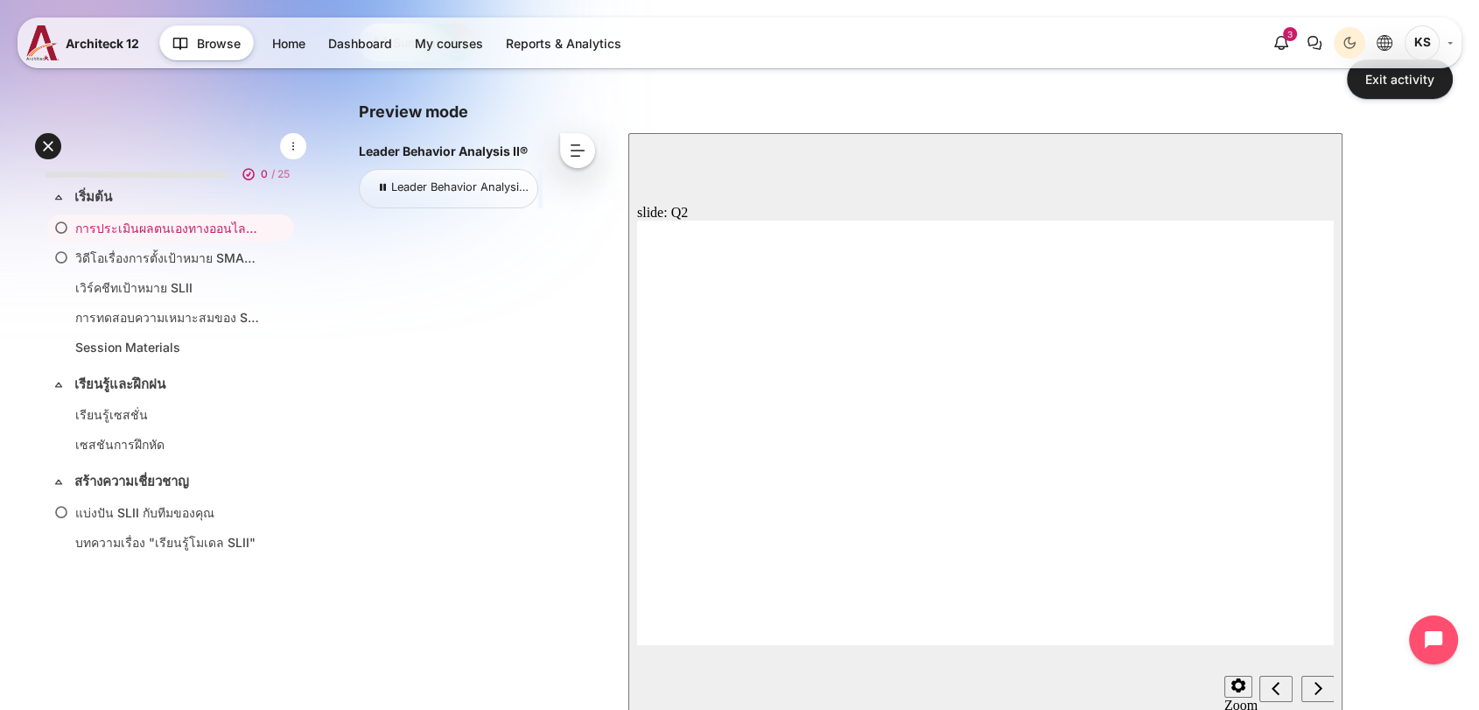
click at [1445, 404] on div "Open course index My courses The SLII Experience™ 2.0 TH เริ่มต้น การประเมินผลต…" at bounding box center [862, 413] width 1234 height 1114
radio input "true"
click at [1314, 693] on icon "Next (Ctrl+Alt+Period)" at bounding box center [1318, 688] width 9 height 16
drag, startPoint x: 1002, startPoint y: 280, endPoint x: 722, endPoint y: 234, distance: 283.9
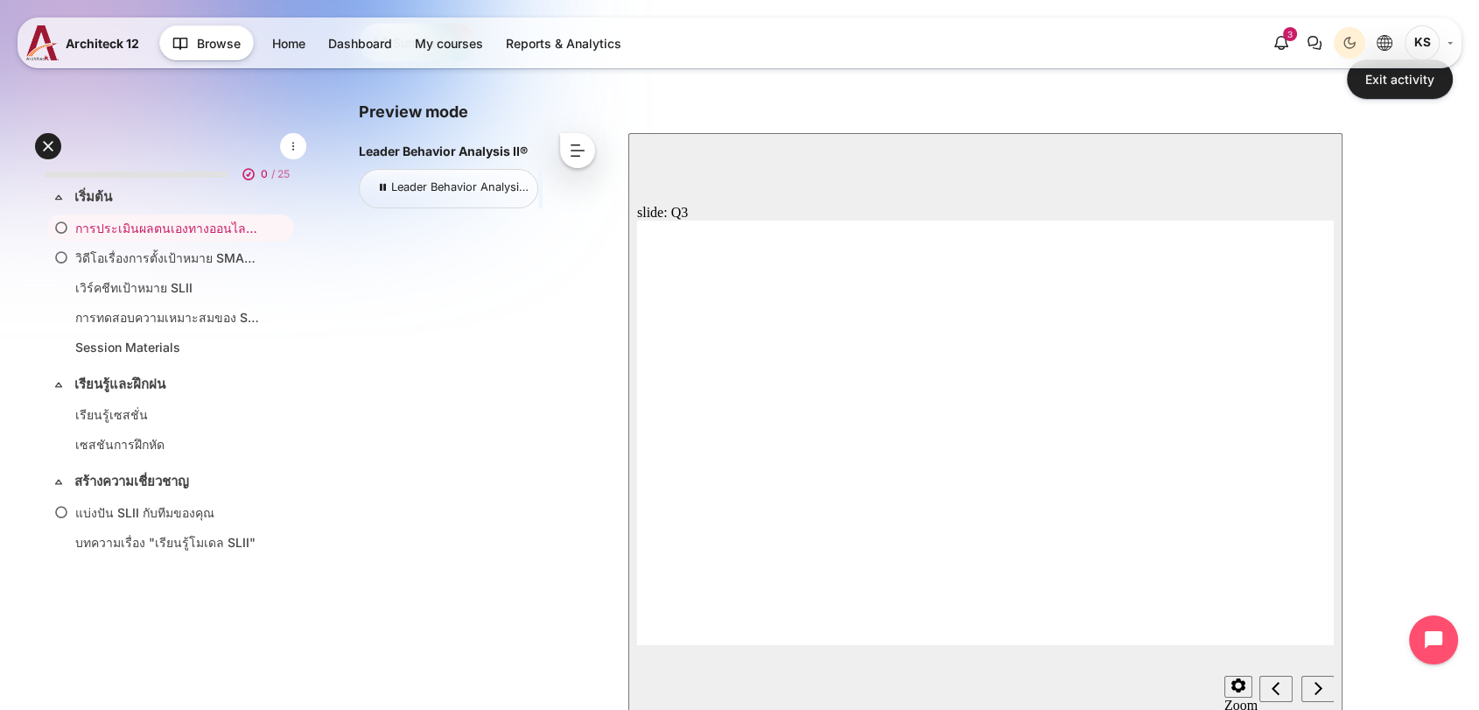
drag, startPoint x: 725, startPoint y: 226, endPoint x: 963, endPoint y: 294, distance: 246.8
drag, startPoint x: 1028, startPoint y: 277, endPoint x: 823, endPoint y: 240, distance: 208.1
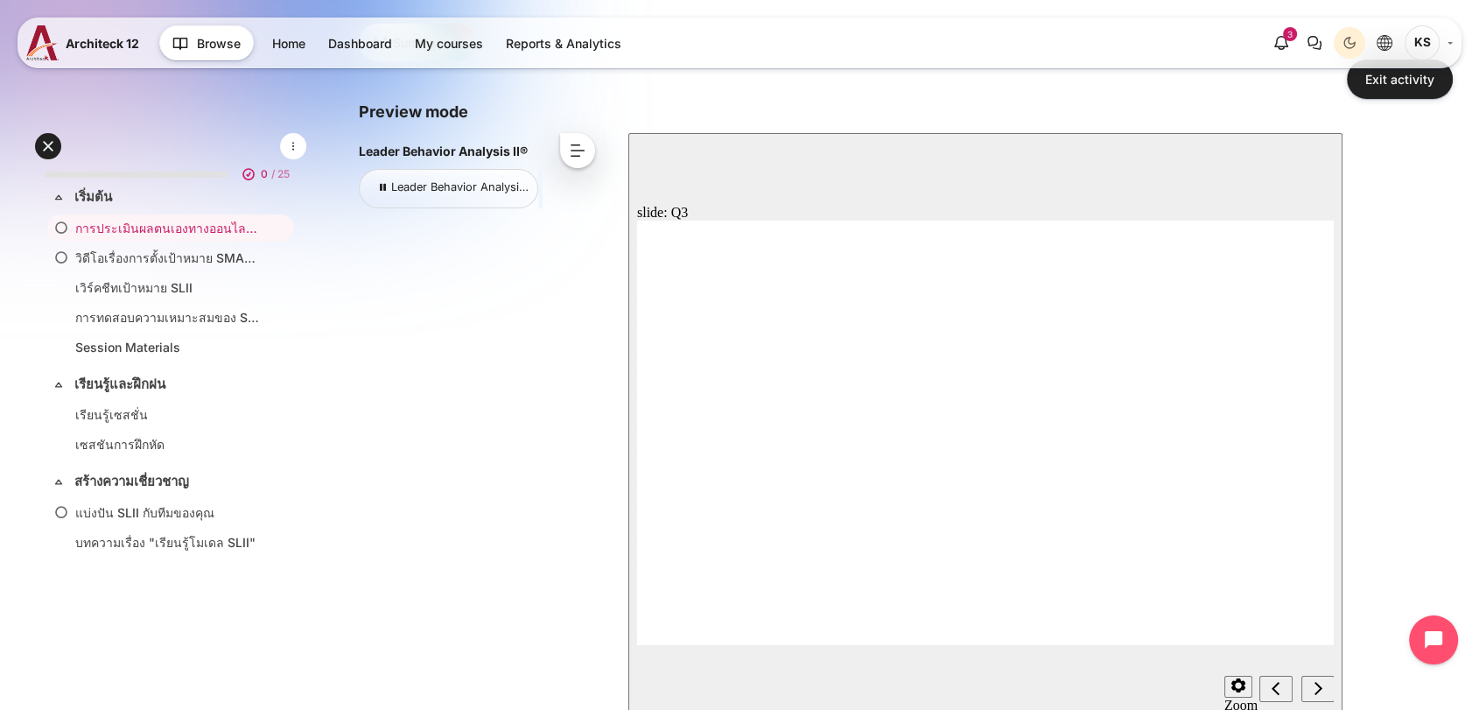
radio input "true"
click at [1302, 692] on button "Next (Ctrl+Alt+Period)" at bounding box center [1317, 689] width 33 height 26
click at [1318, 693] on icon "Next (Ctrl+Alt+Period)" at bounding box center [1318, 688] width 9 height 16
click at [1279, 688] on icon "Previous (Ctrl+Alt+Comma)" at bounding box center [1276, 688] width 9 height 16
radio input "true"
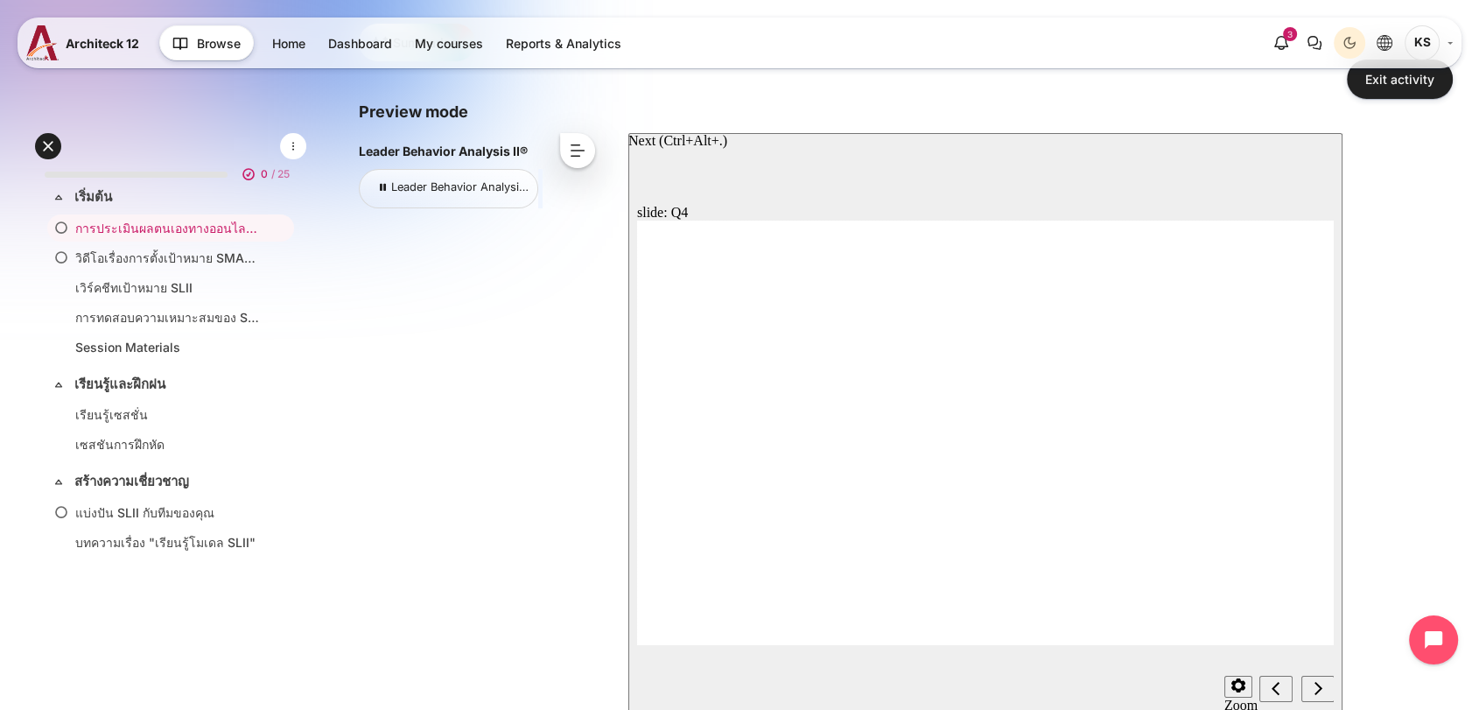
click at [1323, 692] on div "Next (Ctrl+Alt+Period)" at bounding box center [1317, 689] width 19 height 18
radio input "true"
click at [1328, 684] on div "Next (Ctrl+Alt+Period)" at bounding box center [1317, 689] width 19 height 18
radio input "true"
click at [1321, 697] on div "Next (Ctrl+Alt+Period)" at bounding box center [1317, 689] width 19 height 18
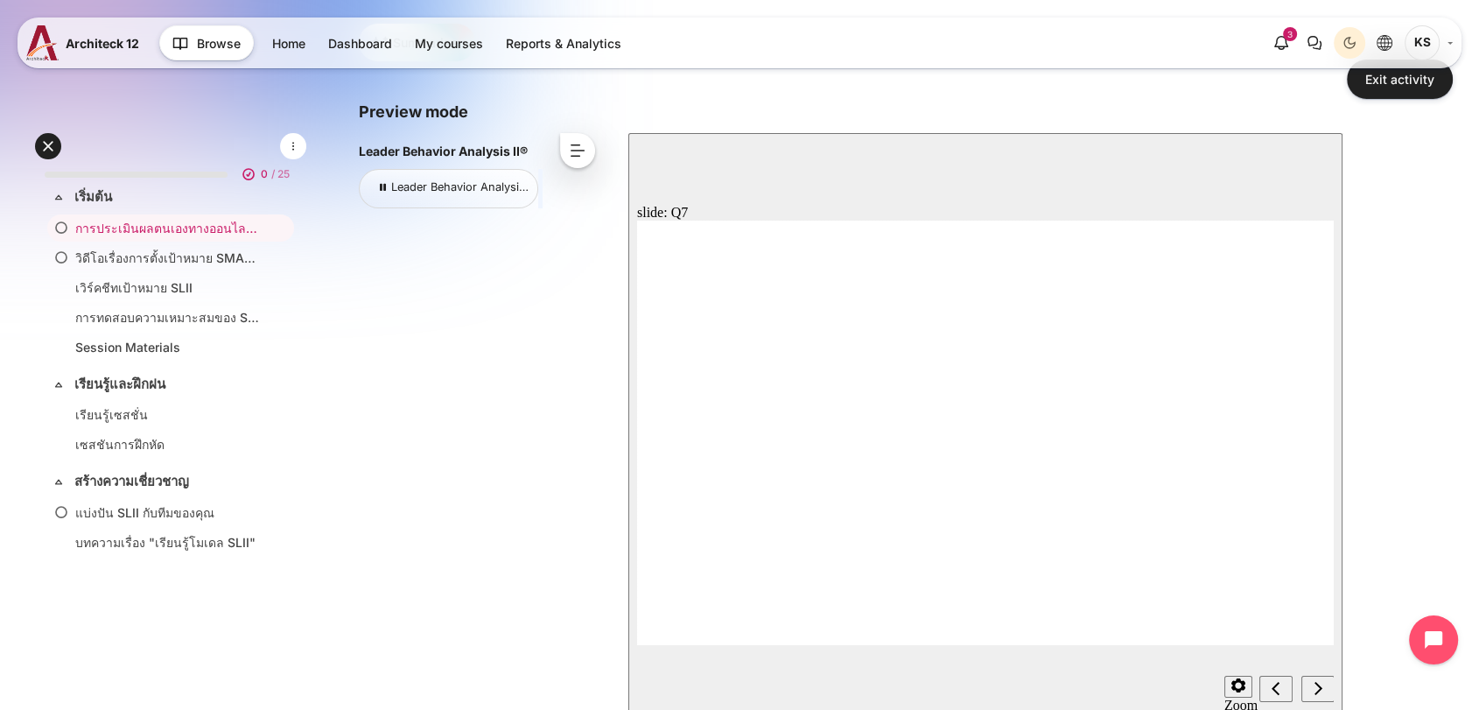
click at [1086, 138] on div "slide: Q7 7 / 20 You have asked one of your highly accomplished and tenured emp…" at bounding box center [985, 425] width 714 height 584
radio input "true"
click at [1324, 687] on div "Next (Ctrl+Alt+Period)" at bounding box center [1317, 689] width 19 height 18
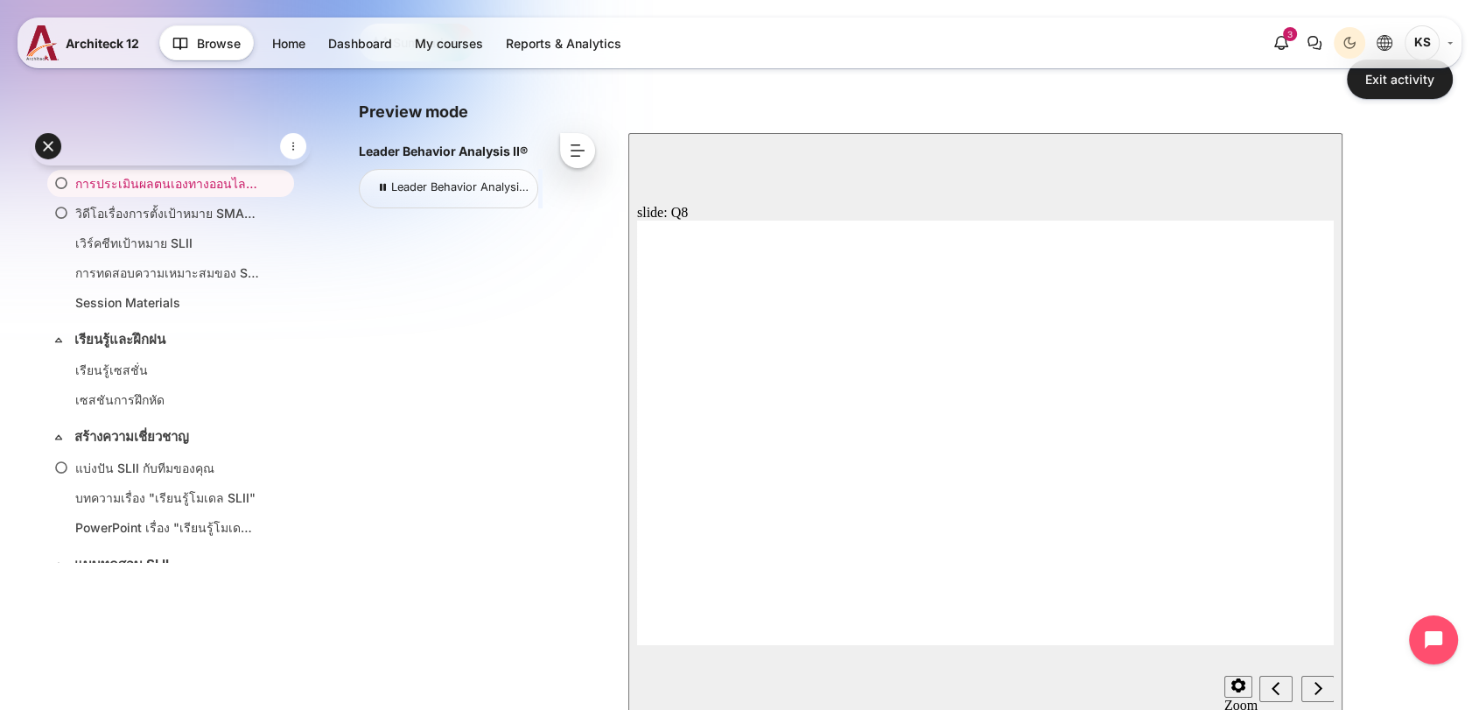
scroll to position [37, 0]
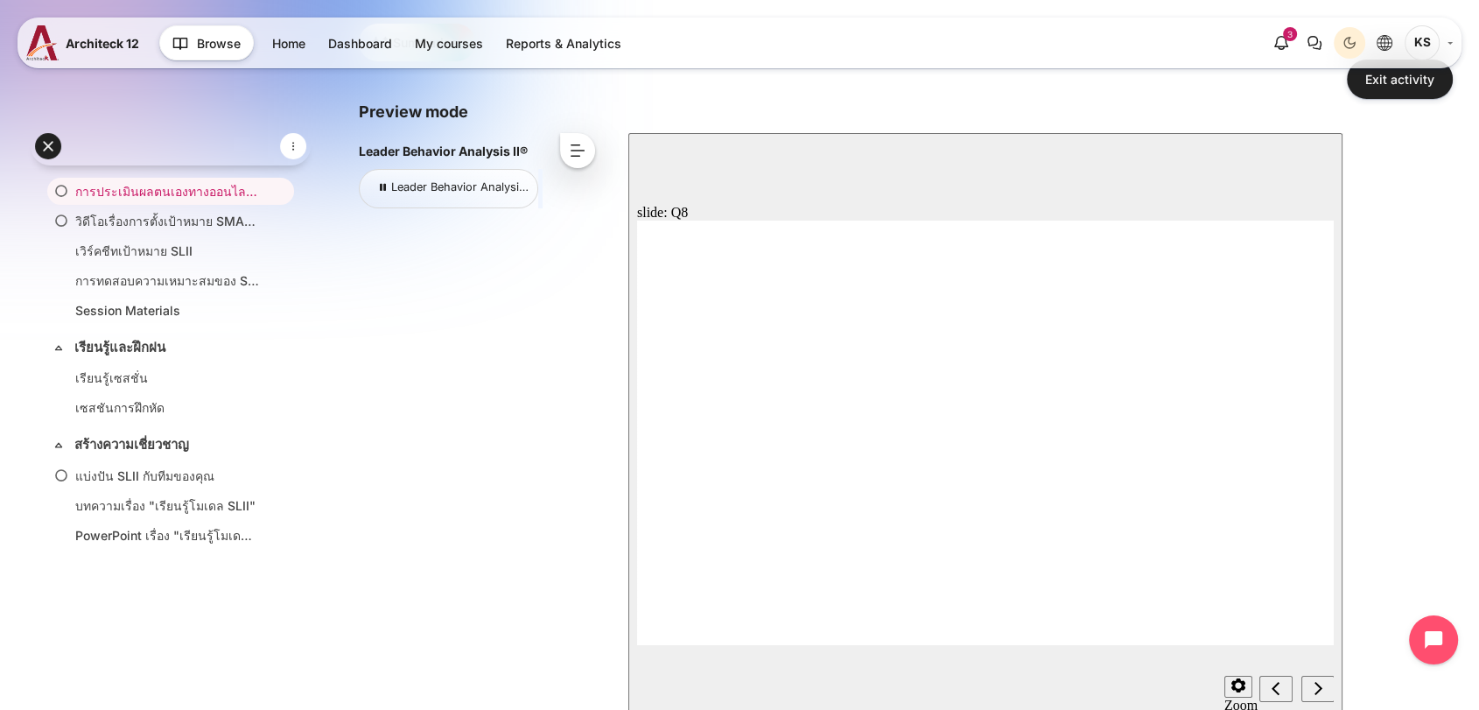
radio input "true"
click at [1324, 683] on div "Next (Ctrl+Alt+Period)" at bounding box center [1317, 689] width 19 height 18
radio input "true"
click at [1318, 693] on icon "Next (Ctrl+Alt+Period)" at bounding box center [1318, 688] width 9 height 16
radio input "true"
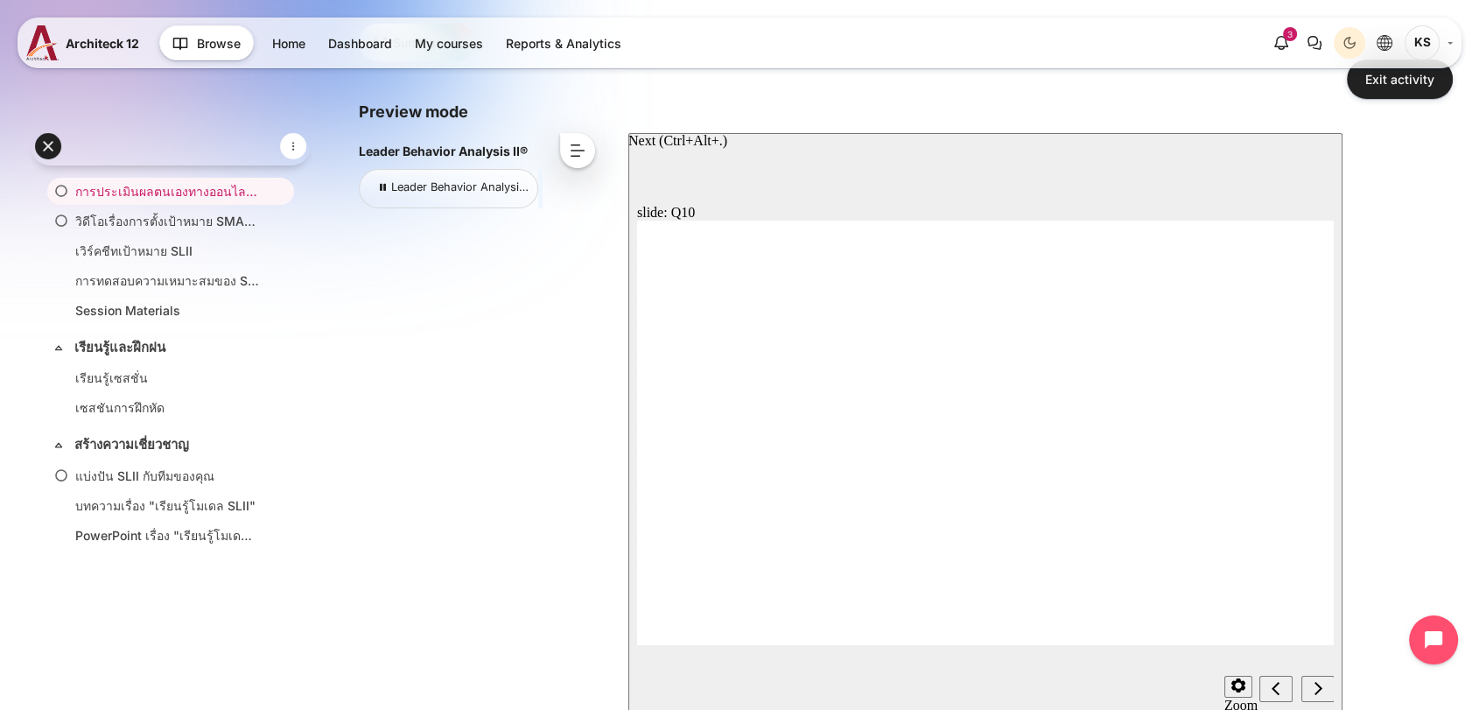
click at [1319, 690] on icon "Next (Ctrl+Alt+Period)" at bounding box center [1318, 687] width 8 height 13
radio input "true"
click at [1314, 690] on icon "Next (Ctrl+Alt+Period)" at bounding box center [1318, 688] width 9 height 16
radio input "true"
click at [1317, 681] on icon "Next (Ctrl+Alt+Period)" at bounding box center [1318, 688] width 9 height 16
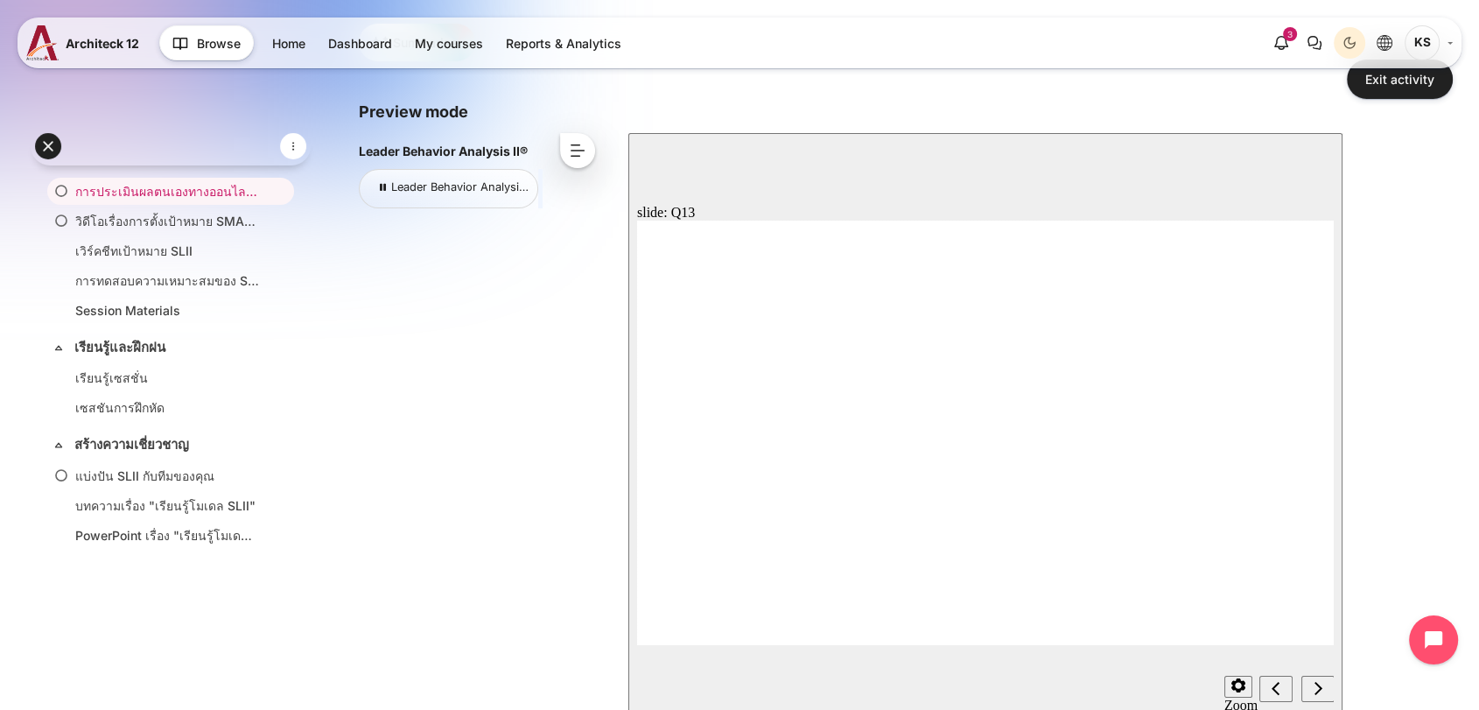
radio input "true"
radio input "false"
radio input "true"
click at [1317, 690] on icon "Next (Ctrl+Alt+Period)" at bounding box center [1318, 688] width 9 height 16
radio input "true"
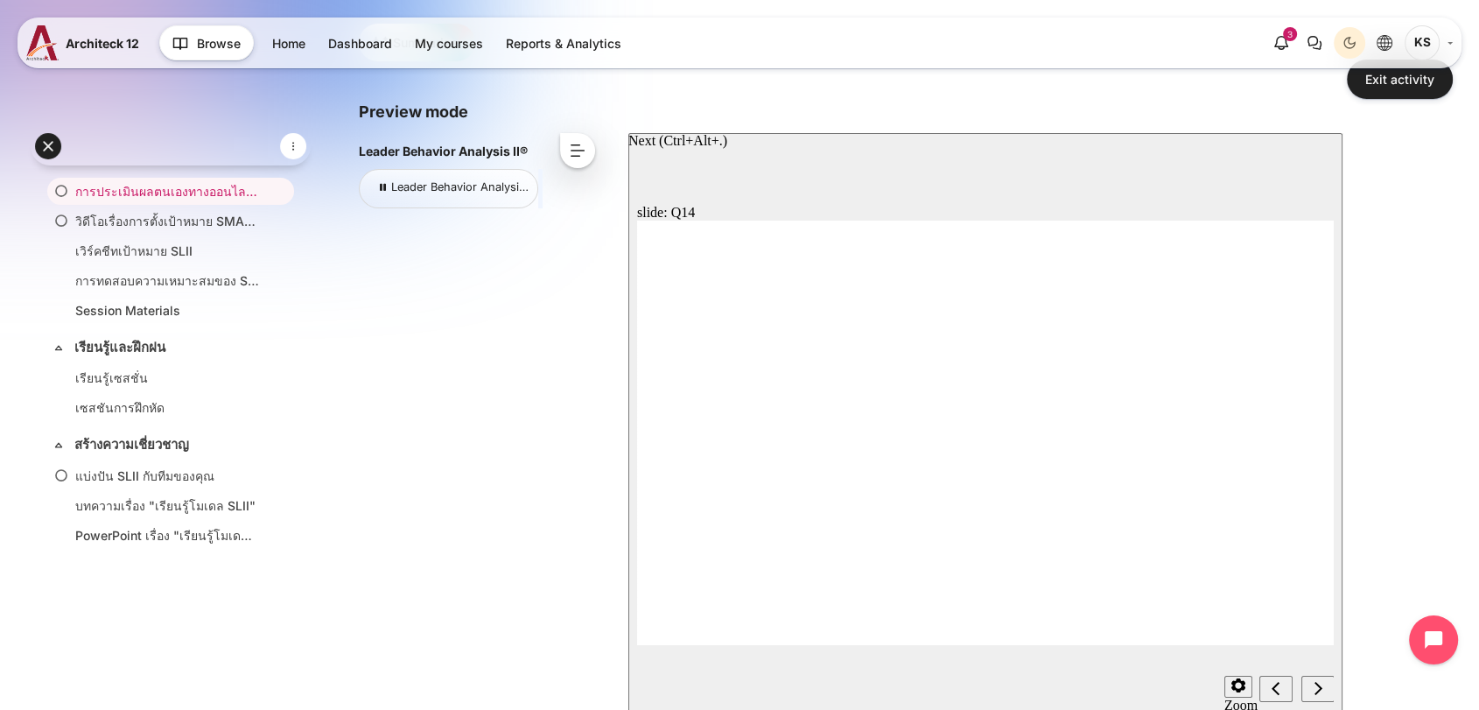
click at [1310, 683] on div "Next (Ctrl+Alt+Period)" at bounding box center [1317, 689] width 19 height 18
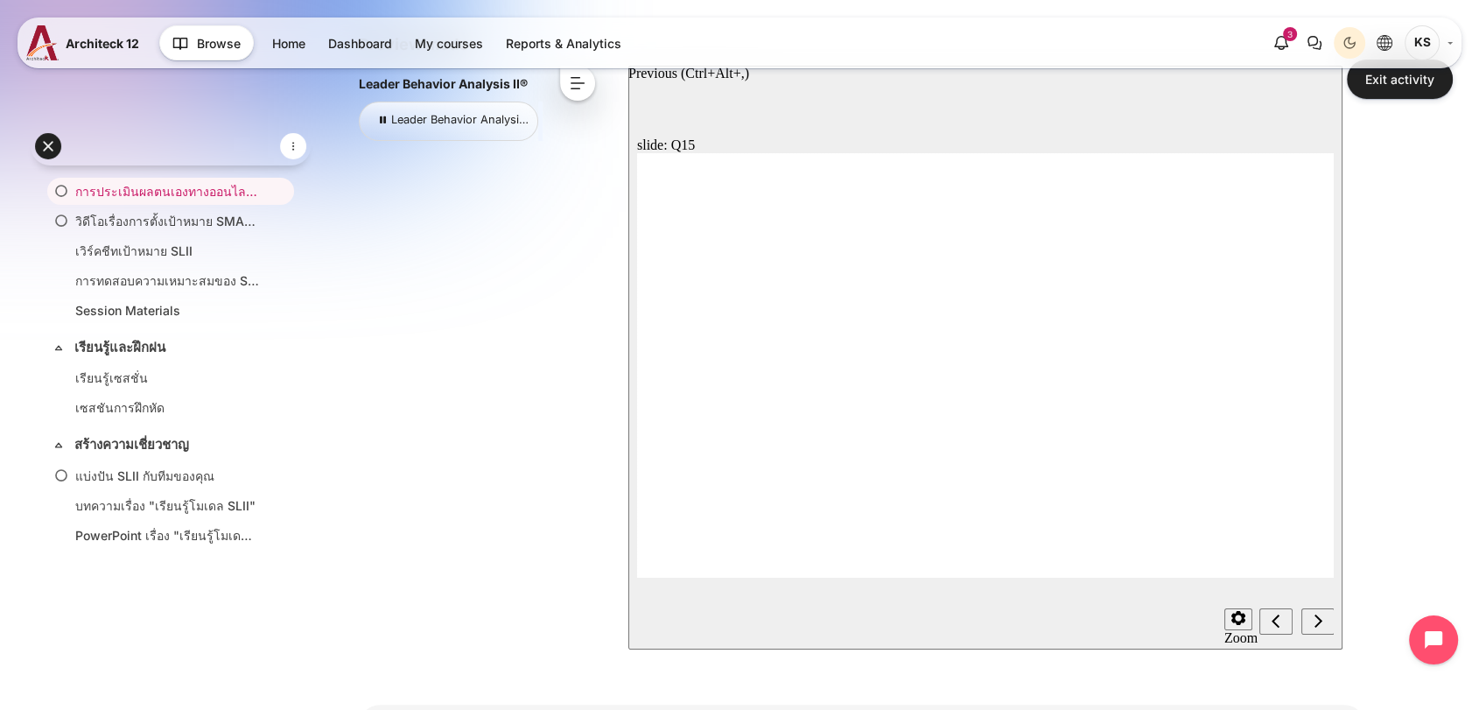
scroll to position [291, 0]
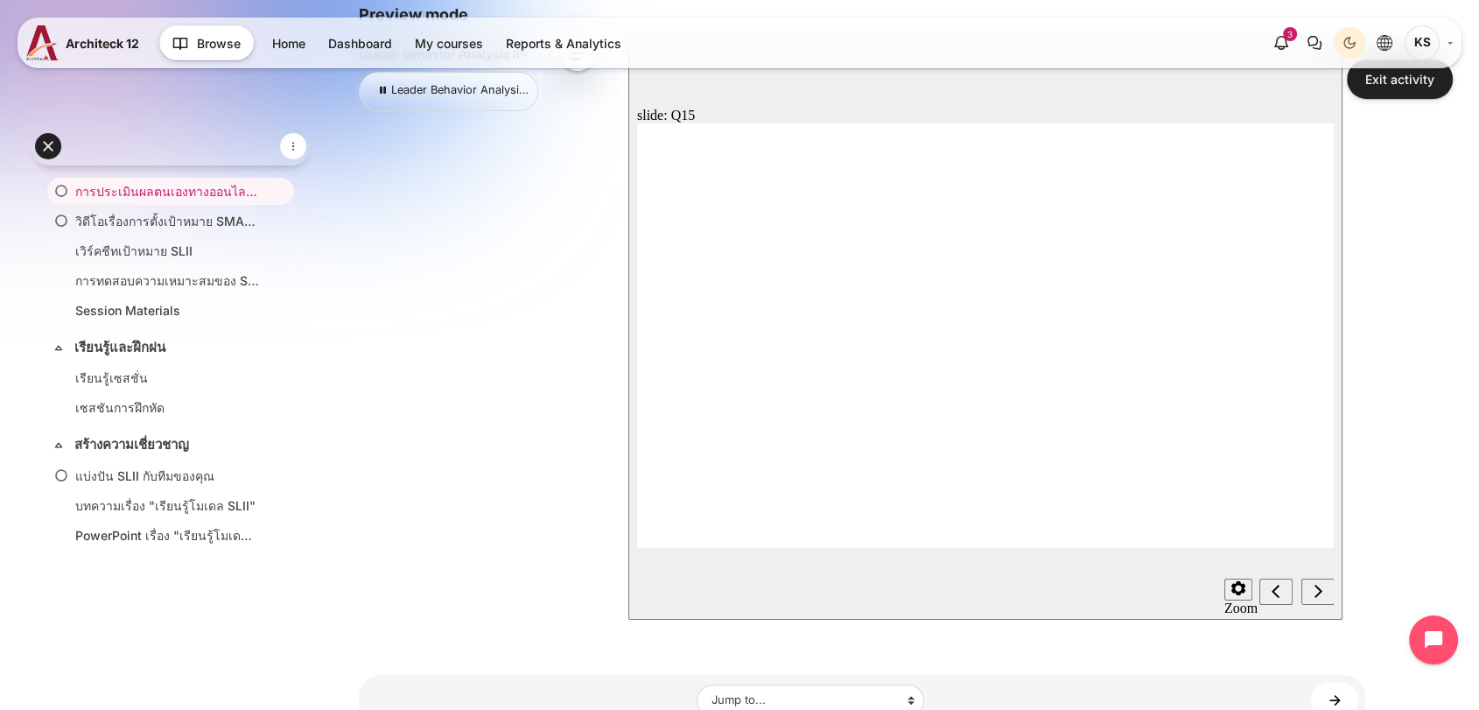
radio input "true"
click at [1319, 596] on icon "Next (Ctrl+Alt+Period)" at bounding box center [1318, 591] width 9 height 16
radio input "true"
click at [1316, 593] on icon "Next (Ctrl+Alt+Period)" at bounding box center [1318, 591] width 9 height 16
radio input "false"
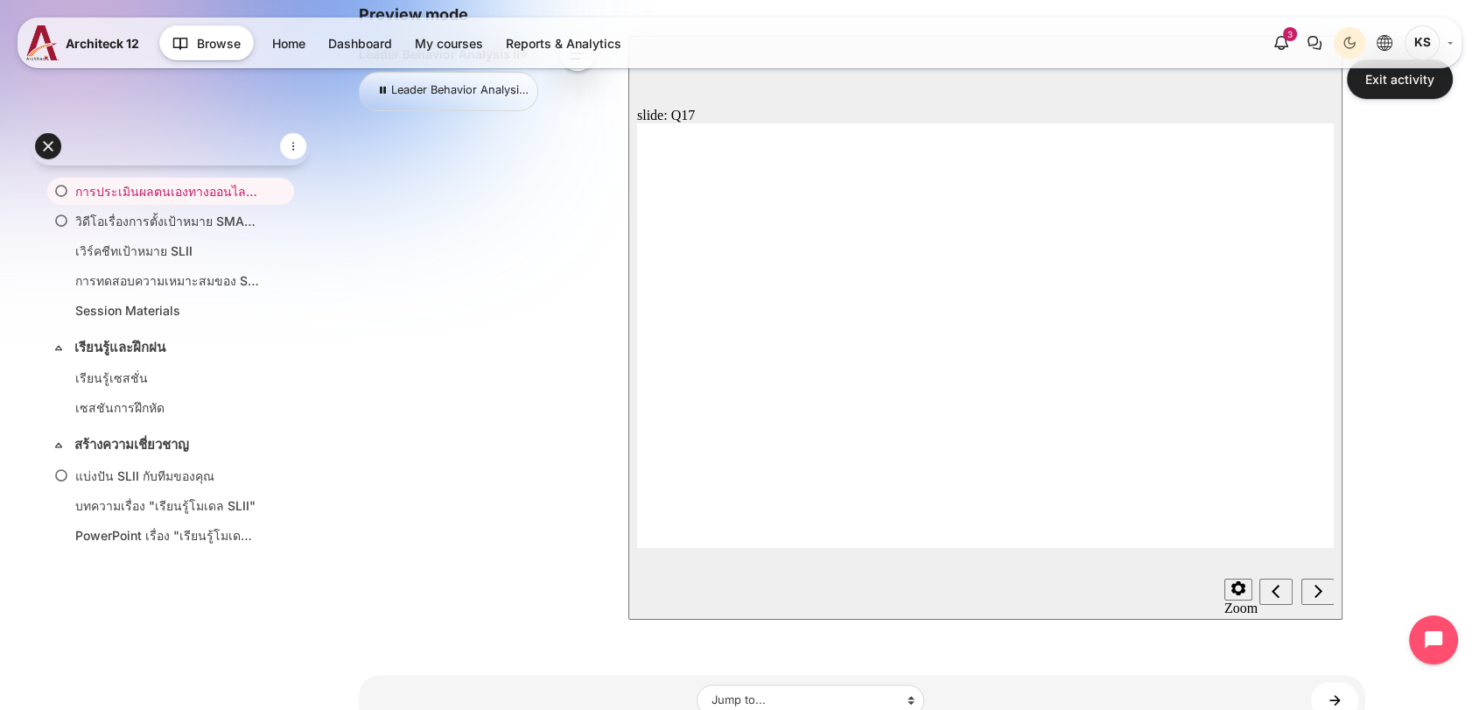
radio input "true"
click at [1310, 597] on div "Next (Ctrl+Alt+Period)" at bounding box center [1317, 592] width 19 height 18
radio input "true"
click at [1310, 587] on div "Next (Ctrl+Alt+Period)" at bounding box center [1317, 592] width 19 height 18
radio input "true"
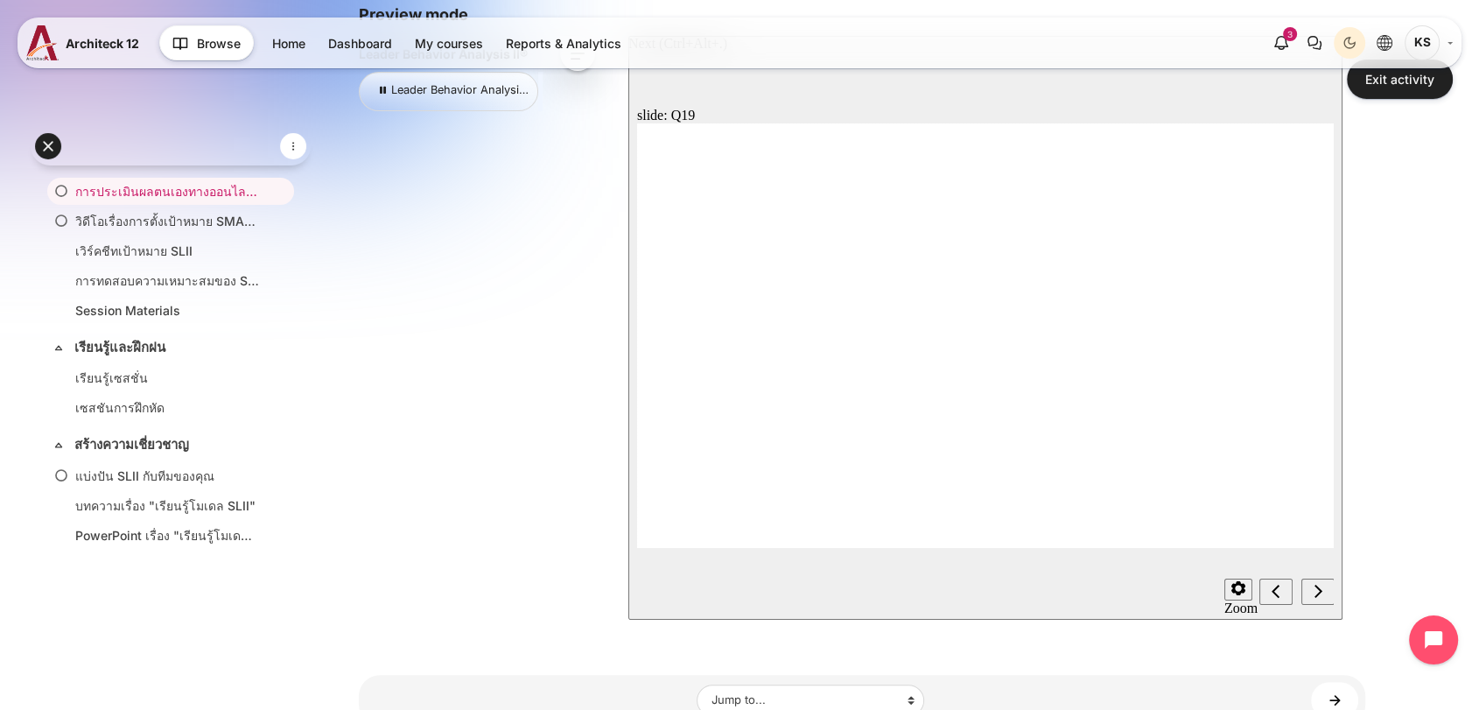
click at [1308, 588] on div "Next (Ctrl+Alt+Period)" at bounding box center [1317, 592] width 19 height 18
radio input "true"
click at [1315, 587] on icon "Next (Ctrl+Alt+Period)" at bounding box center [1318, 590] width 8 height 13
click at [1269, 589] on div "Previous (Ctrl+Alt+Comma)" at bounding box center [1275, 592] width 19 height 18
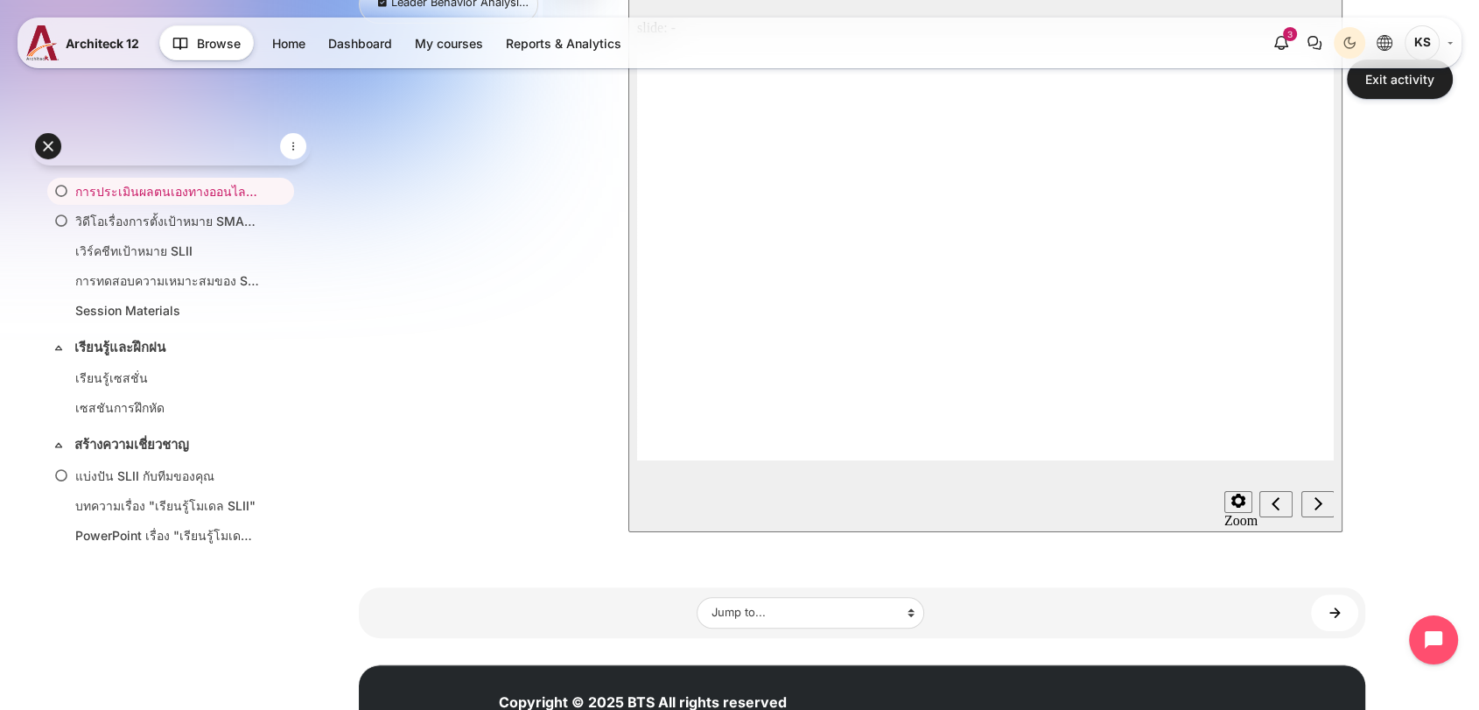
scroll to position [455, 0]
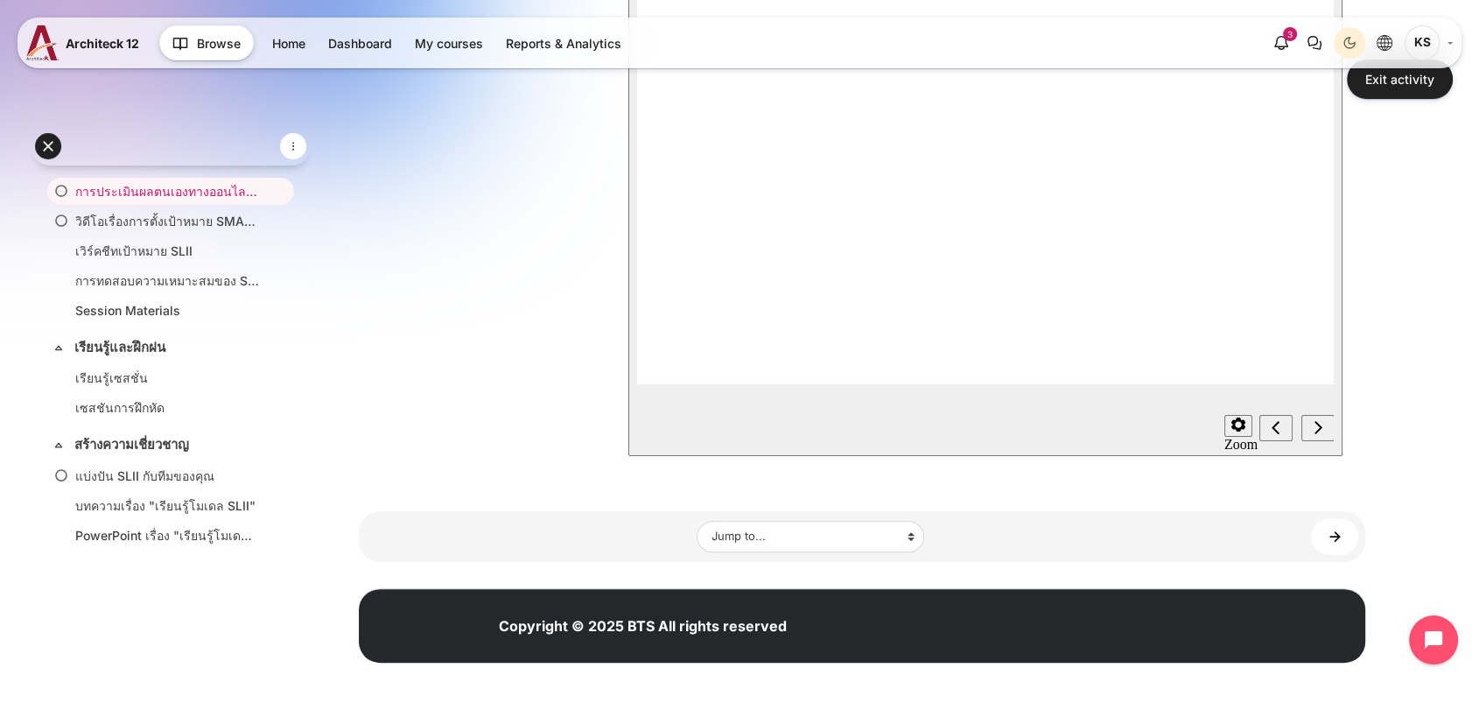
click at [1315, 420] on div "Next (Ctrl+Alt+Period)" at bounding box center [1317, 429] width 19 height 18
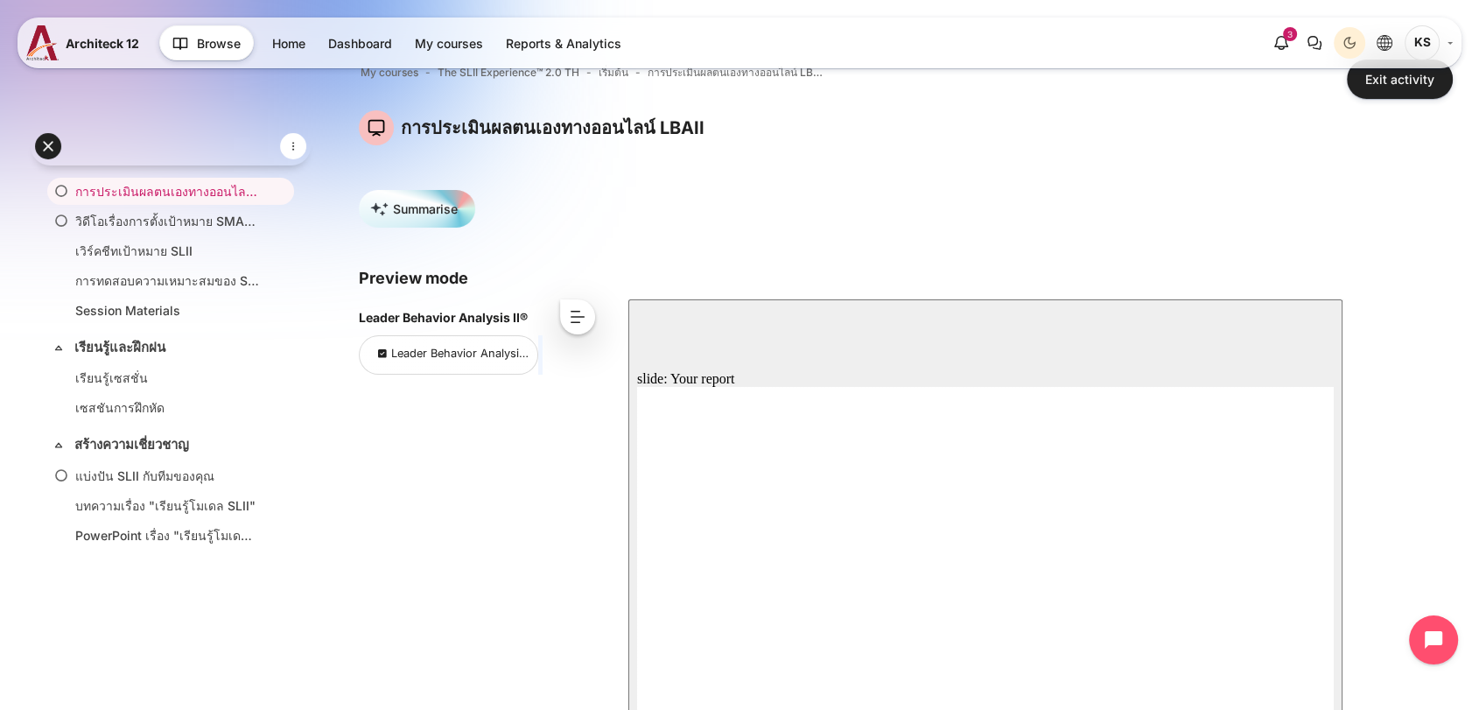
click at [1344, 534] on section "การประเมินผลตนเองทางออนไลน์ LBAII Blocks Summarise Exit activity Preview mode L…" at bounding box center [862, 549] width 1006 height 879
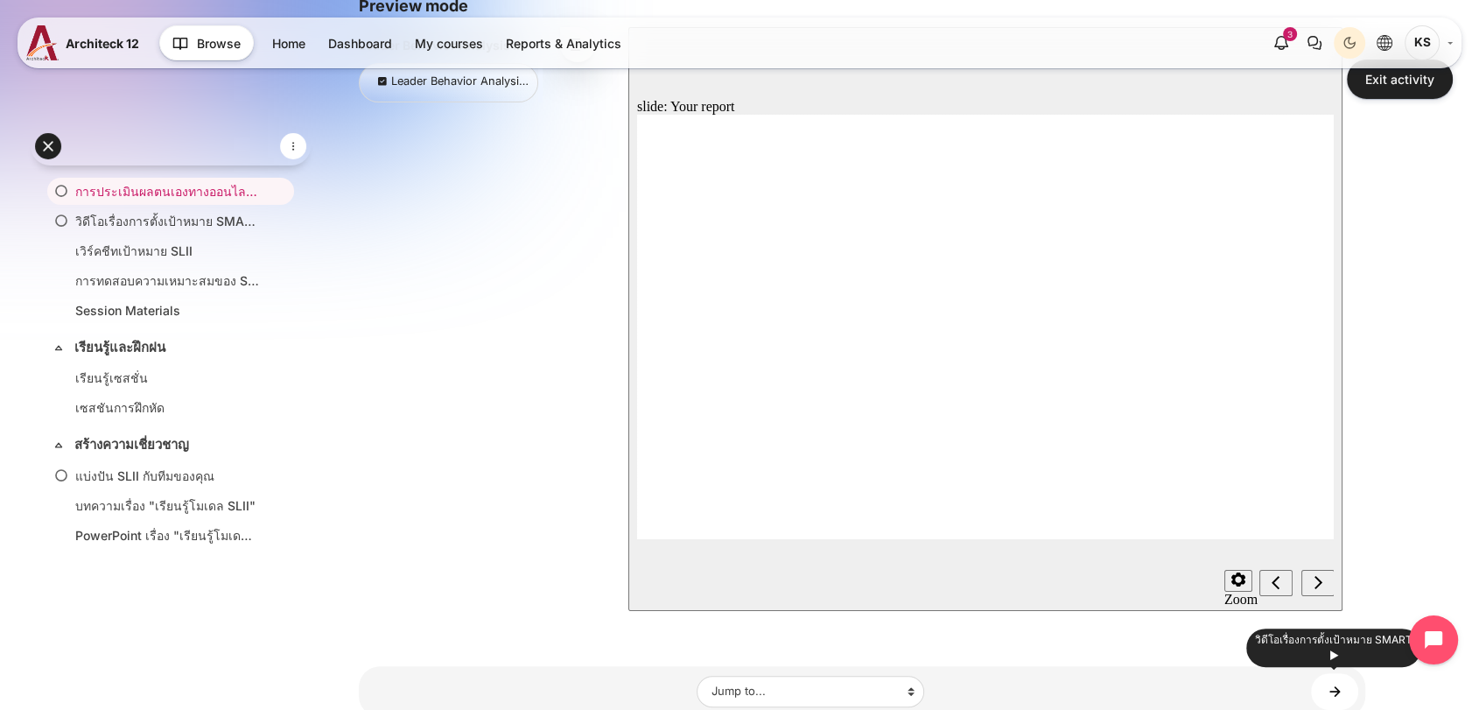
scroll to position [455, 0]
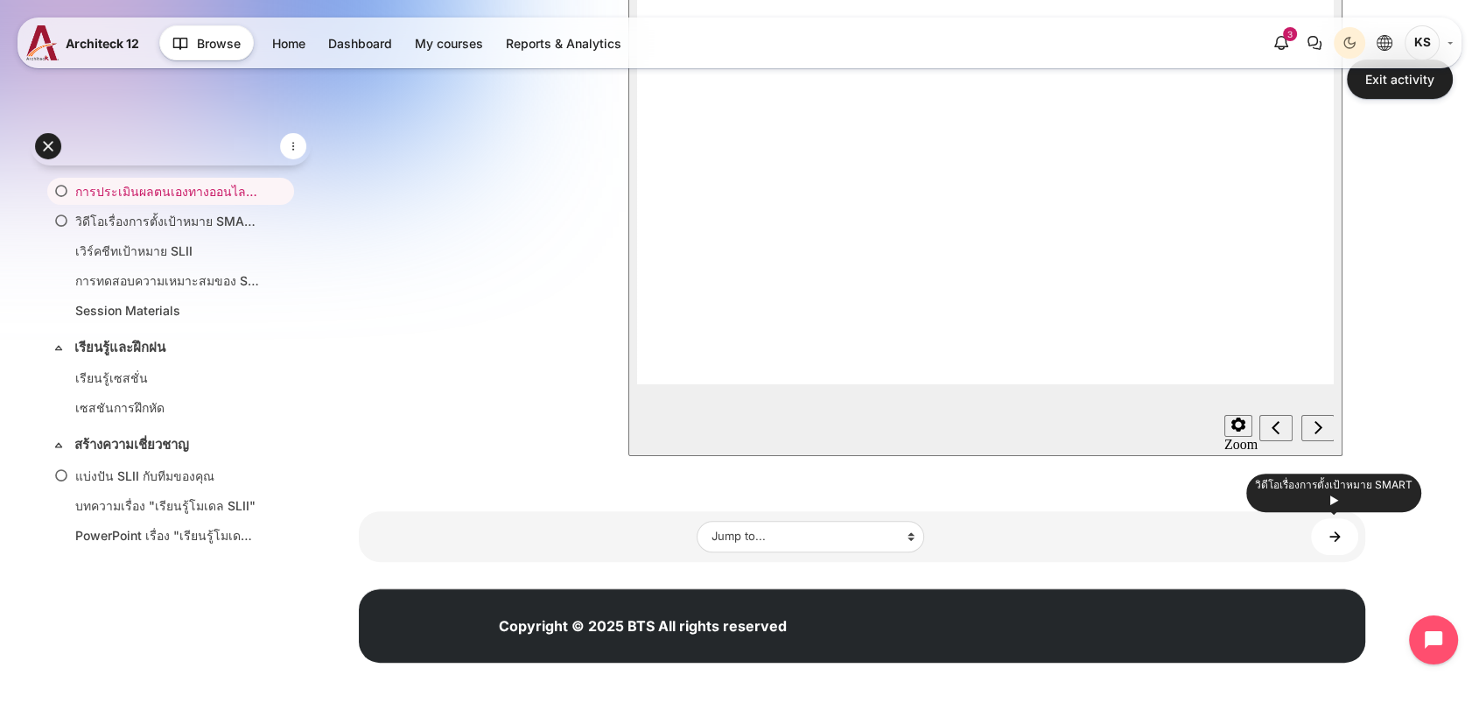
click at [1335, 485] on div "วิดีโอเรื่องการตั้งเป้าหมาย SMART ►" at bounding box center [1333, 492] width 175 height 39
click at [1332, 538] on link "วิดีโอเรื่องการตั้งเป้าหมาย SMART ►" at bounding box center [1334, 536] width 47 height 36
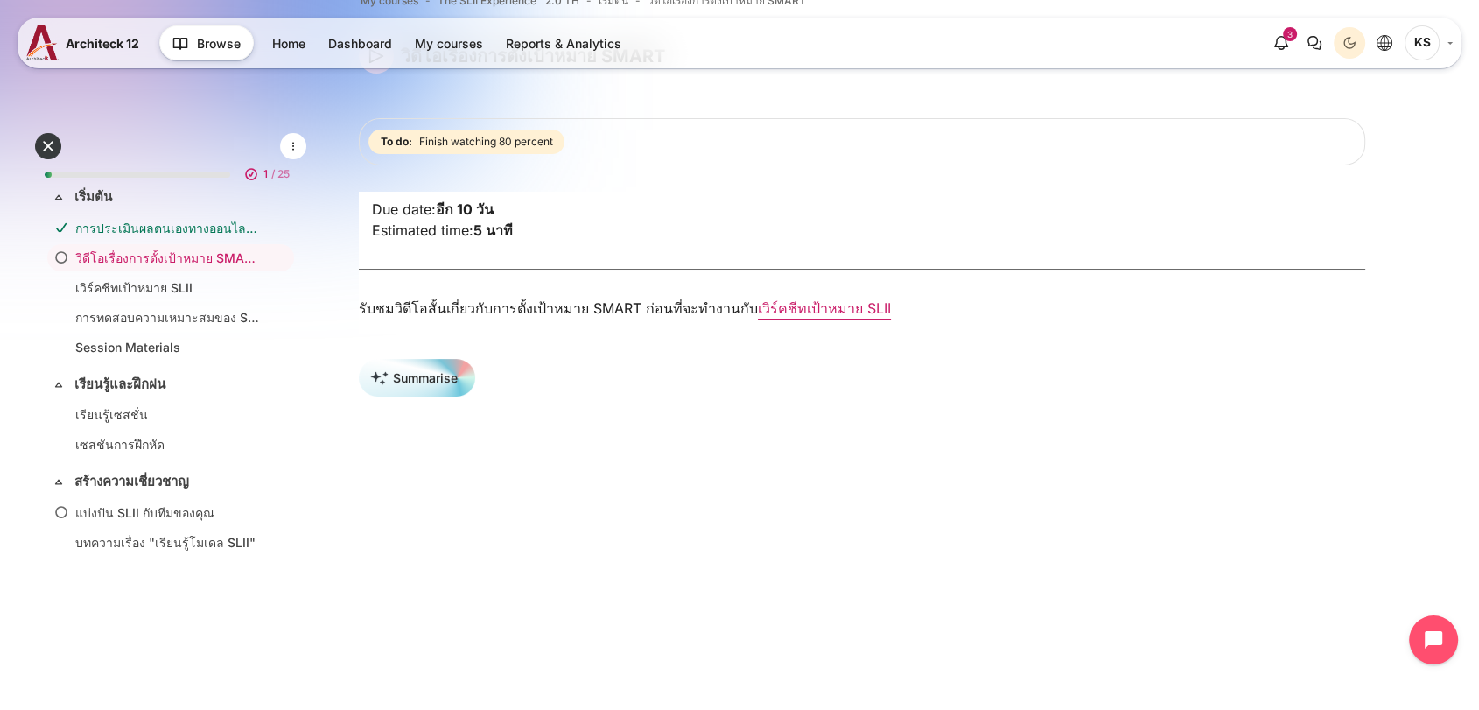
scroll to position [97, 0]
